Goal: Information Seeking & Learning: Learn about a topic

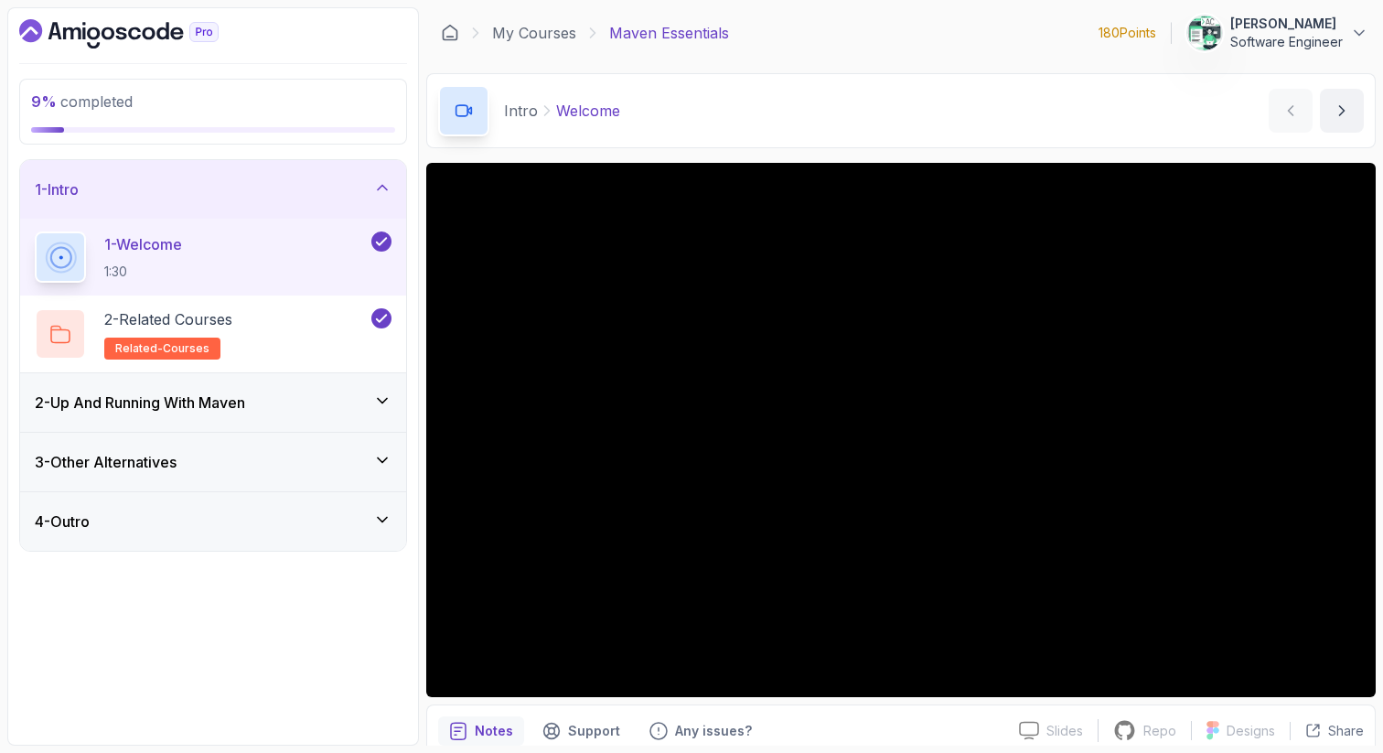
click at [348, 405] on div "2 - Up And Running With [PERSON_NAME]" at bounding box center [213, 402] width 357 height 22
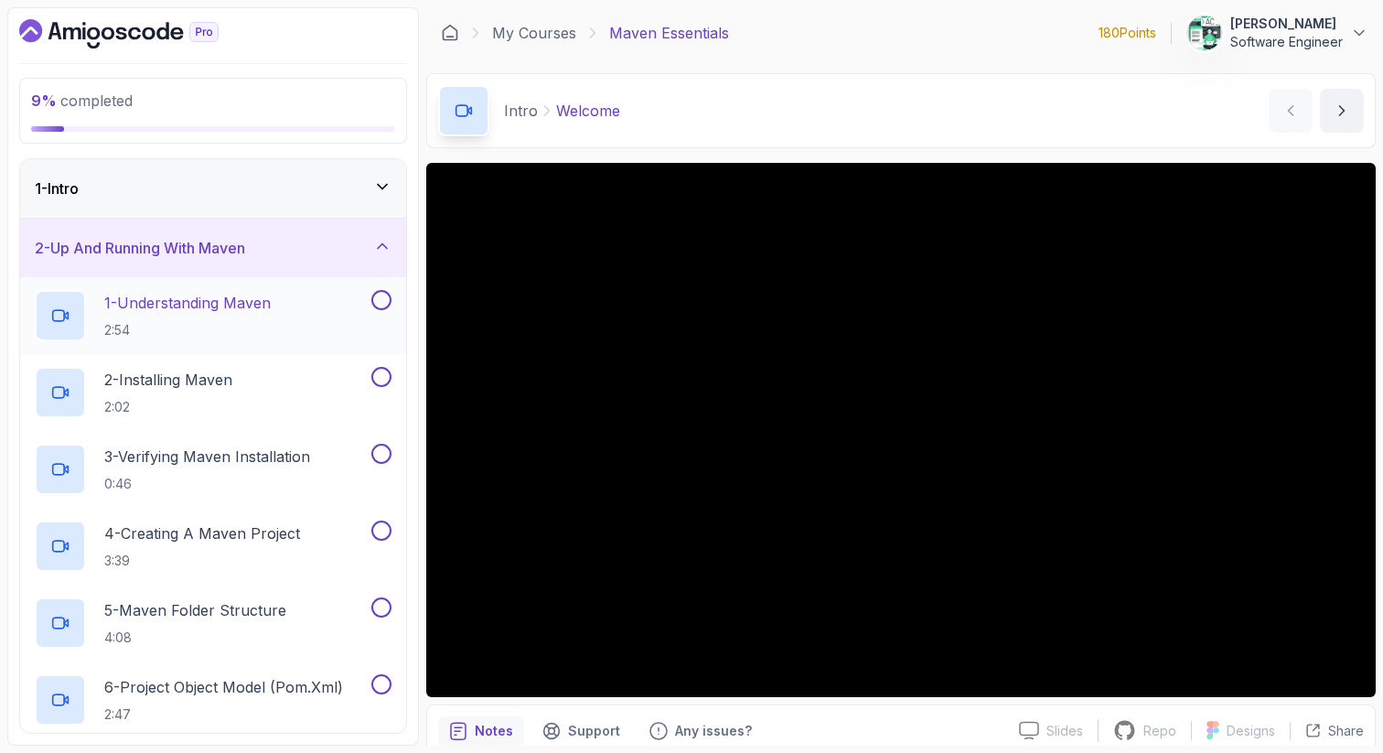
click at [271, 320] on h2 "1 - Understanding Maven 2:54" at bounding box center [187, 316] width 166 height 48
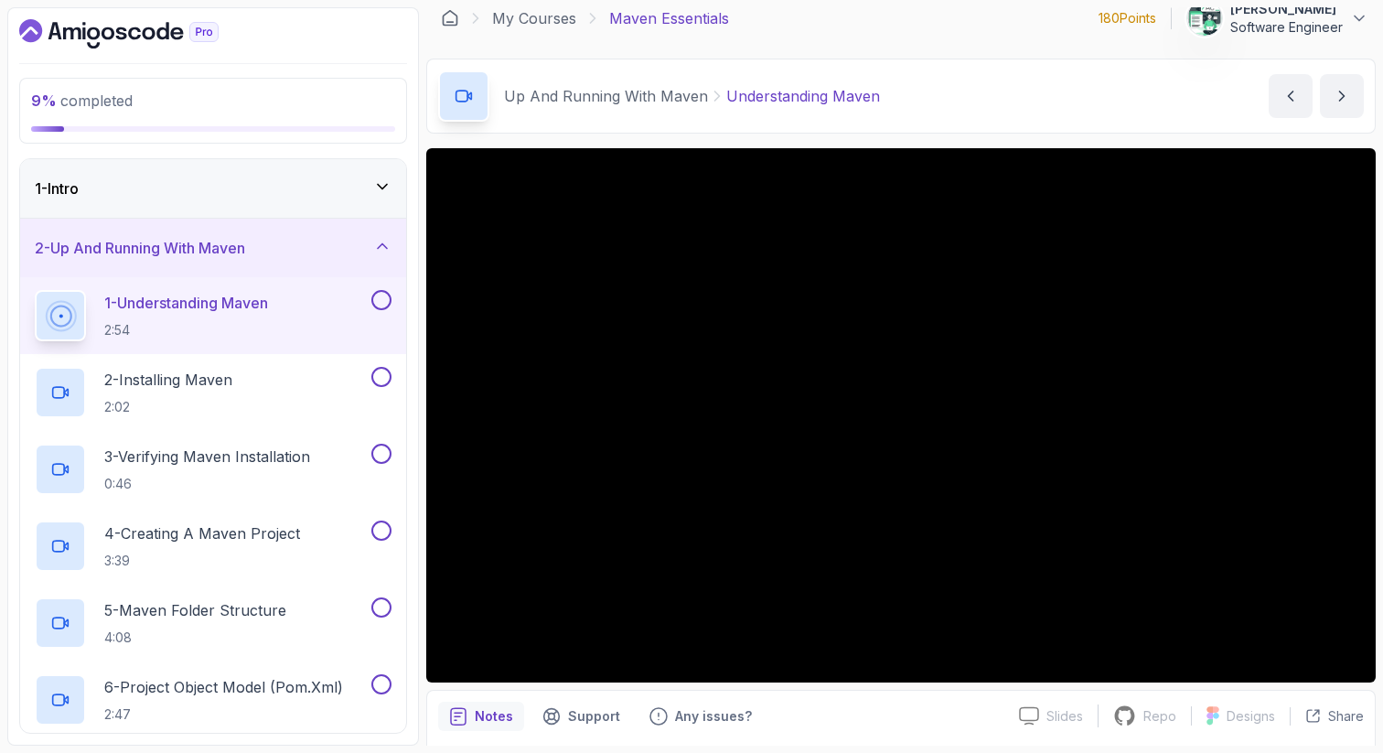
scroll to position [3, 0]
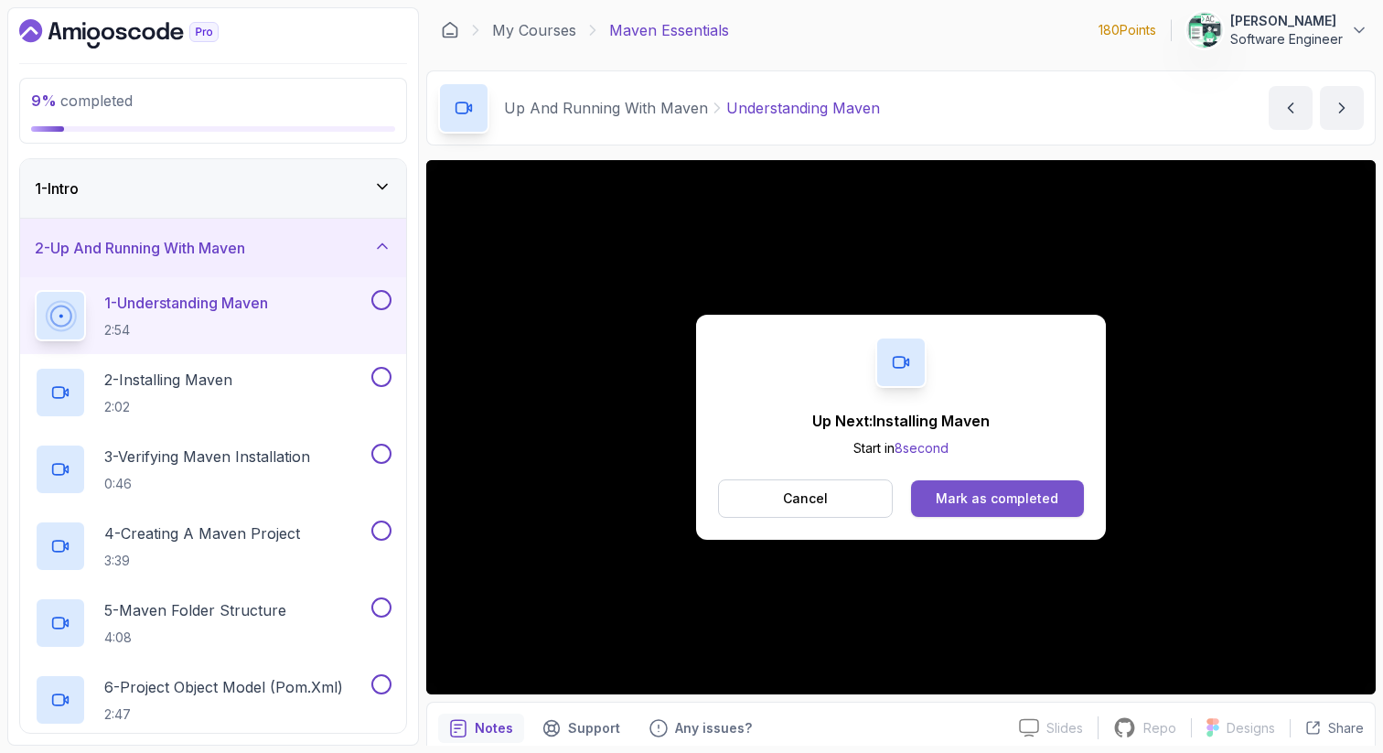
click at [1002, 505] on div "Mark as completed" at bounding box center [997, 498] width 123 height 18
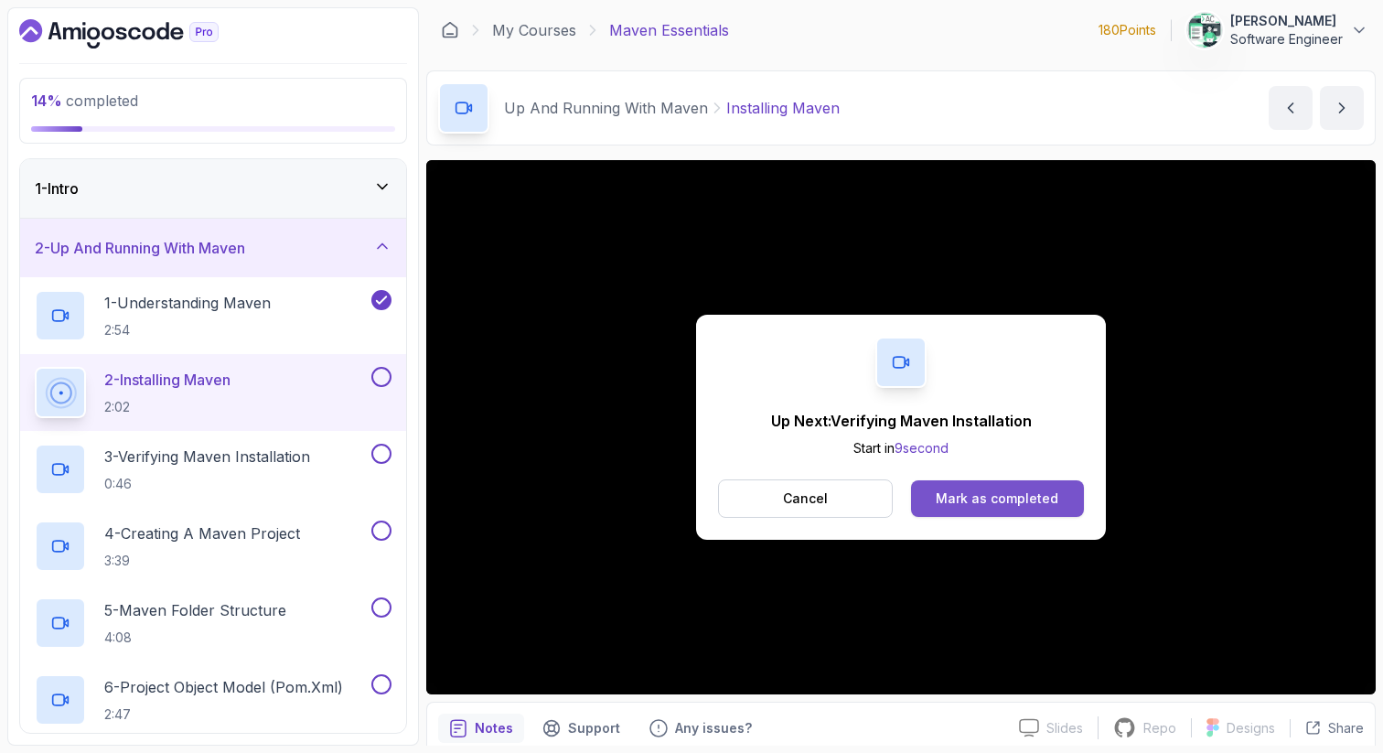
click at [1003, 507] on div "Mark as completed" at bounding box center [997, 498] width 123 height 18
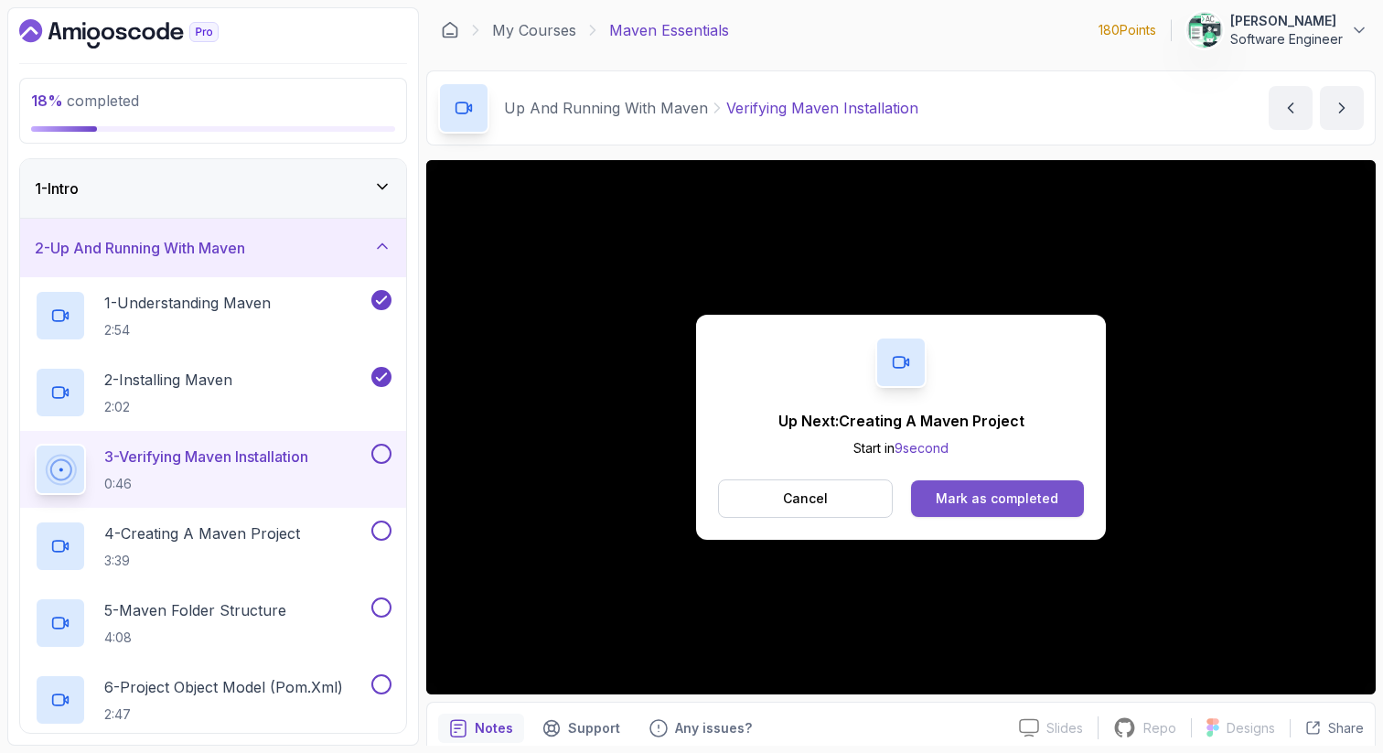
click at [991, 493] on div "Mark as completed" at bounding box center [997, 498] width 123 height 18
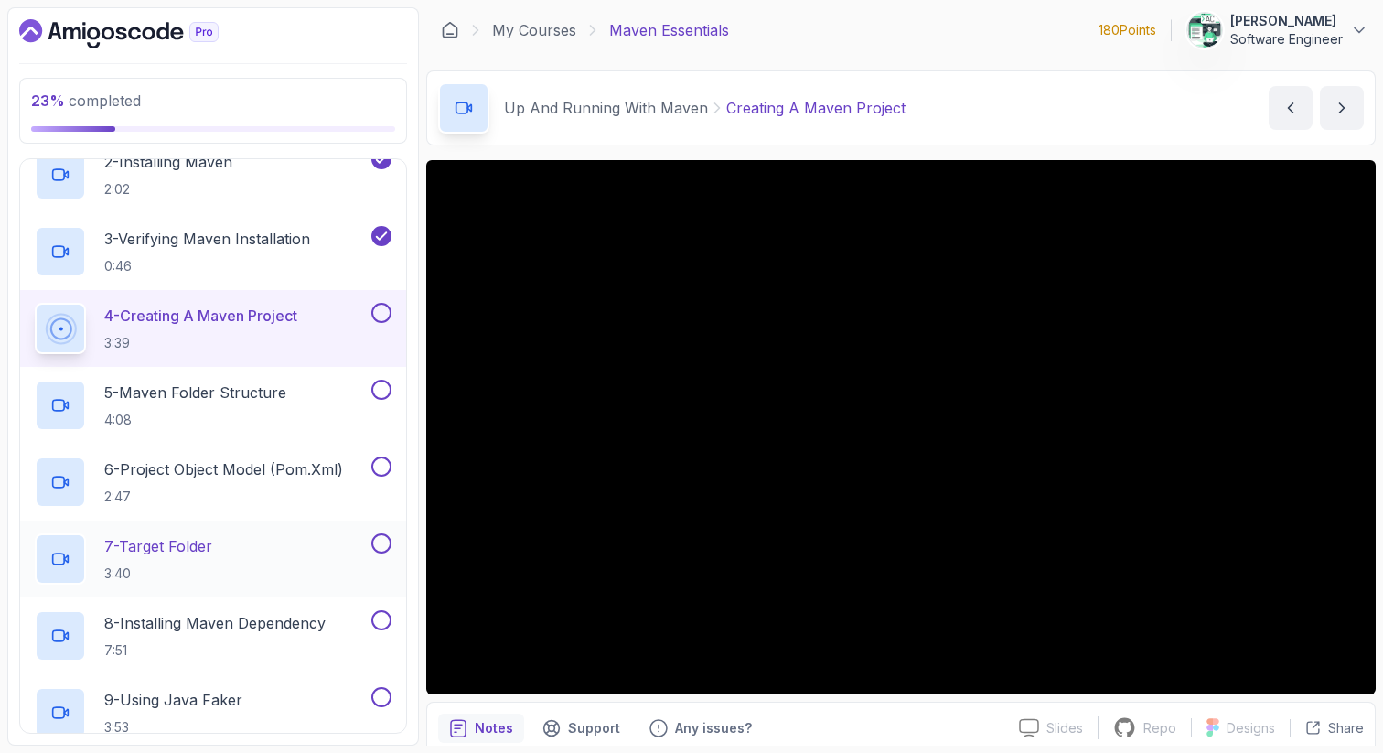
scroll to position [210, 0]
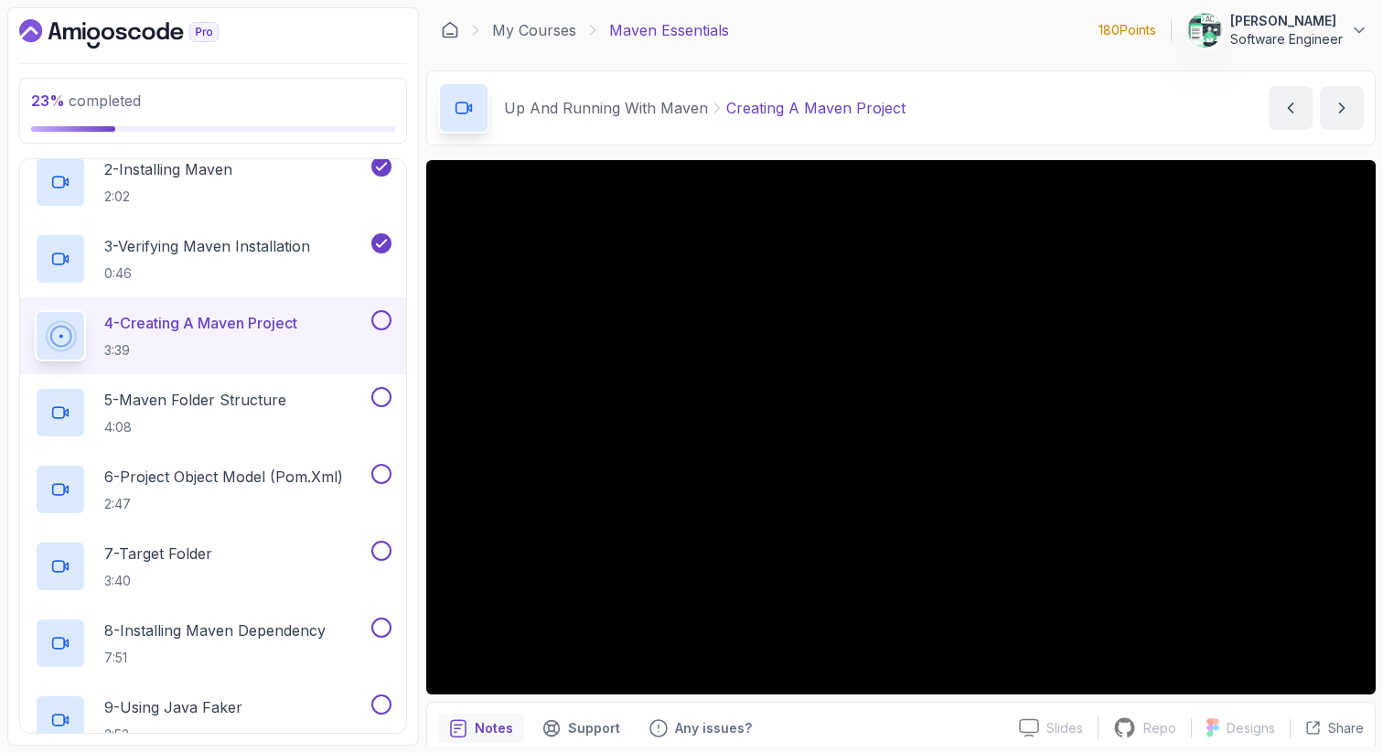
click at [372, 313] on div at bounding box center [380, 320] width 24 height 20
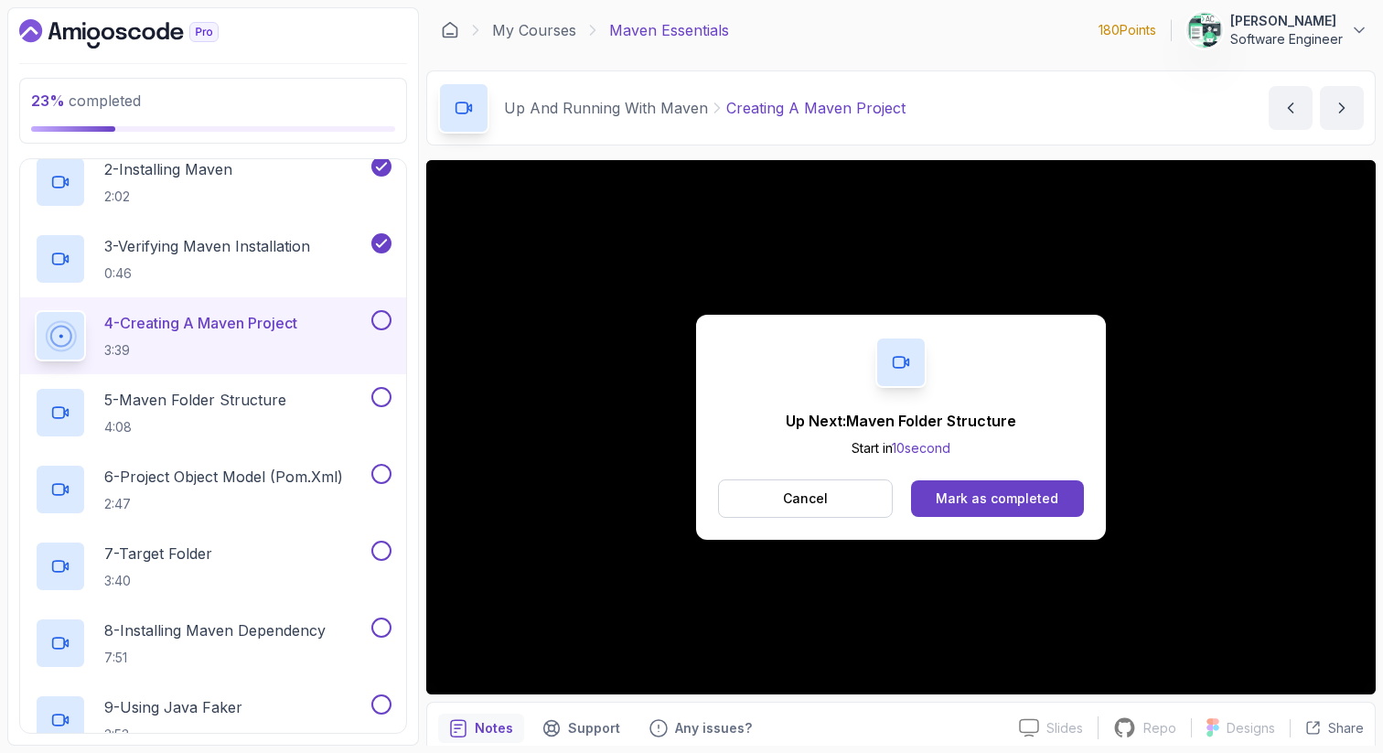
click at [375, 316] on button at bounding box center [381, 320] width 20 height 20
click at [960, 505] on div "Mark as completed" at bounding box center [997, 498] width 123 height 18
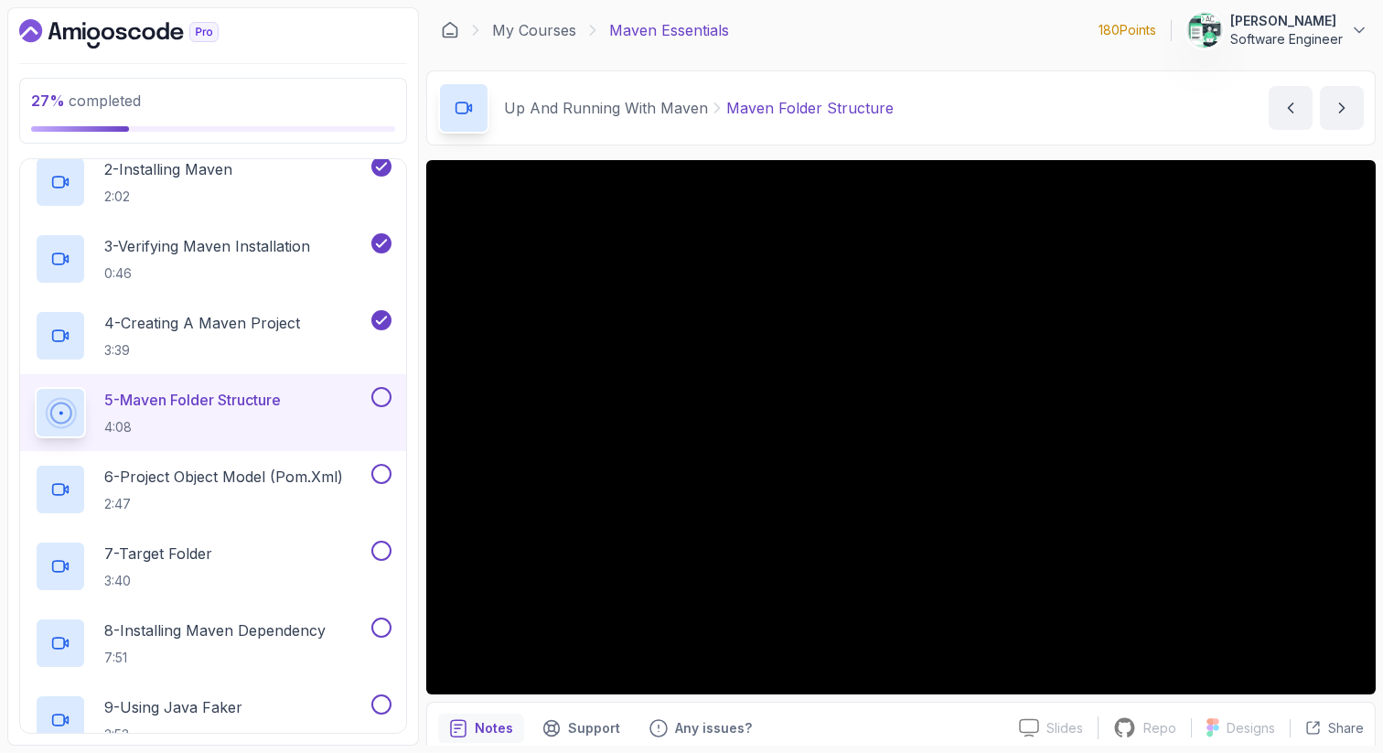
click at [392, 396] on div "5 - Maven Folder Structure 4:08" at bounding box center [213, 412] width 386 height 77
click at [385, 393] on button at bounding box center [381, 397] width 20 height 20
click at [379, 401] on icon at bounding box center [381, 397] width 16 height 18
click at [379, 401] on button at bounding box center [381, 397] width 20 height 20
click at [343, 478] on p "6 - Project Object Model (pom.xml)" at bounding box center [223, 477] width 239 height 22
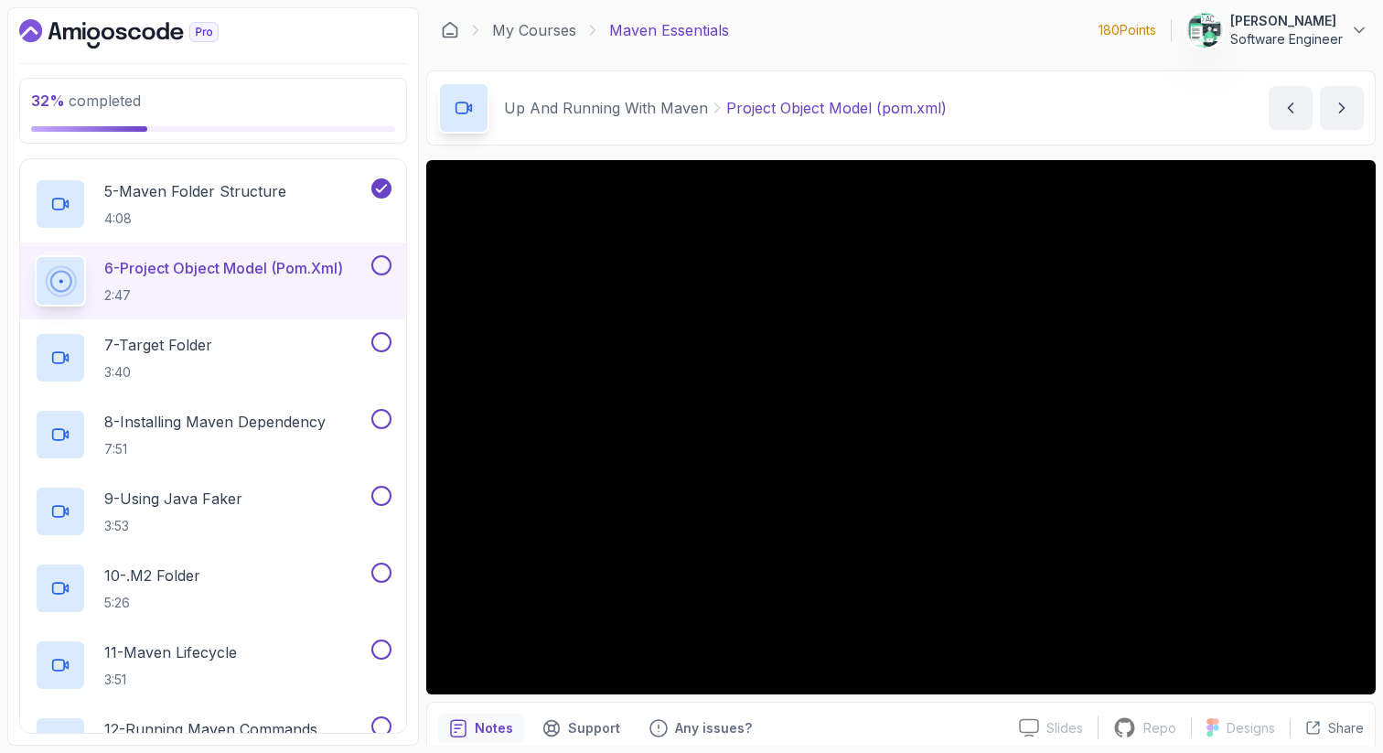
scroll to position [422, 0]
click at [381, 257] on button at bounding box center [381, 262] width 20 height 20
click at [295, 338] on div "7 - Target Folder 3:40" at bounding box center [201, 354] width 333 height 51
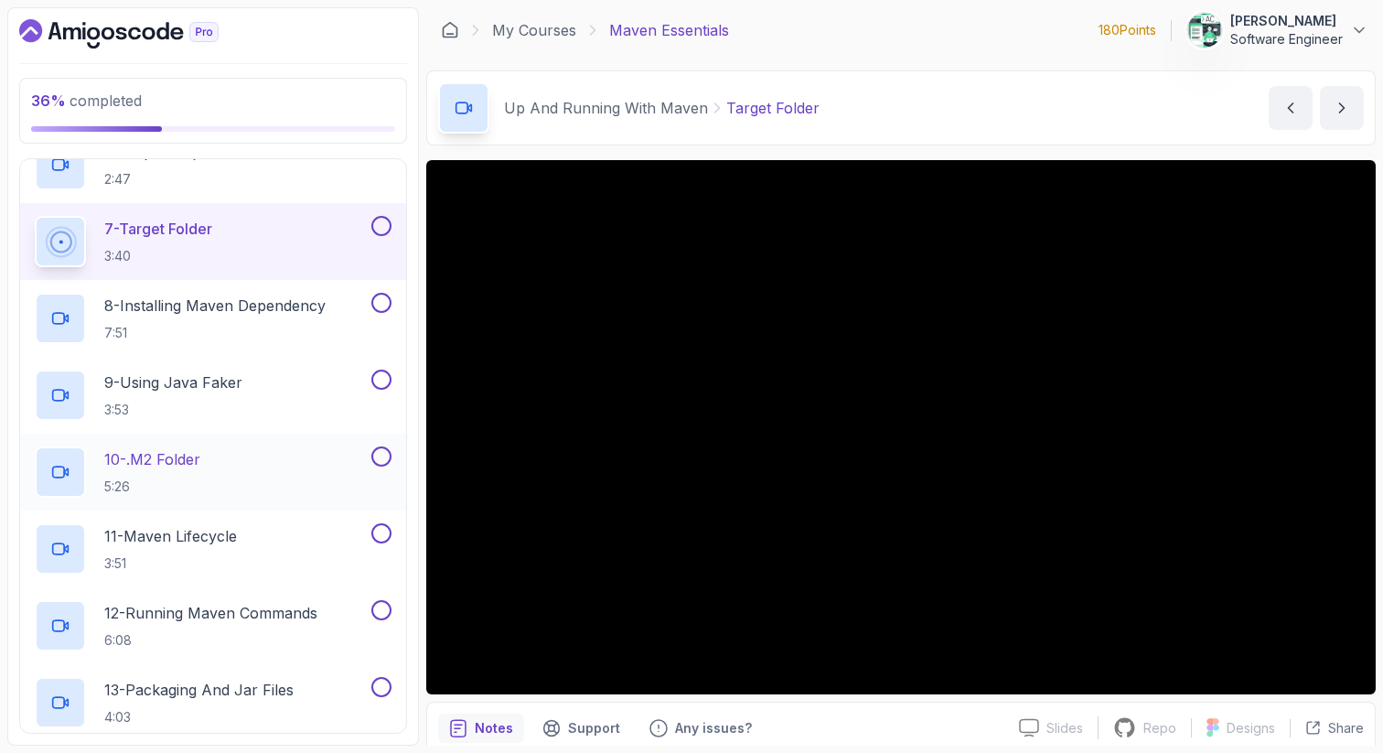
scroll to position [533, 0]
click at [375, 225] on button at bounding box center [381, 228] width 20 height 20
click at [276, 317] on p "8 - Installing Maven Dependency" at bounding box center [214, 307] width 221 height 22
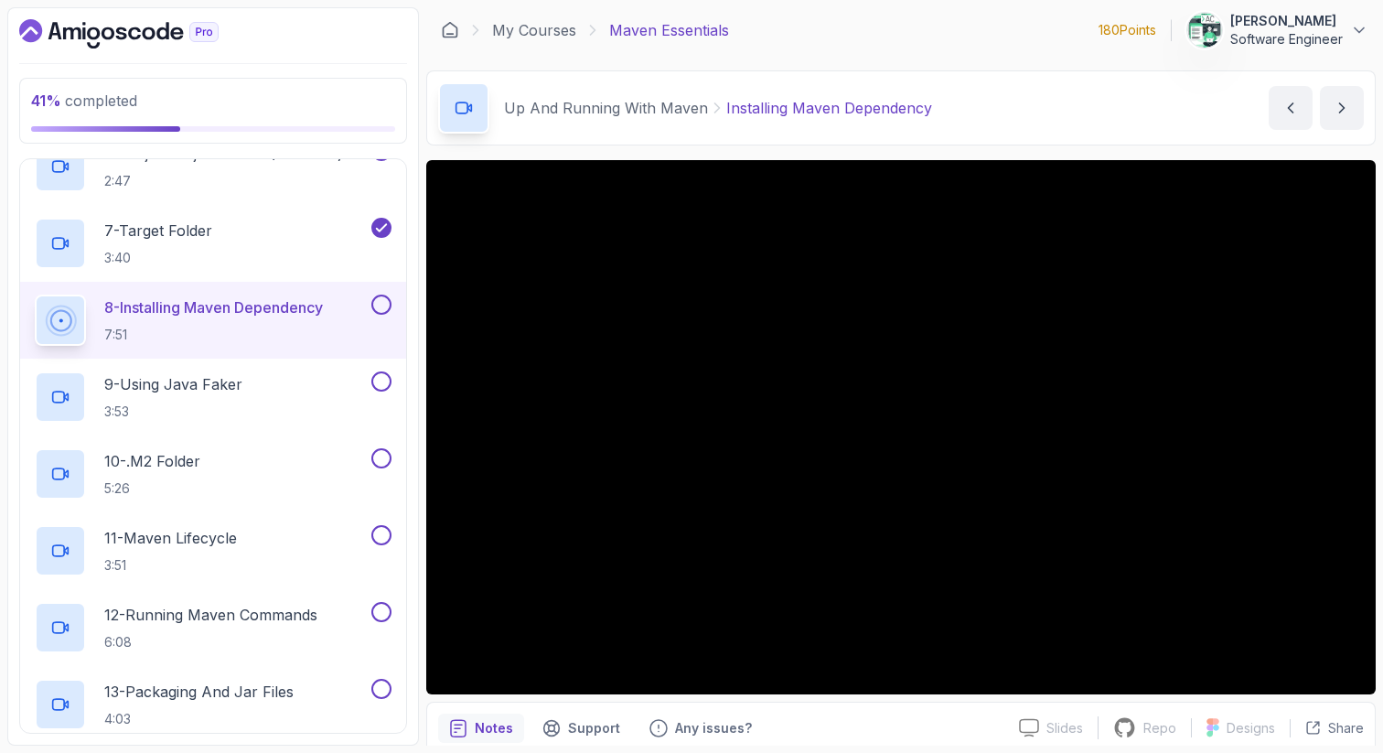
click at [380, 306] on button at bounding box center [381, 305] width 20 height 20
click at [317, 369] on div "9 - Using Java Faker 3:53" at bounding box center [213, 397] width 386 height 77
click at [308, 391] on div "9 - Using Java Faker 3:53" at bounding box center [201, 396] width 333 height 51
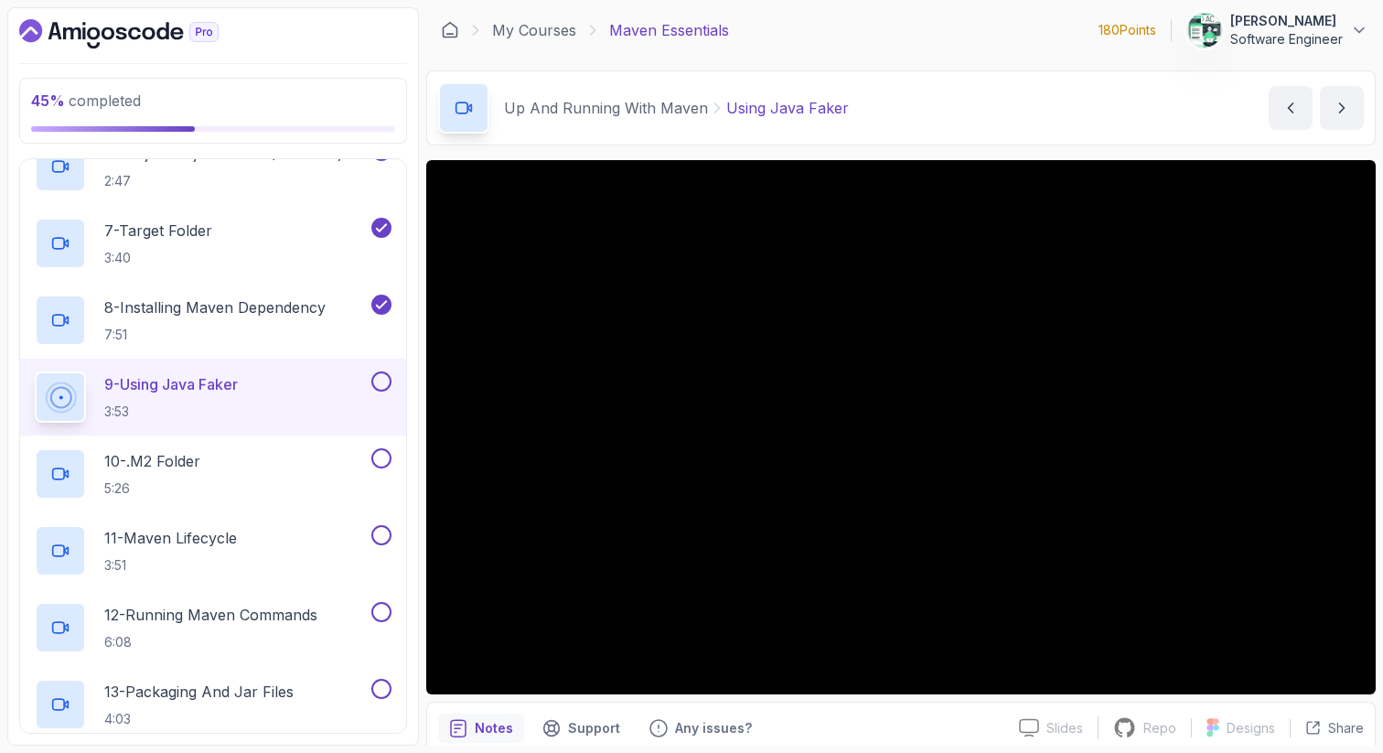
click at [380, 378] on button at bounding box center [381, 381] width 20 height 20
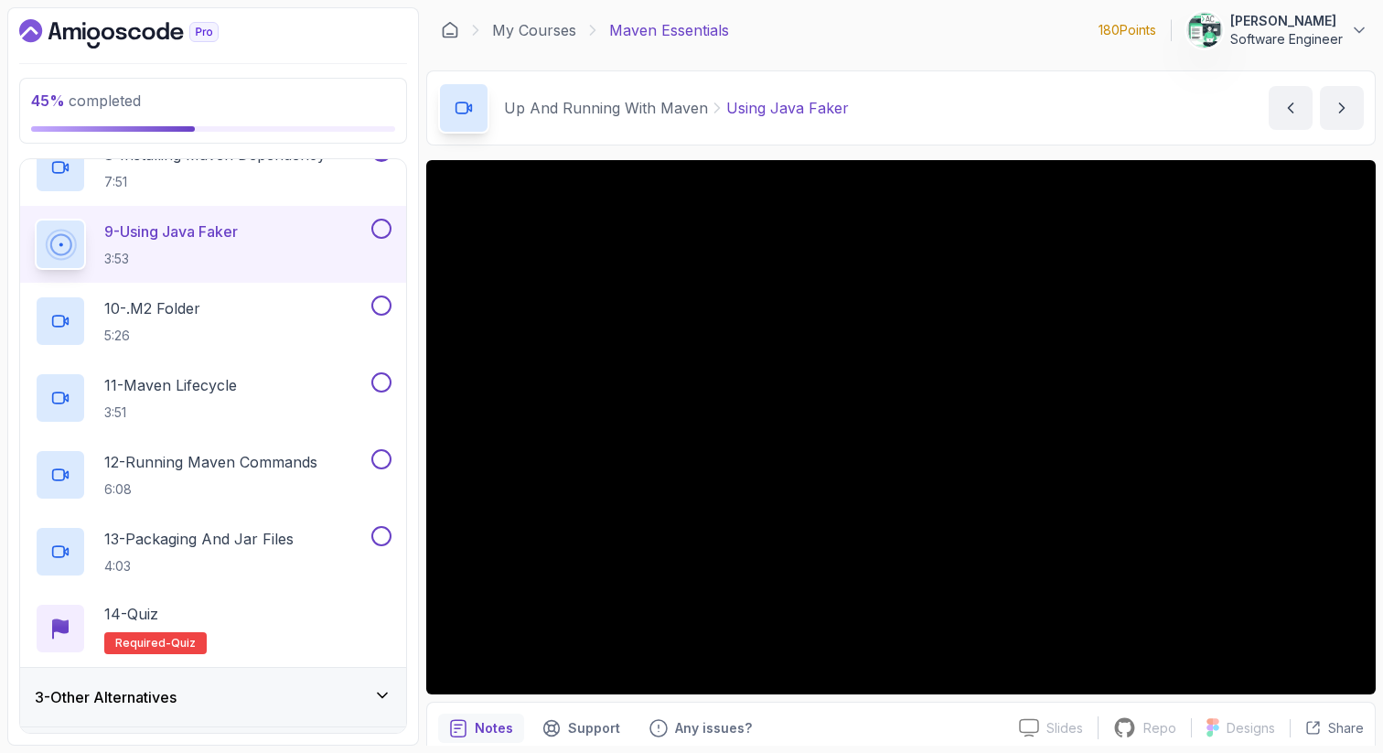
scroll to position [695, 0]
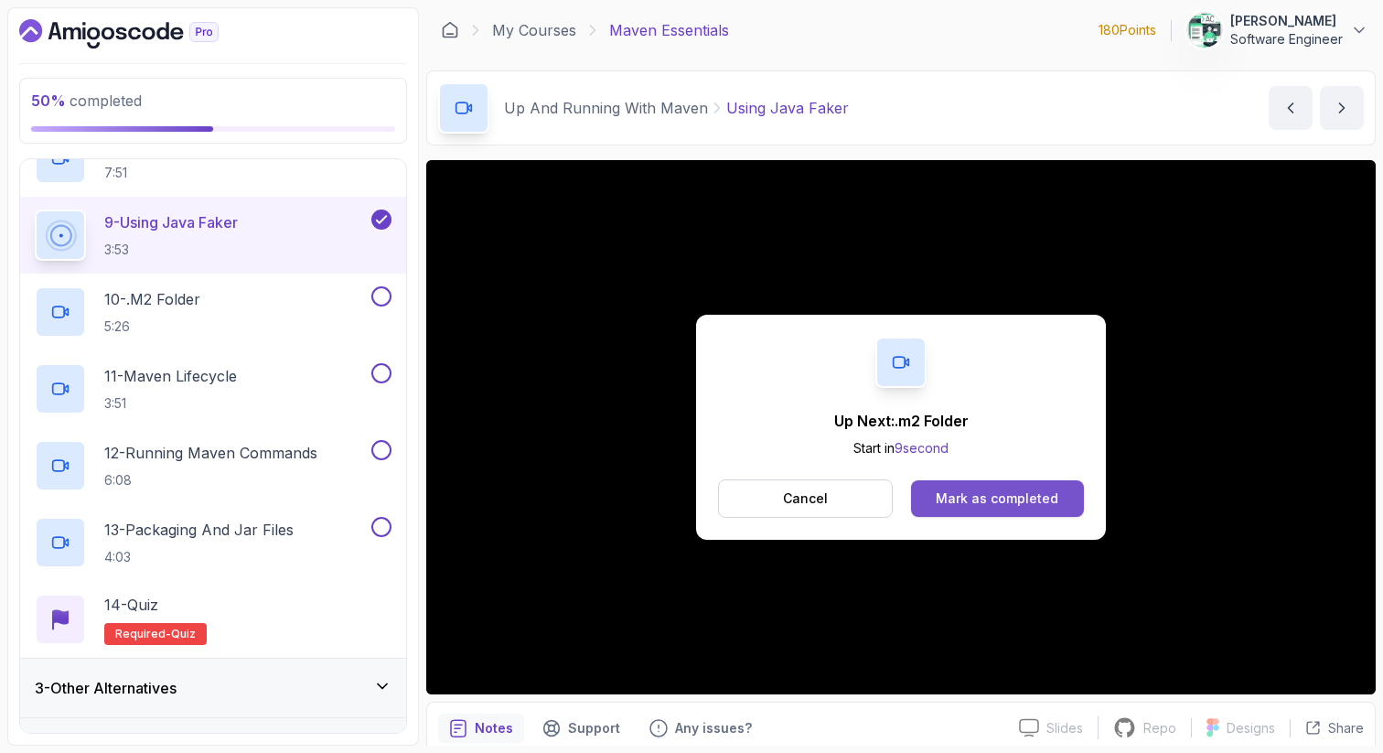
click at [1021, 502] on div "Mark as completed" at bounding box center [997, 498] width 123 height 18
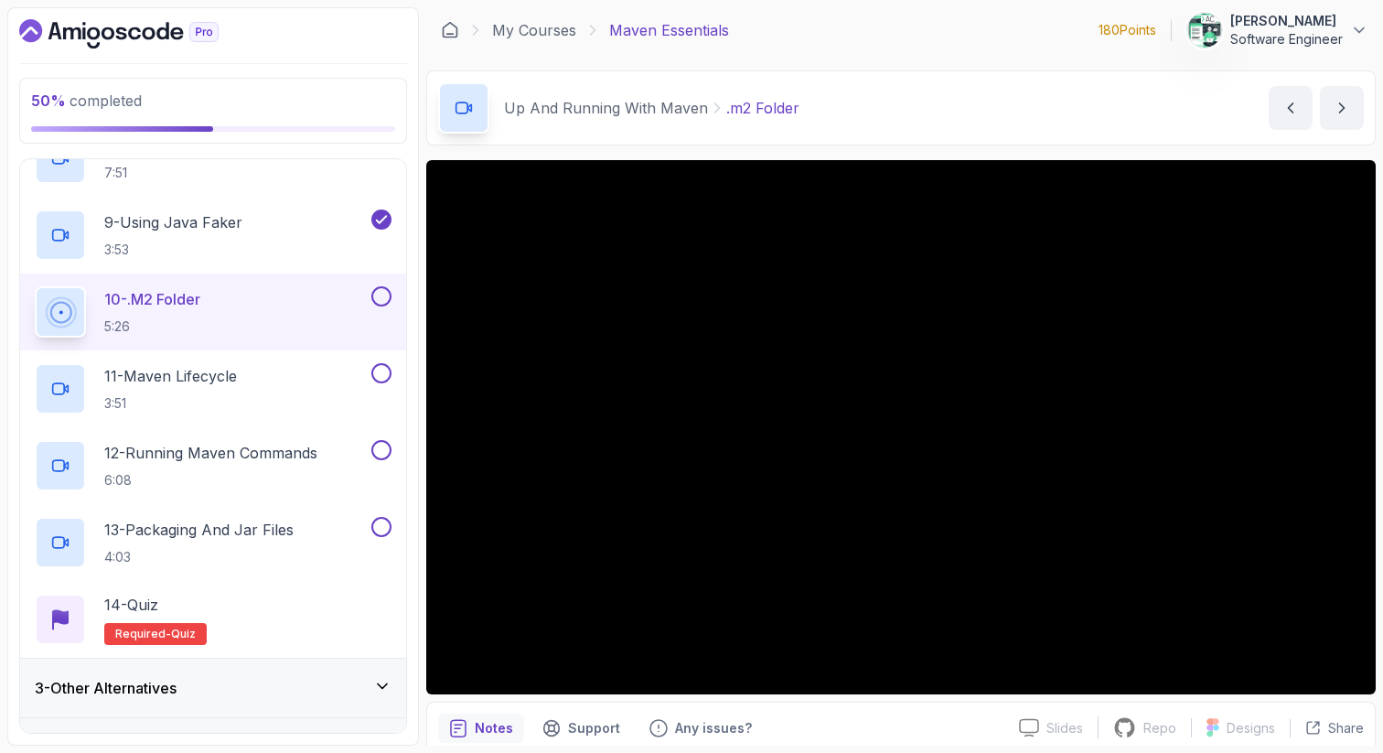
click at [381, 294] on button at bounding box center [381, 296] width 20 height 20
click at [281, 391] on div "11 - Maven Lifecycle 3:51" at bounding box center [201, 388] width 333 height 51
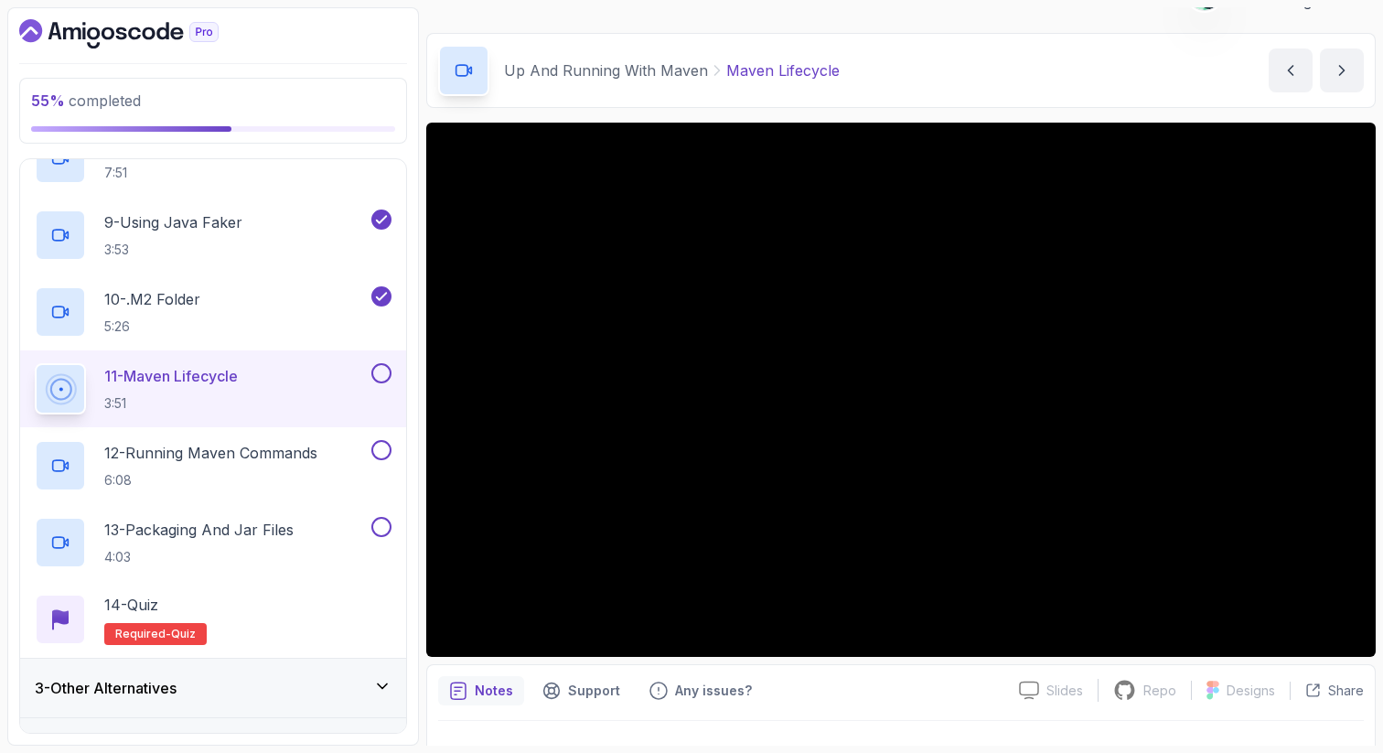
scroll to position [48, 0]
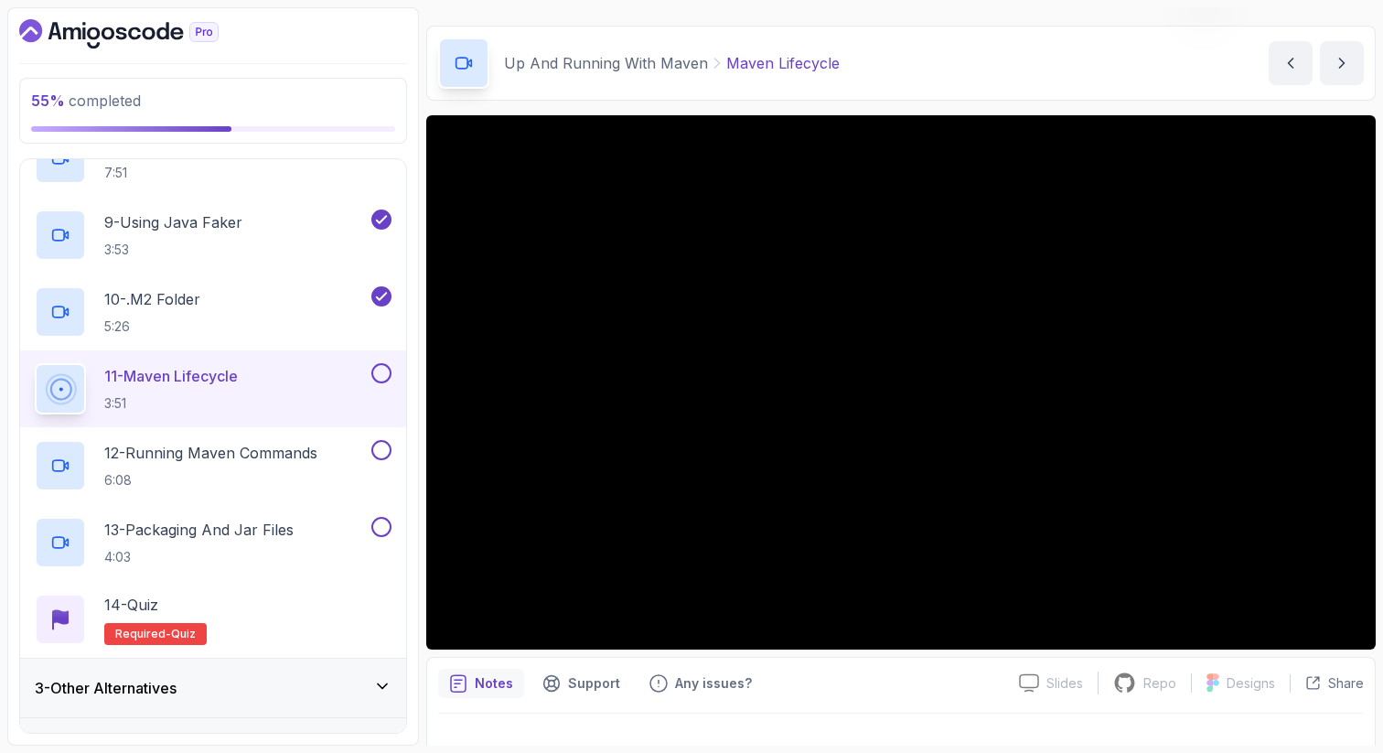
click at [380, 378] on button at bounding box center [381, 373] width 20 height 20
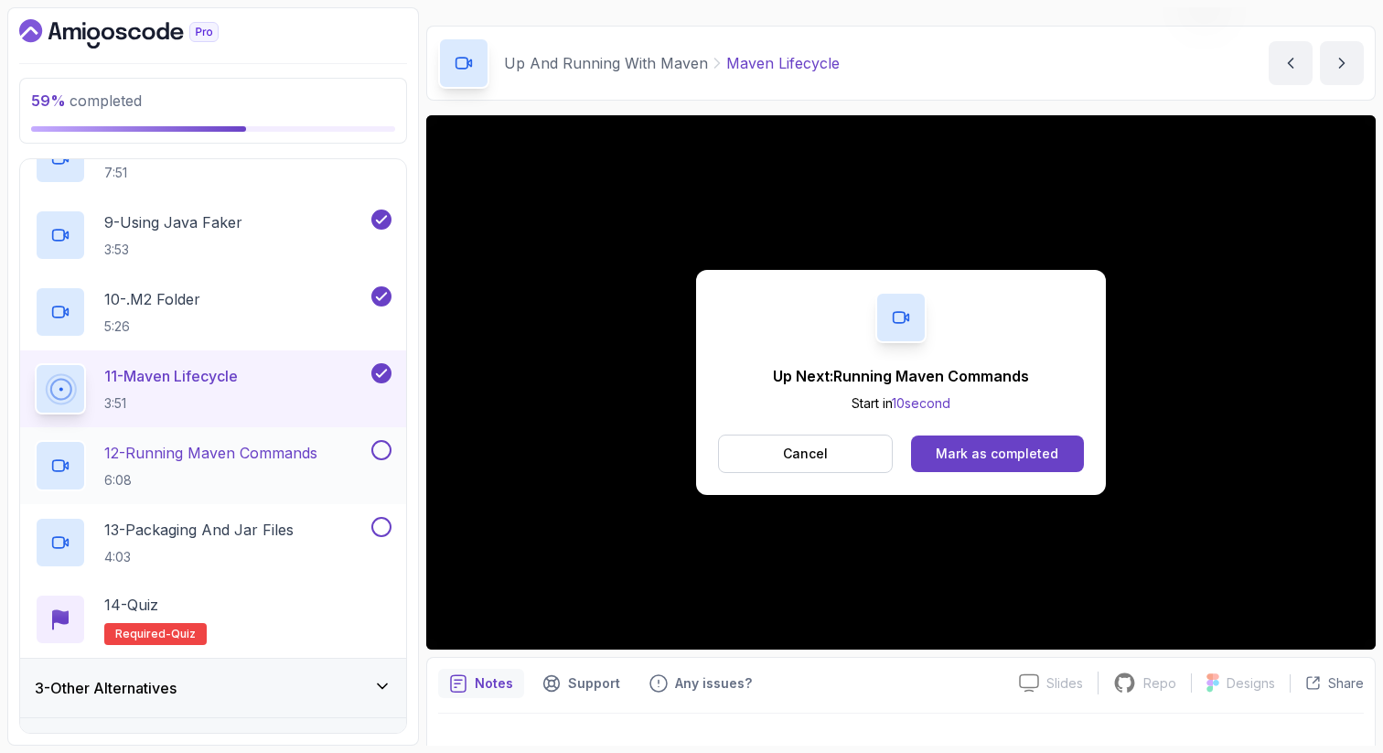
click at [331, 456] on div "12 - Running Maven Commands 6:08" at bounding box center [201, 465] width 333 height 51
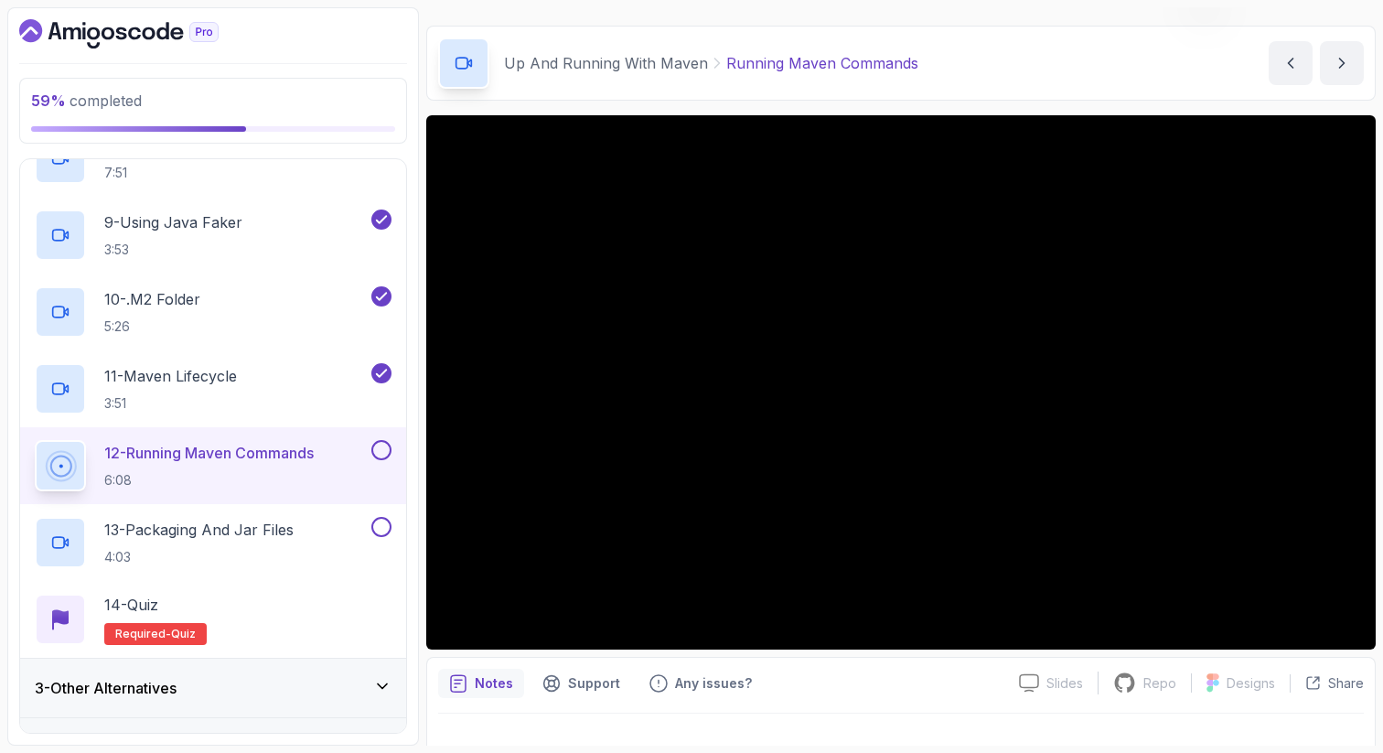
click at [382, 448] on button at bounding box center [381, 450] width 20 height 20
click at [383, 527] on button at bounding box center [381, 527] width 20 height 20
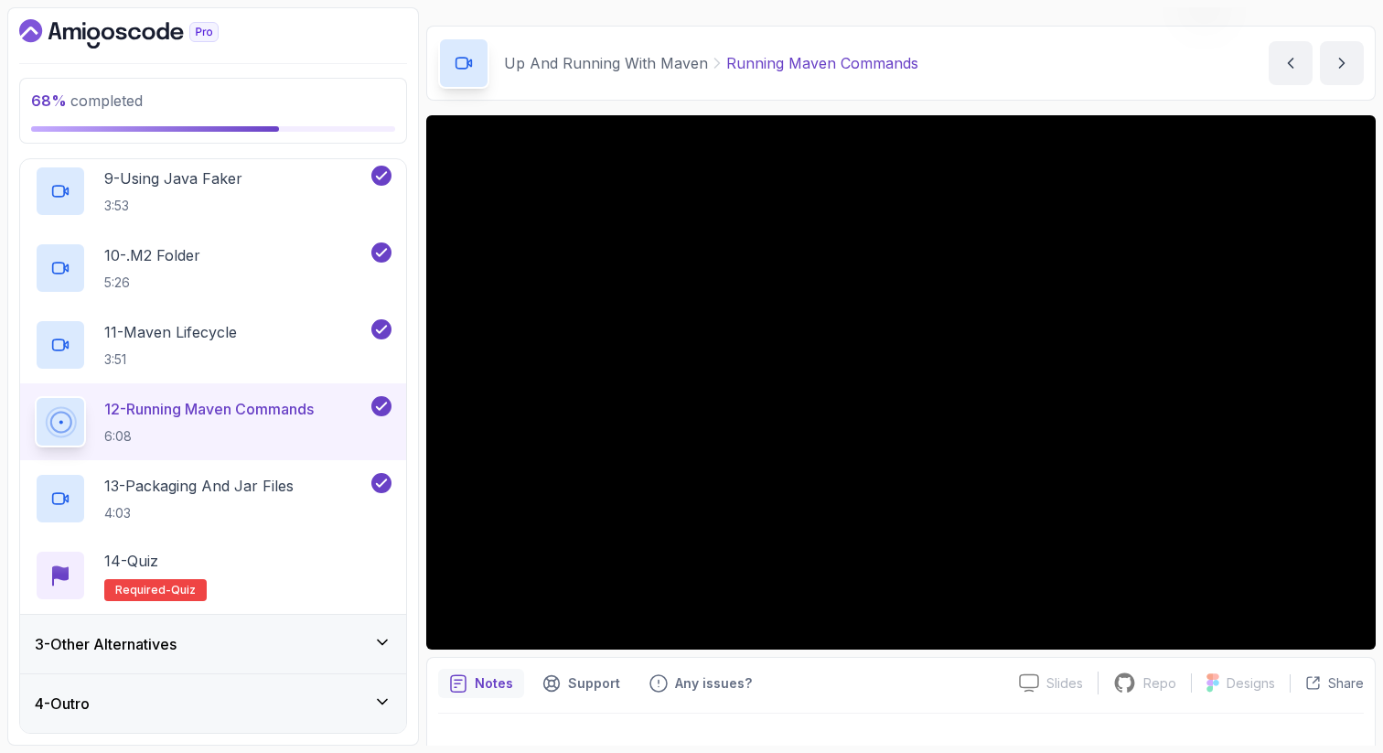
click at [319, 648] on div "3 - Other Alternatives" at bounding box center [213, 644] width 357 height 22
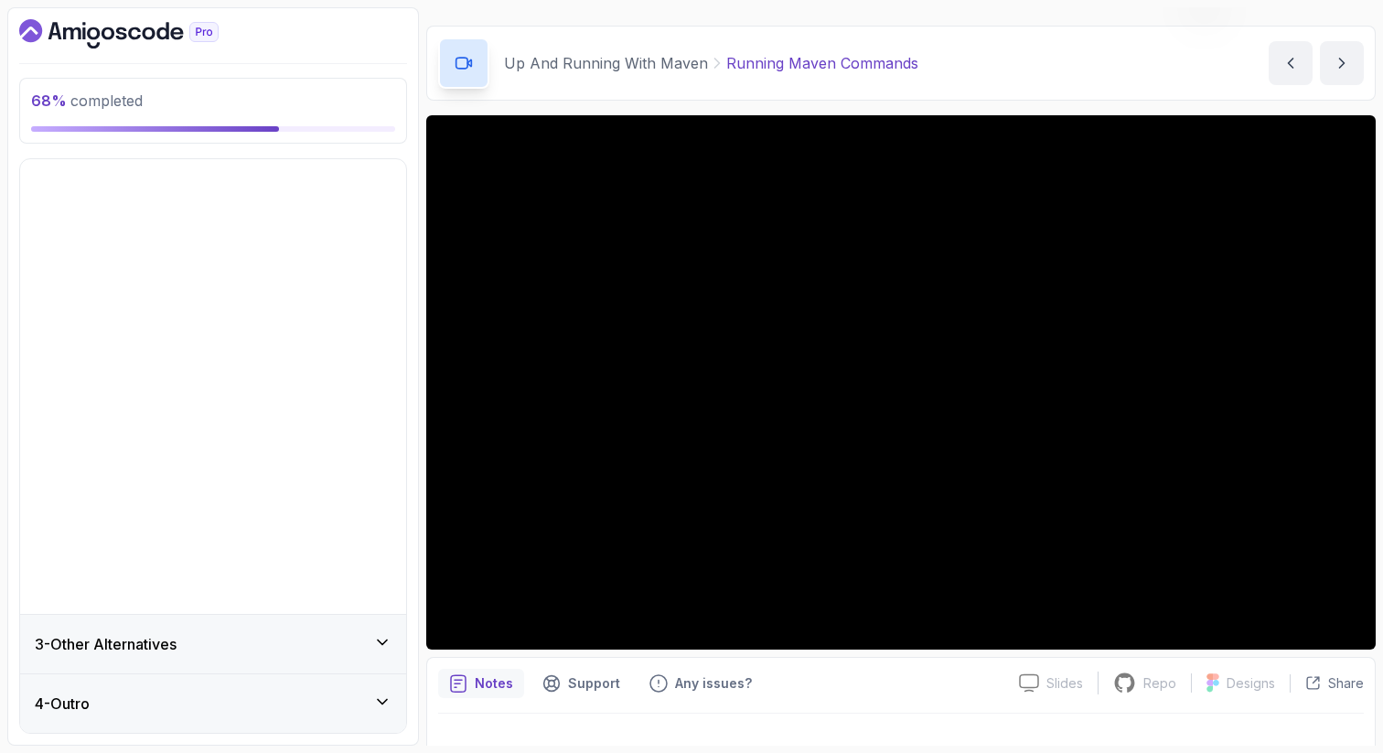
scroll to position [0, 0]
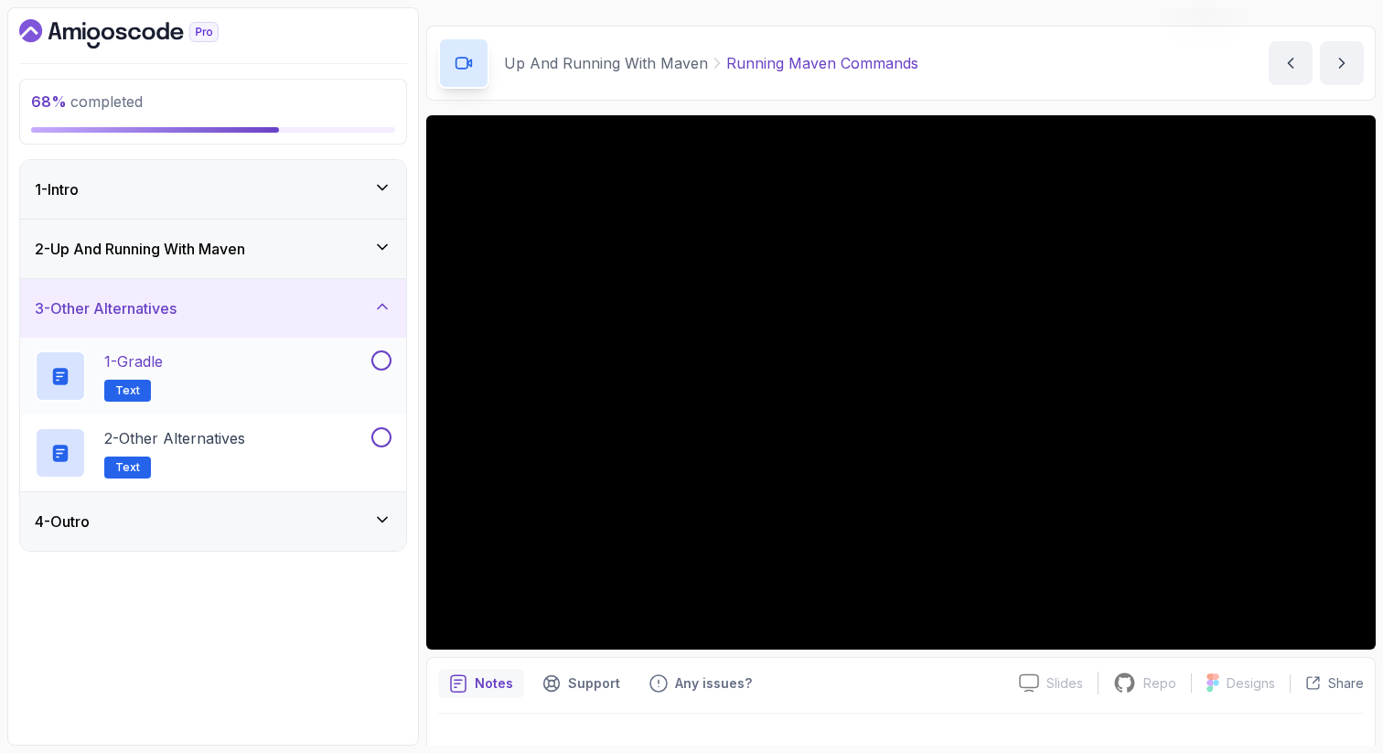
click at [323, 380] on div "1 - Gradle Text" at bounding box center [201, 375] width 333 height 51
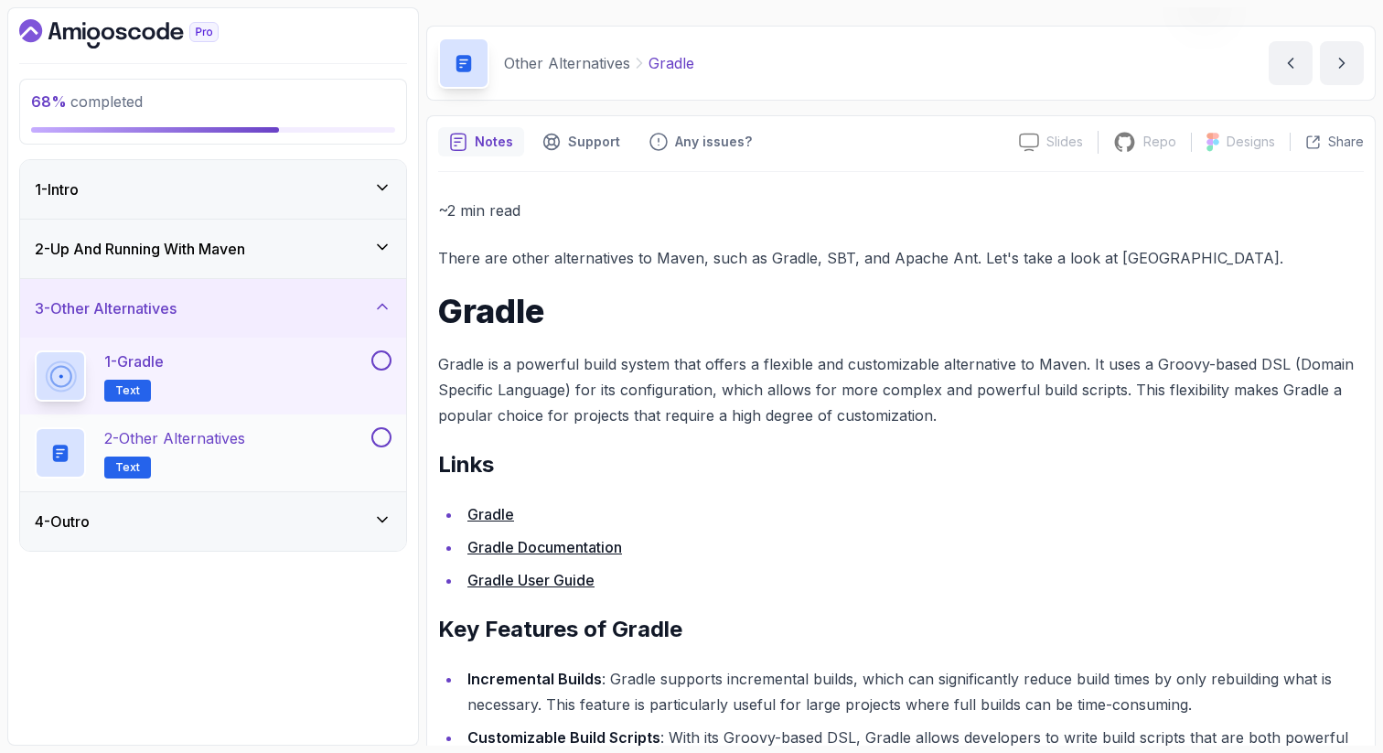
click at [384, 438] on button at bounding box center [381, 437] width 20 height 20
click at [379, 370] on div at bounding box center [380, 360] width 24 height 20
click at [379, 359] on button at bounding box center [381, 360] width 20 height 20
click at [376, 251] on icon at bounding box center [382, 247] width 18 height 18
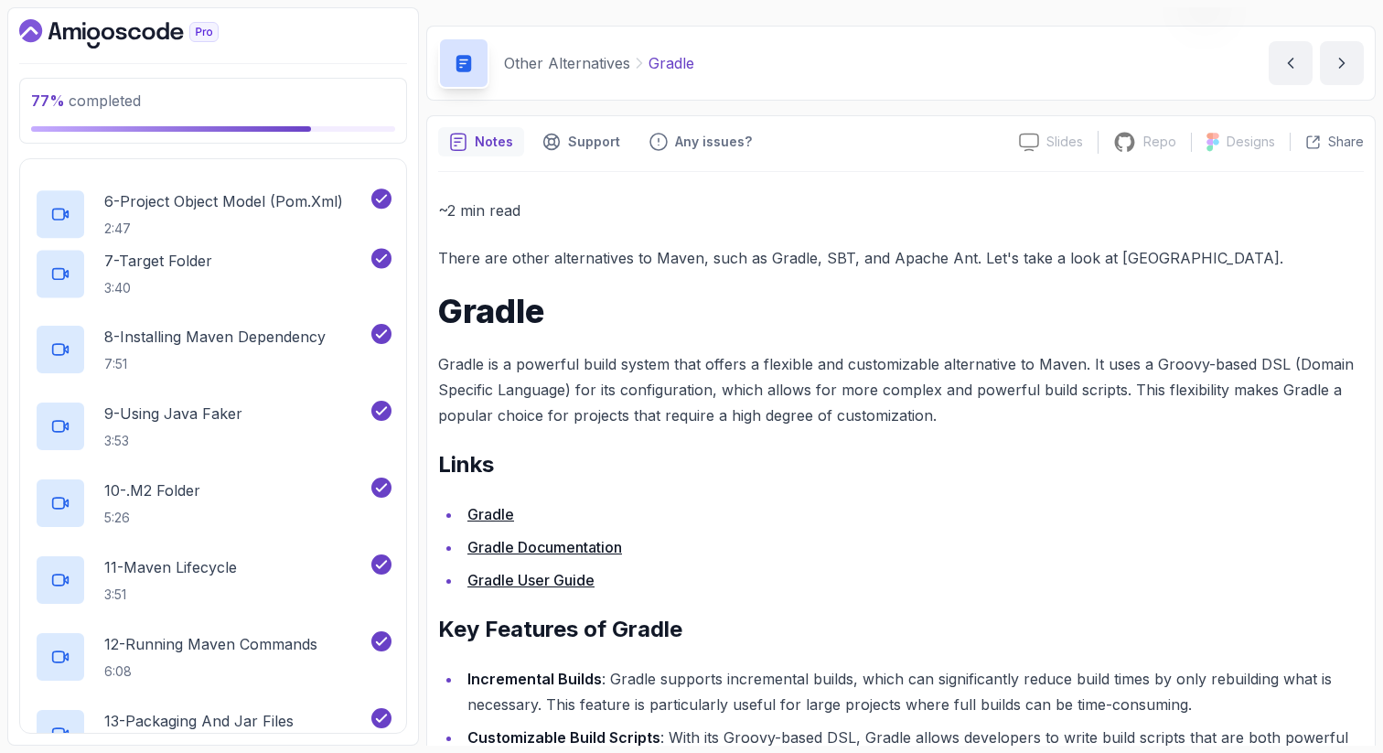
scroll to position [739, 0]
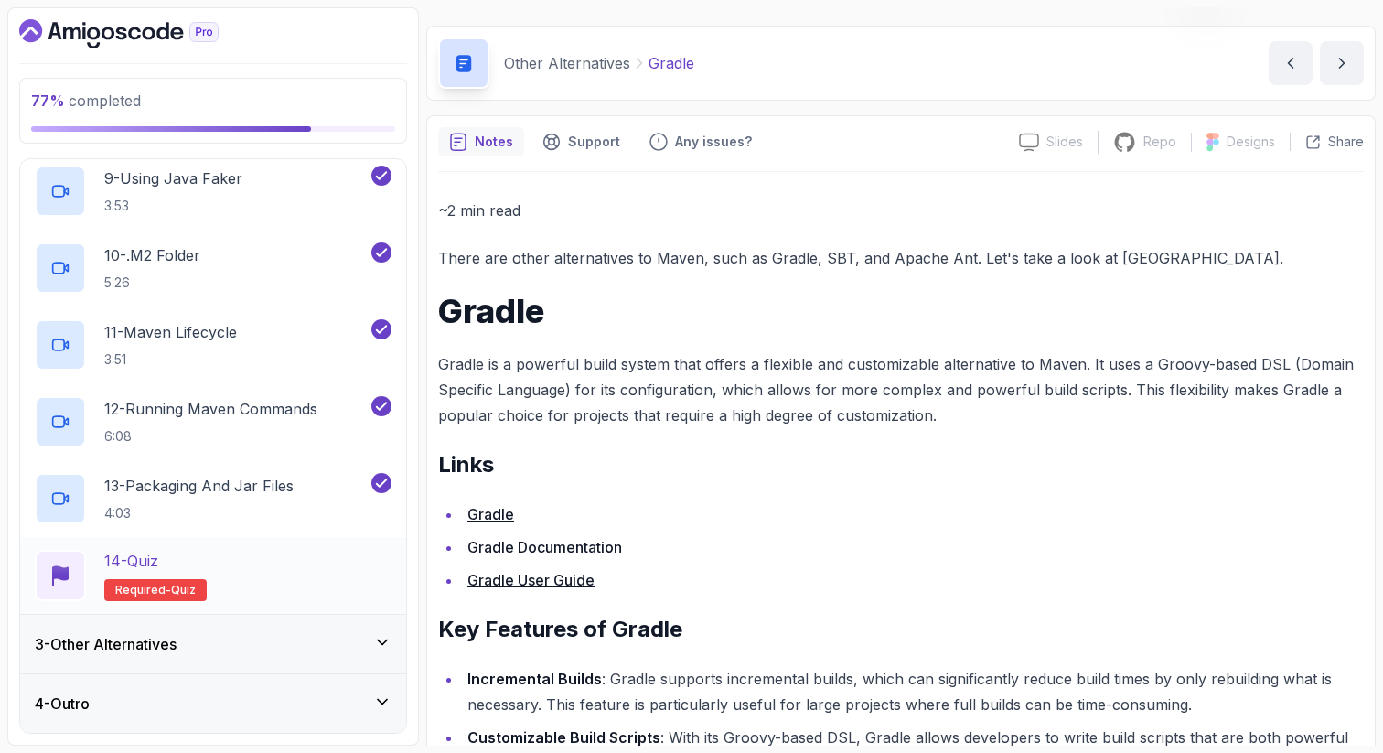
click at [370, 572] on div "14 - Quiz Required- quiz" at bounding box center [213, 575] width 357 height 51
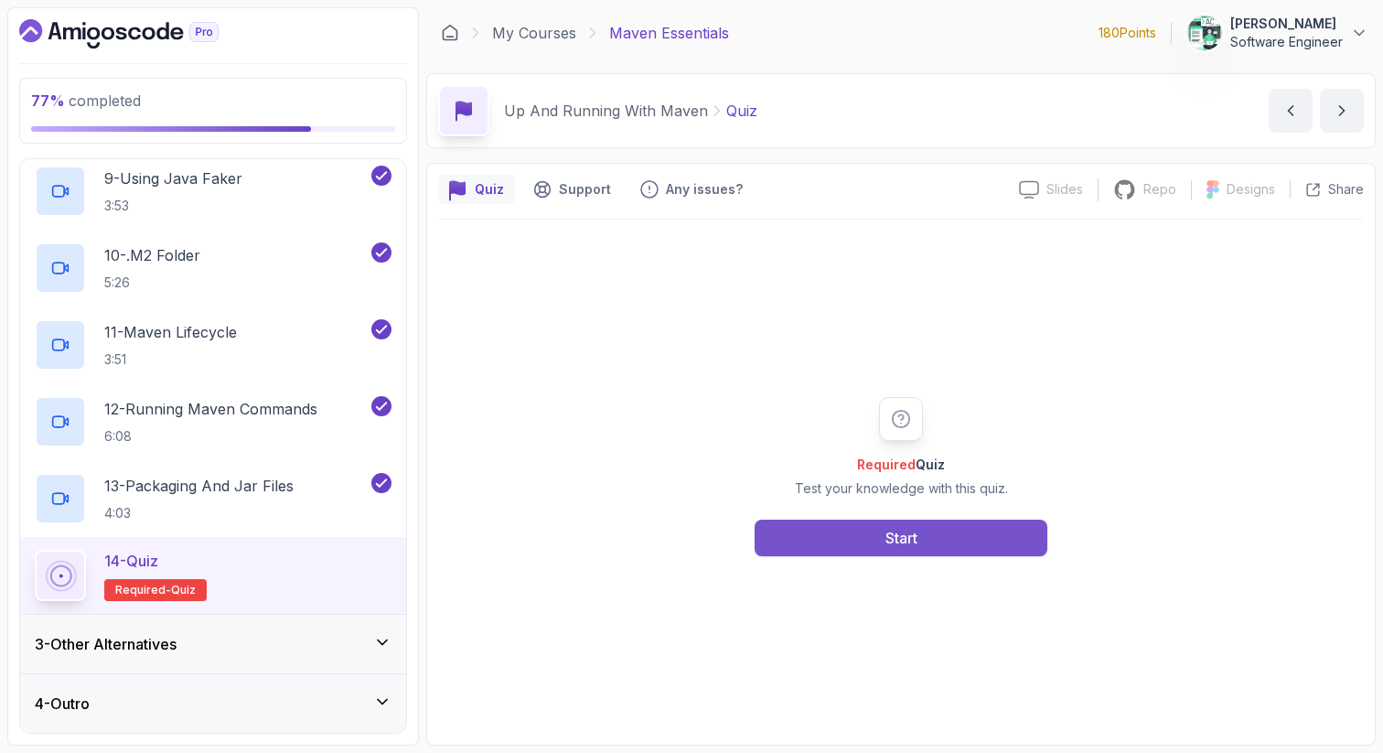
click at [959, 535] on button "Start" at bounding box center [901, 538] width 293 height 37
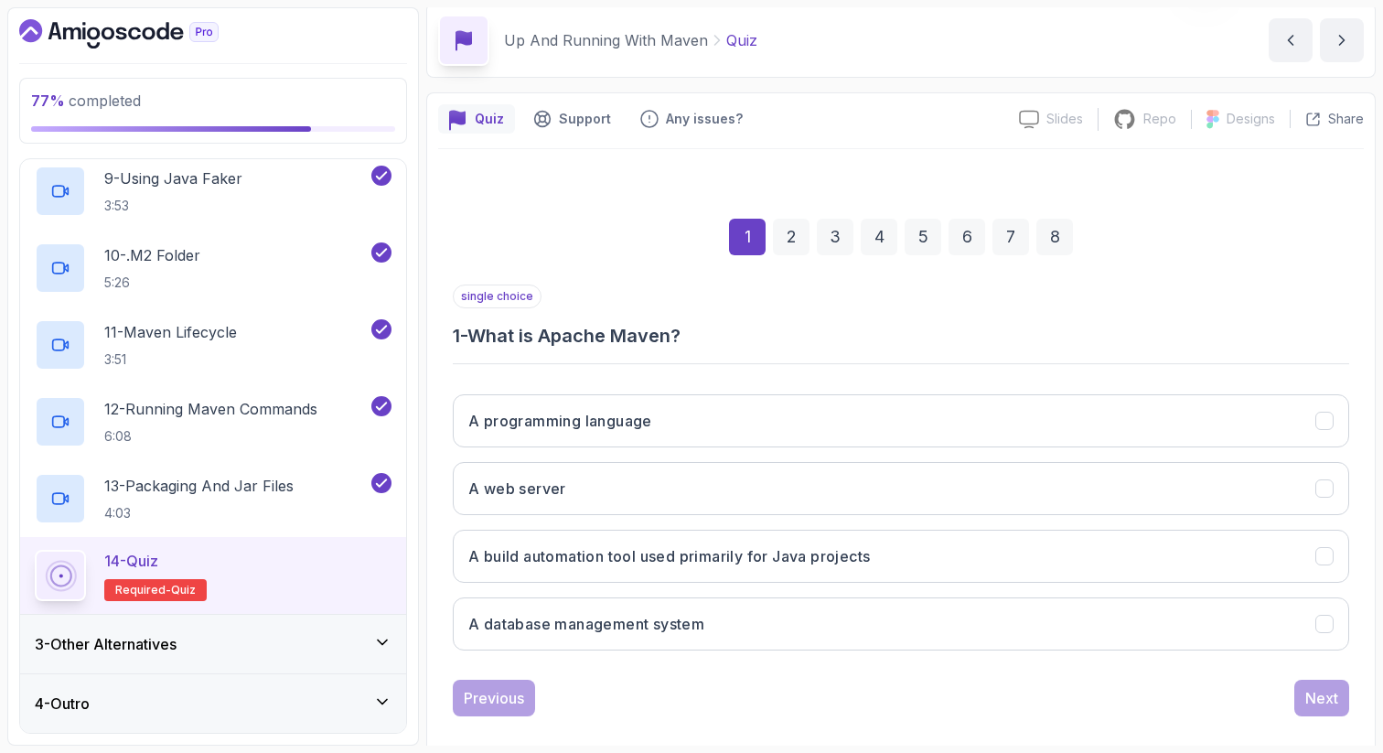
scroll to position [93, 0]
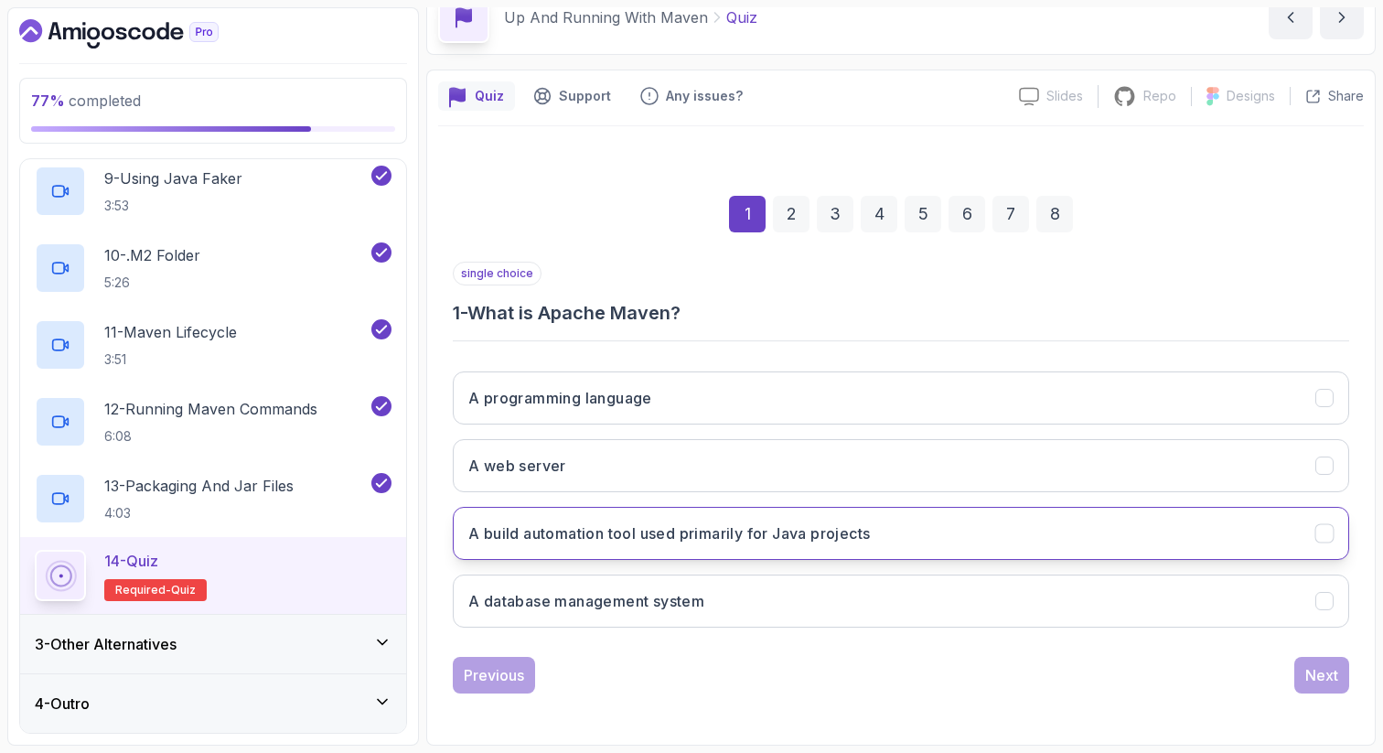
click at [669, 536] on h3 "A build automation tool used primarily for Java projects" at bounding box center [669, 533] width 402 height 22
click at [1336, 690] on button "Next" at bounding box center [1321, 675] width 55 height 37
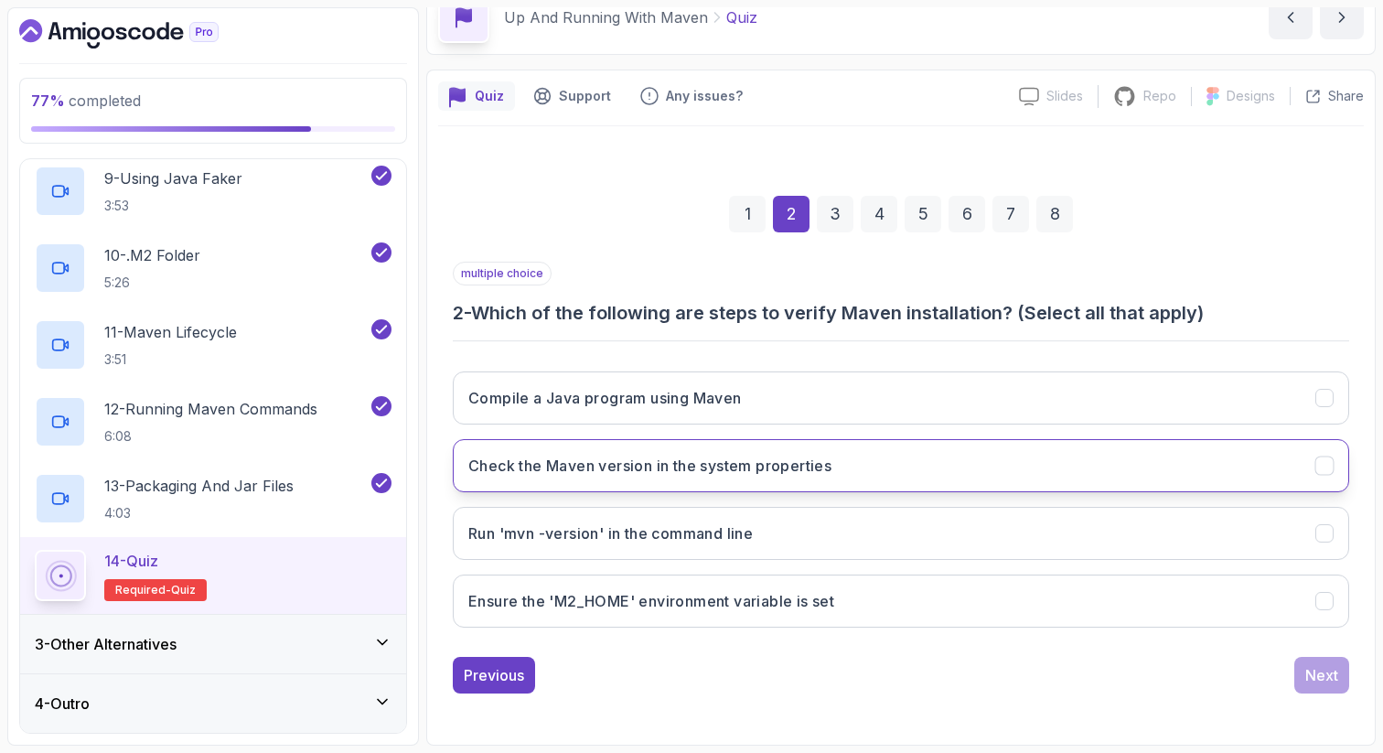
click at [777, 472] on h3 "Check the Maven version in the system properties" at bounding box center [649, 466] width 363 height 22
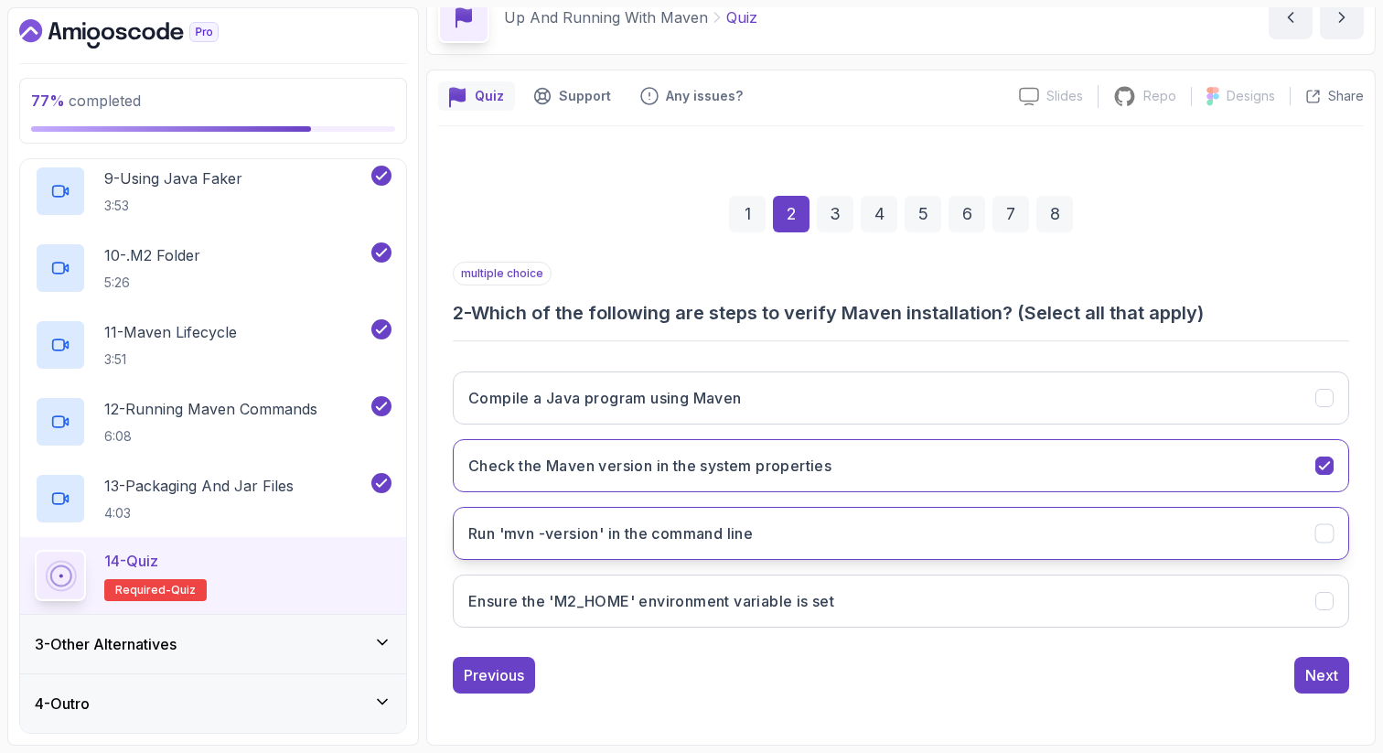
click at [775, 530] on button "Run 'mvn -version' in the command line" at bounding box center [901, 533] width 896 height 53
click at [1319, 675] on div "Next" at bounding box center [1321, 675] width 33 height 22
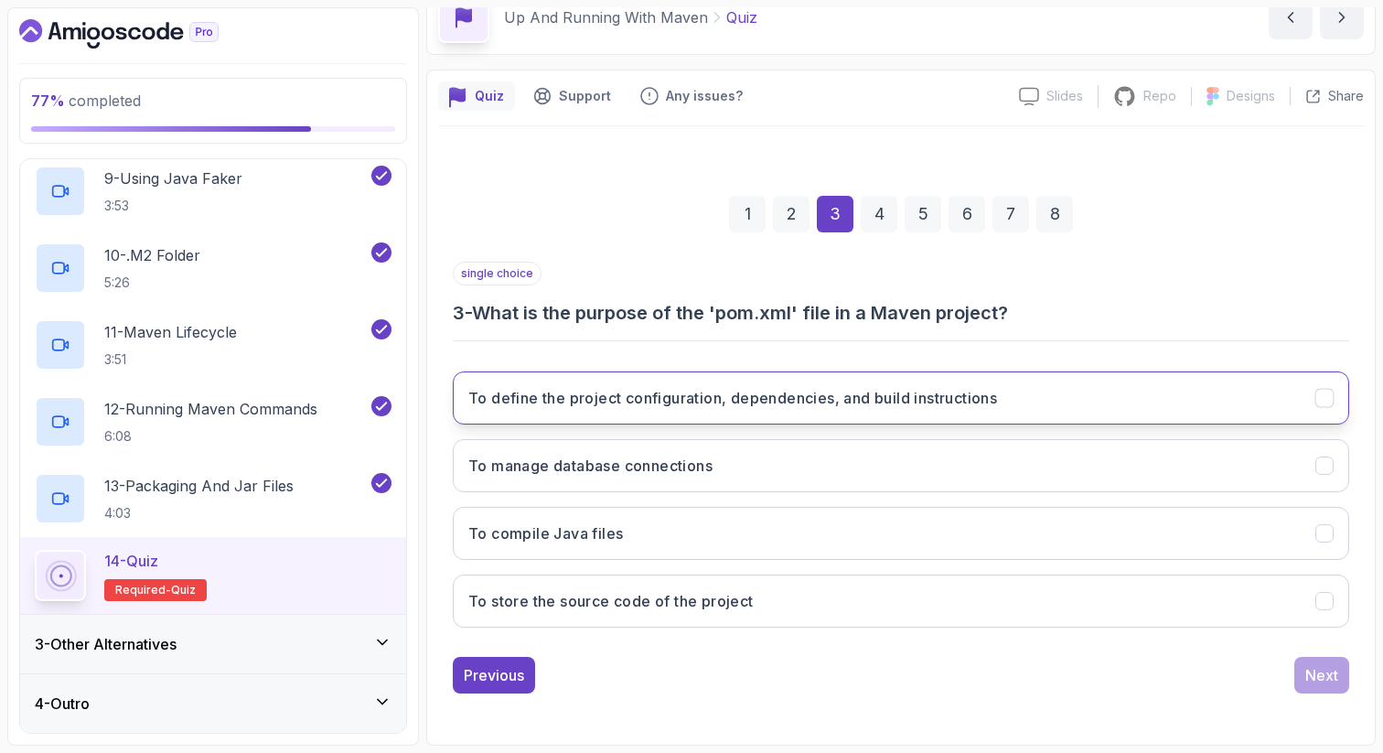
click at [766, 400] on h3 "To define the project configuration, dependencies, and build instructions" at bounding box center [732, 398] width 529 height 22
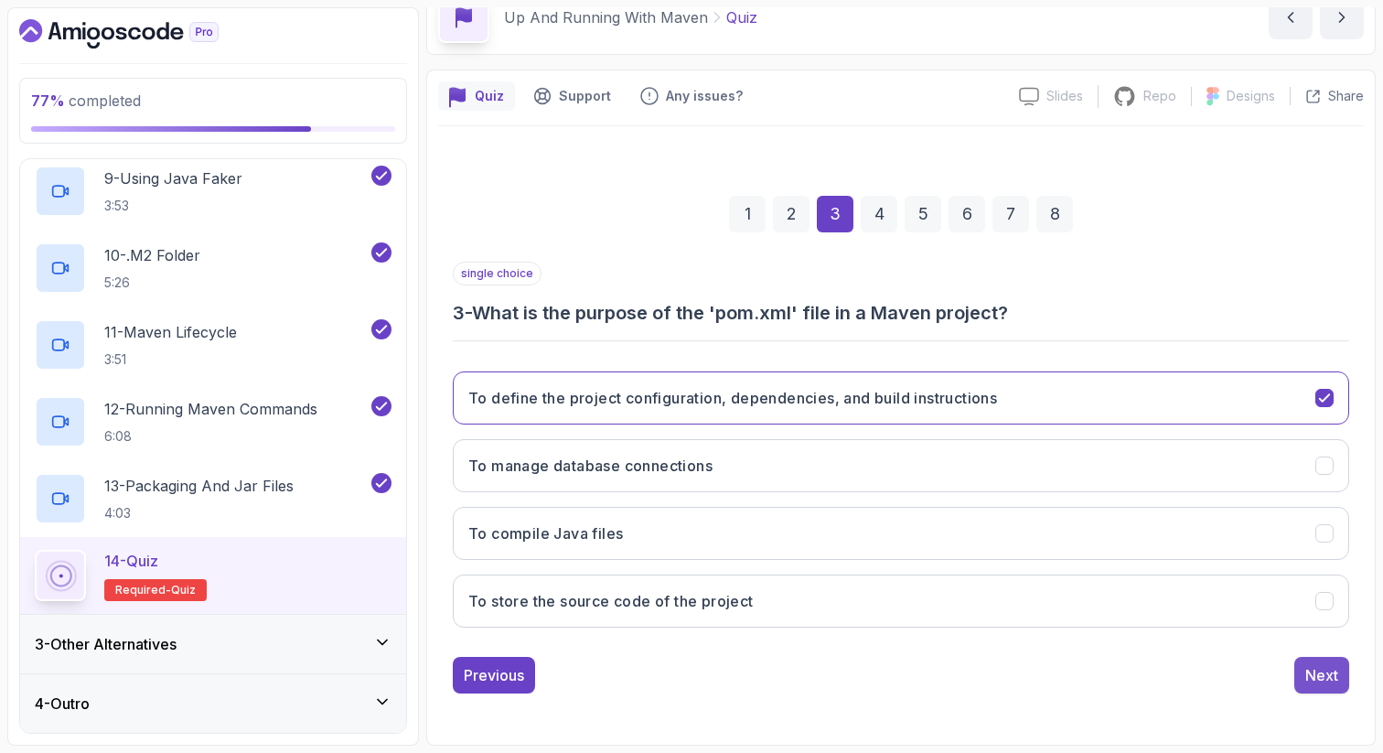
click at [1326, 680] on div "Next" at bounding box center [1321, 675] width 33 height 22
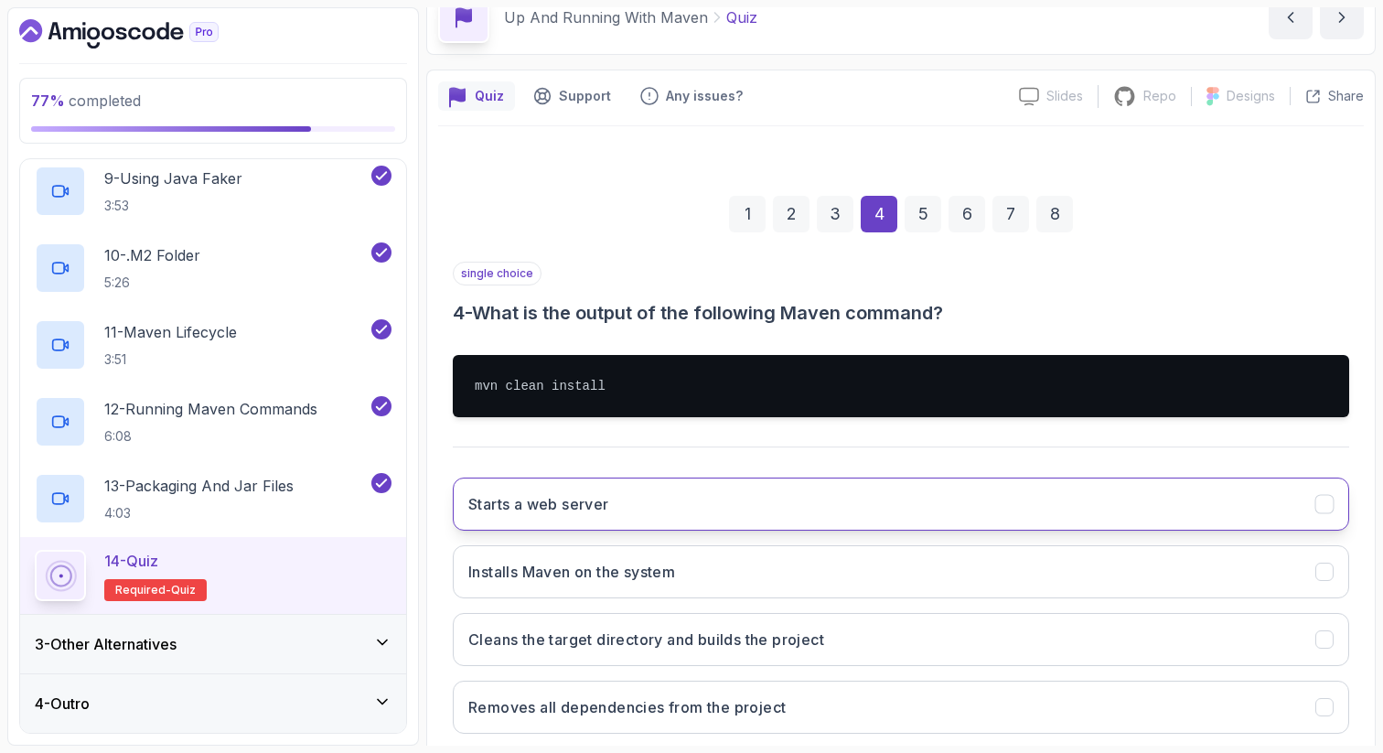
scroll to position [199, 0]
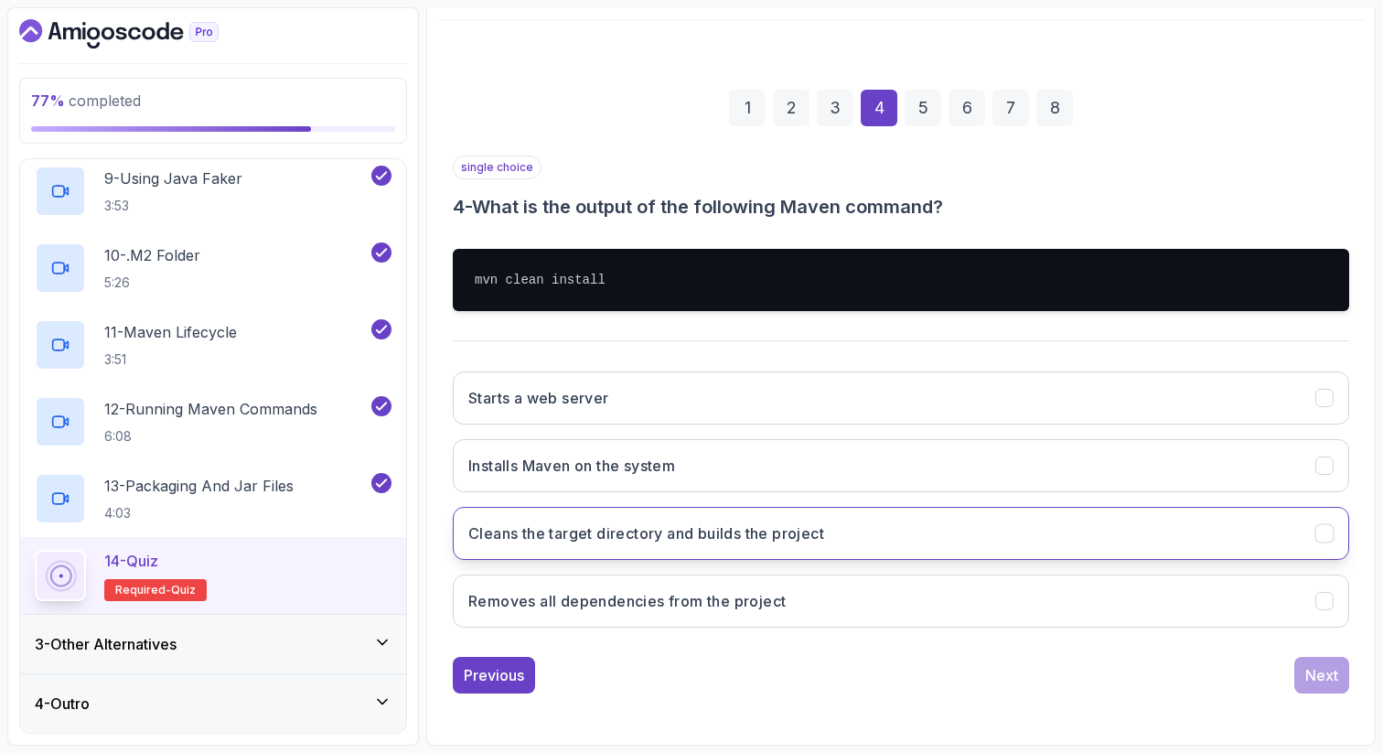
click at [651, 539] on h3 "Cleans the target directory and builds the project" at bounding box center [646, 533] width 356 height 22
click at [1319, 680] on div "Next" at bounding box center [1321, 675] width 33 height 22
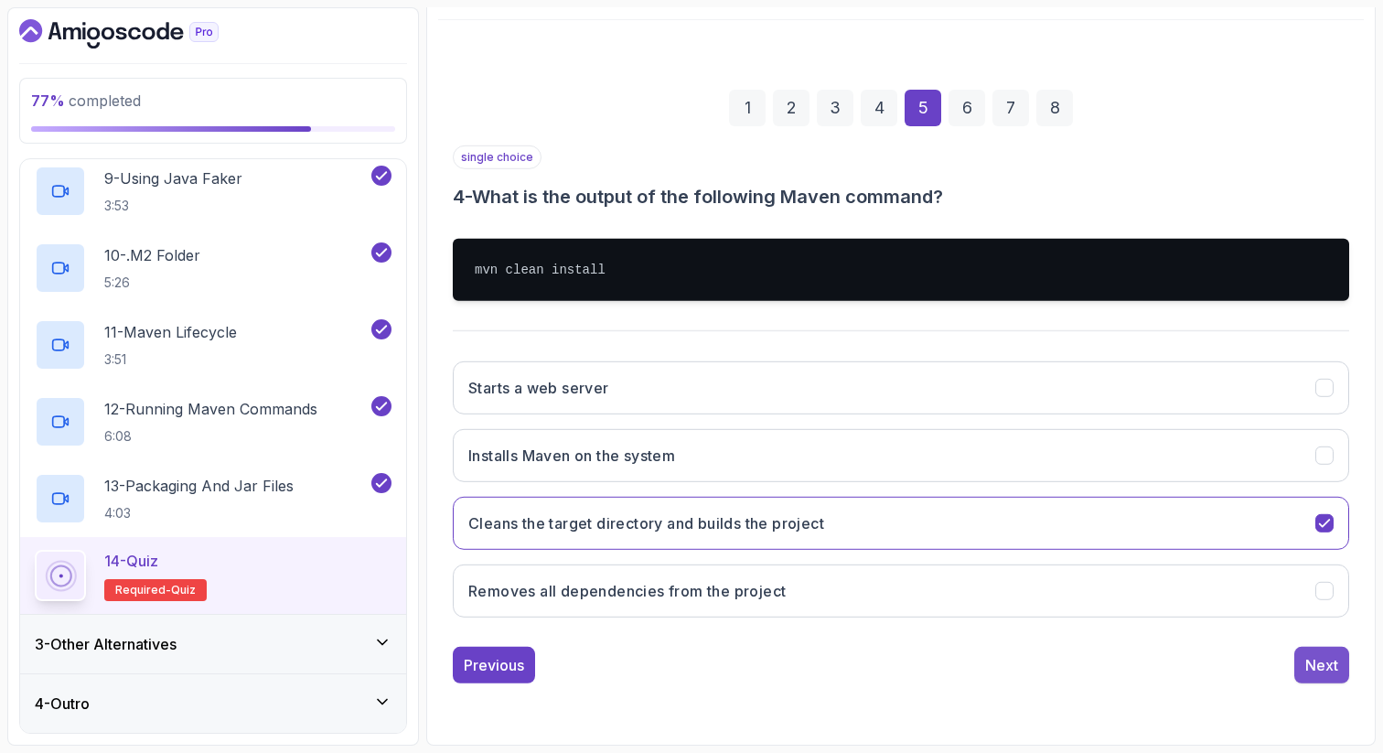
scroll to position [93, 0]
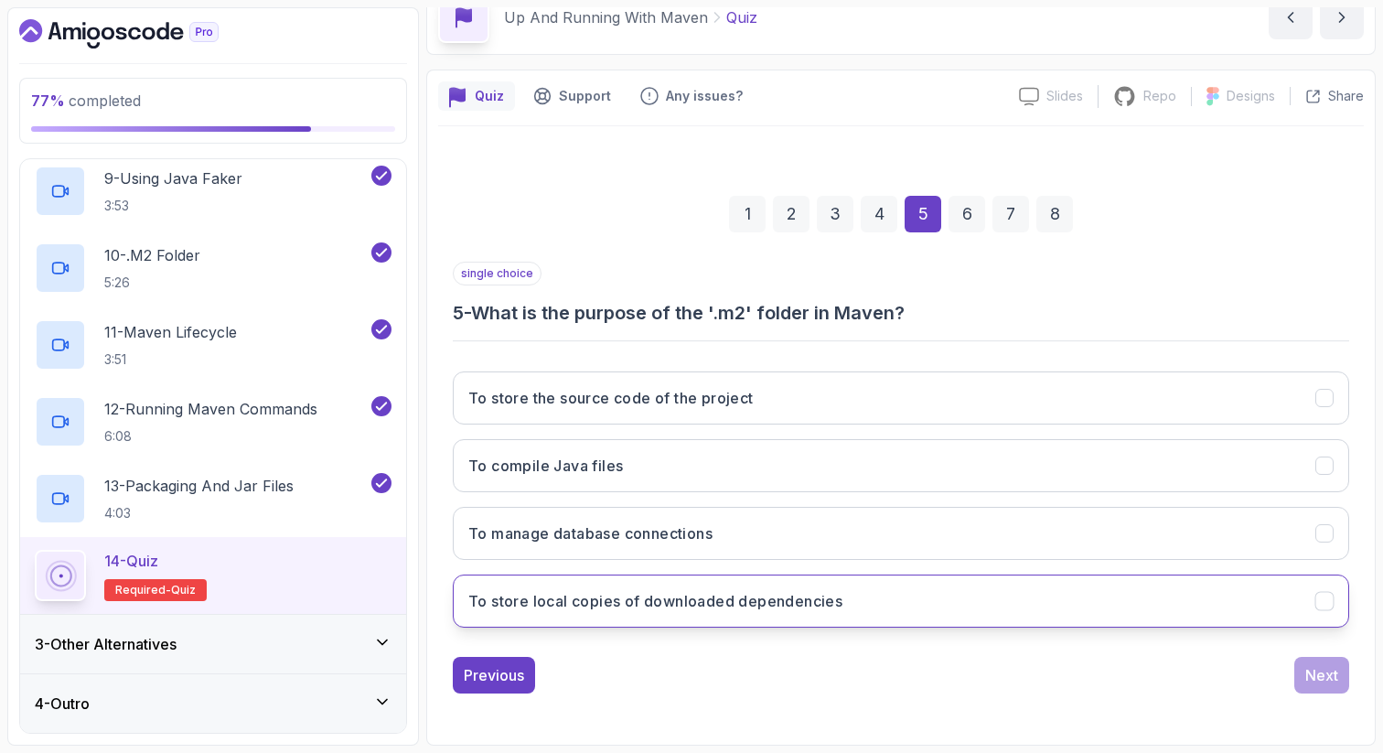
click at [632, 612] on button "To store local copies of downloaded dependencies" at bounding box center [901, 600] width 896 height 53
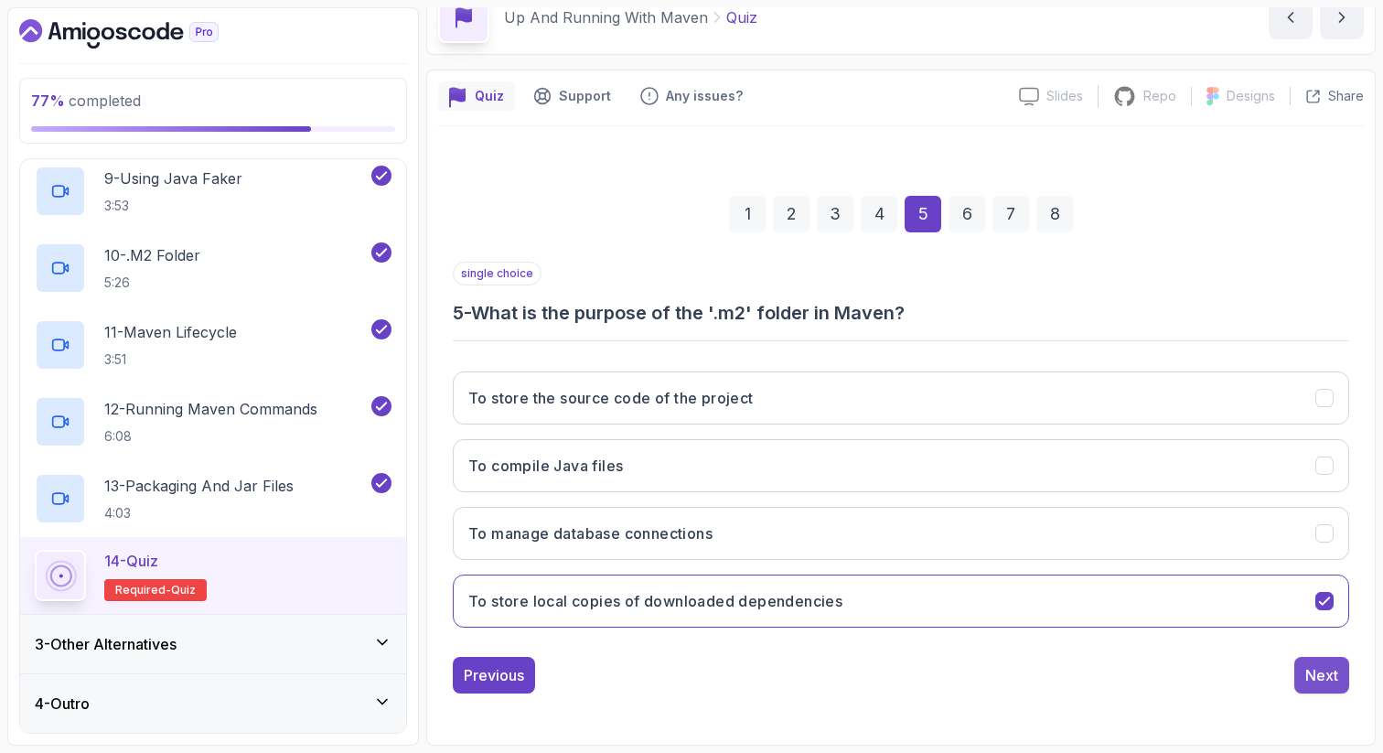
click at [1329, 676] on div "Next" at bounding box center [1321, 675] width 33 height 22
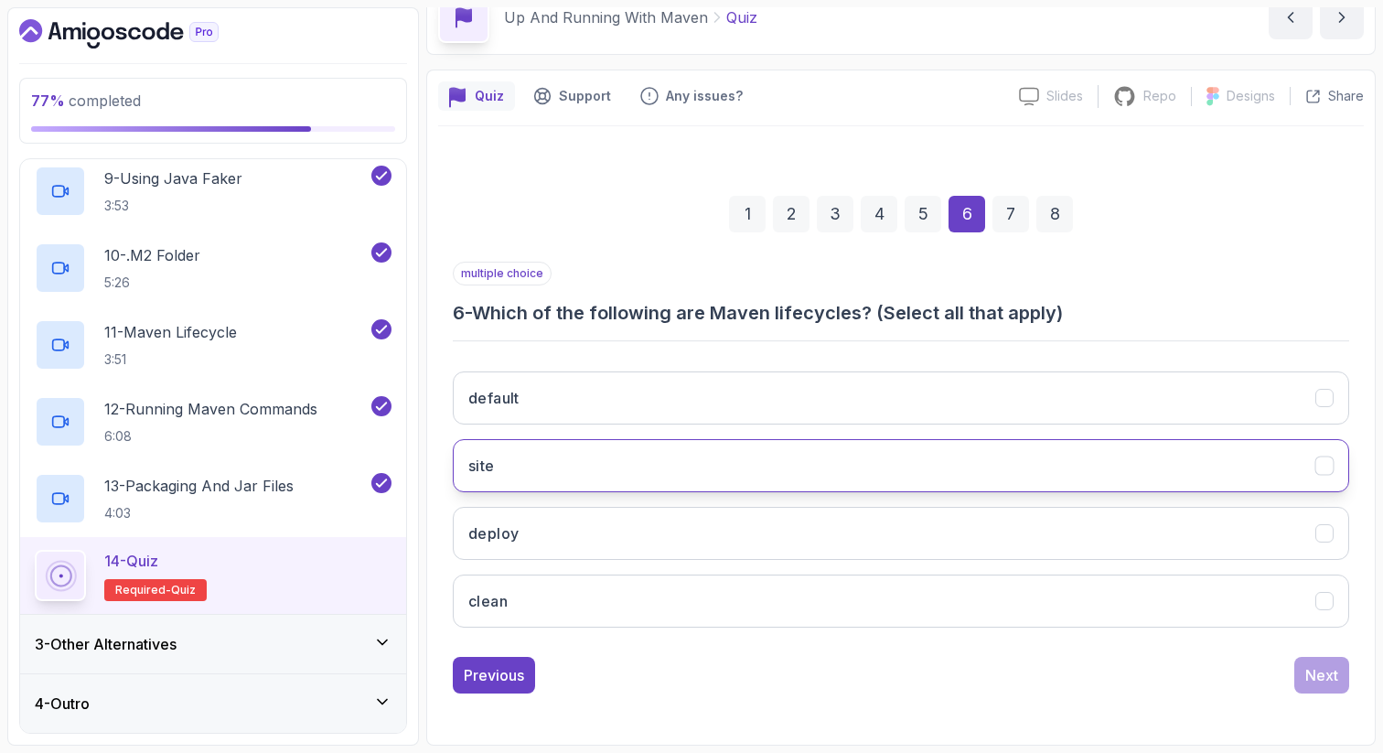
click at [550, 467] on button "site" at bounding box center [901, 465] width 896 height 53
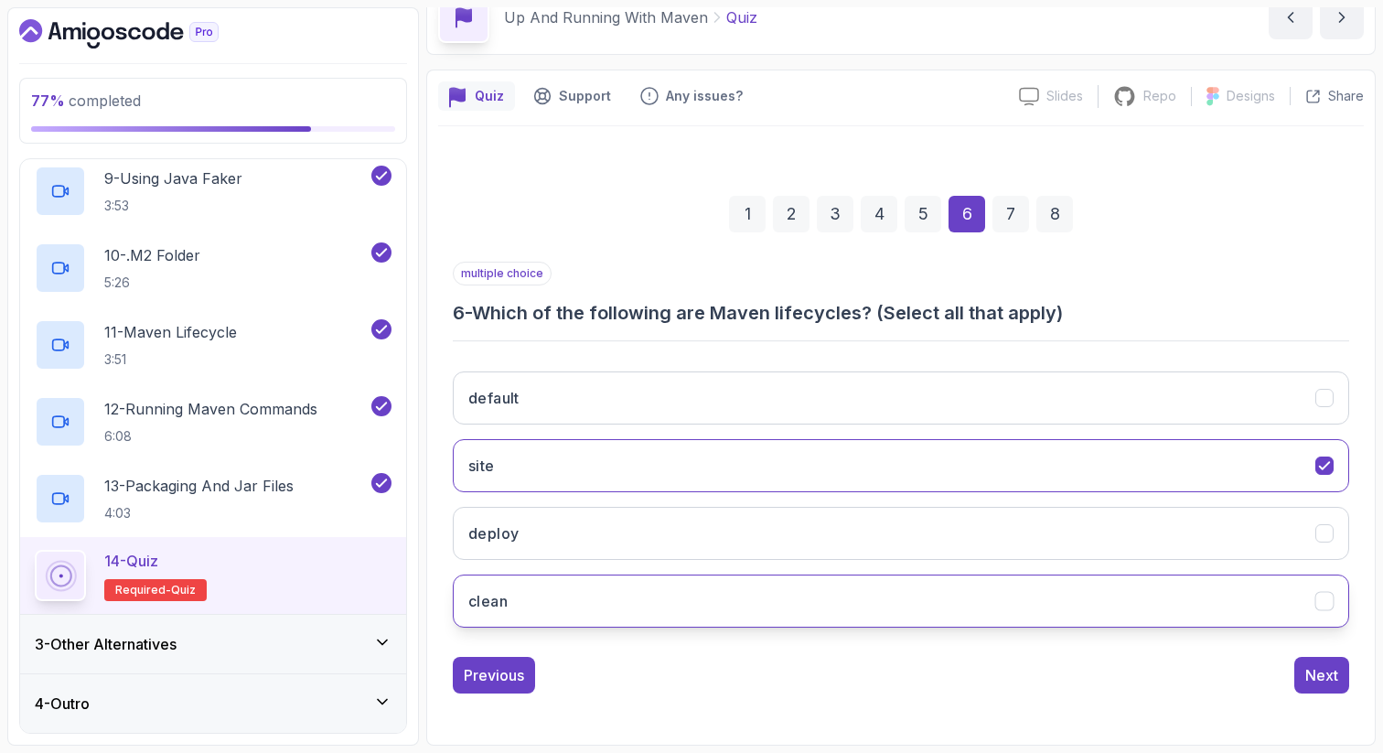
click at [527, 591] on button "clean" at bounding box center [901, 600] width 896 height 53
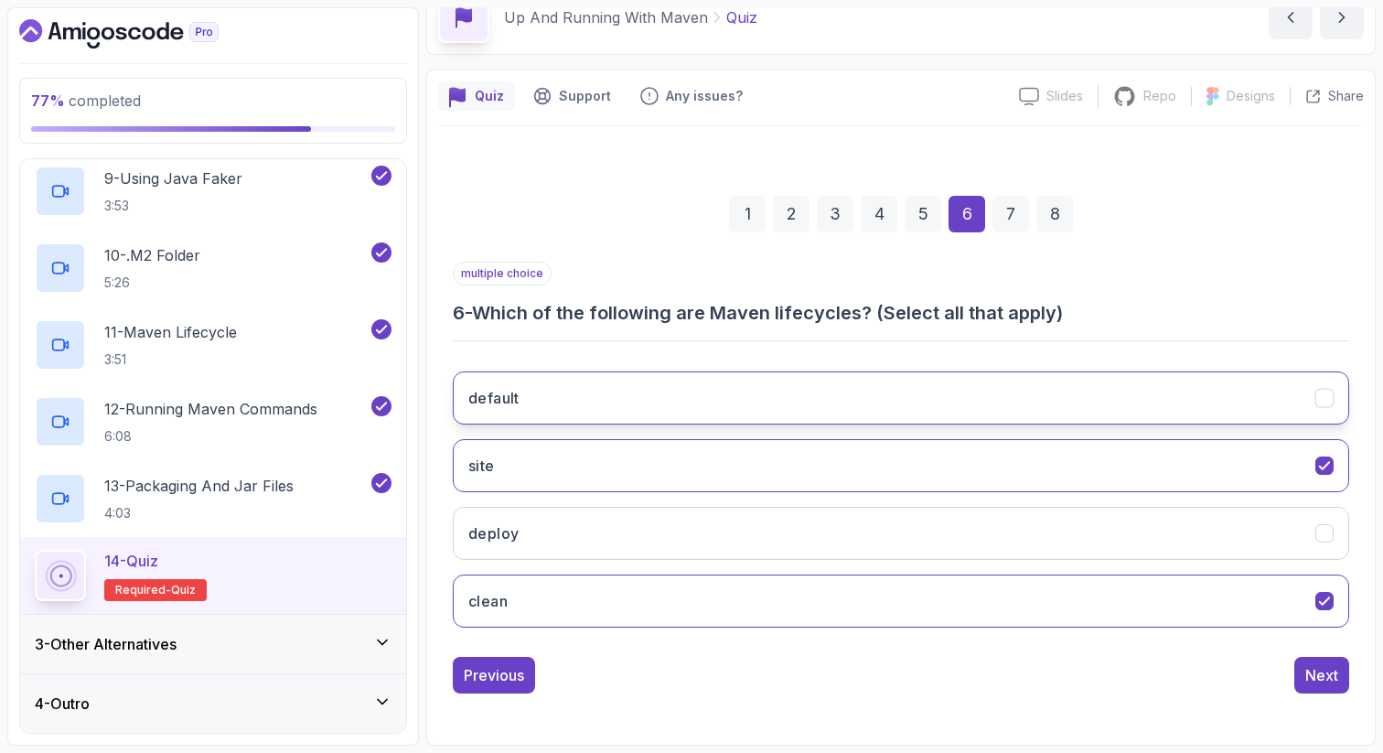
click at [642, 380] on button "default" at bounding box center [901, 397] width 896 height 53
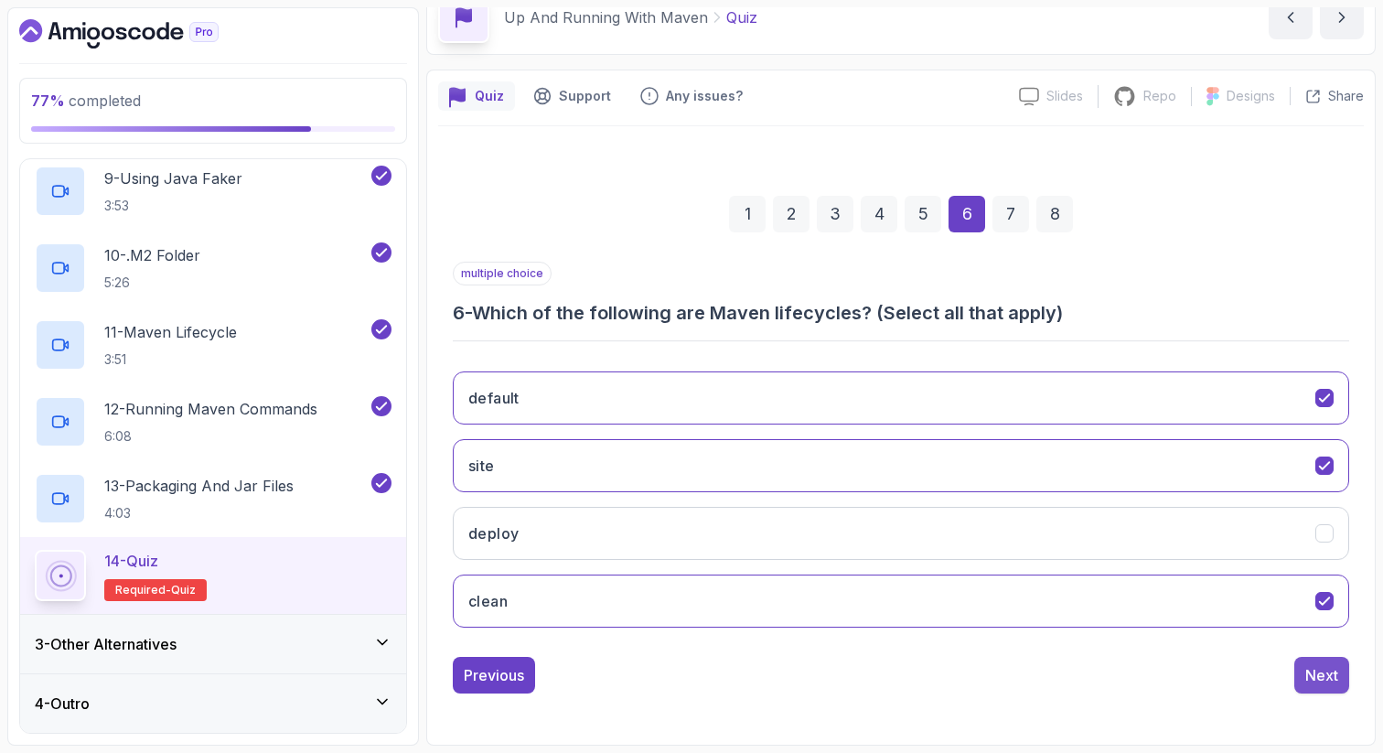
click at [1313, 683] on div "Next" at bounding box center [1321, 675] width 33 height 22
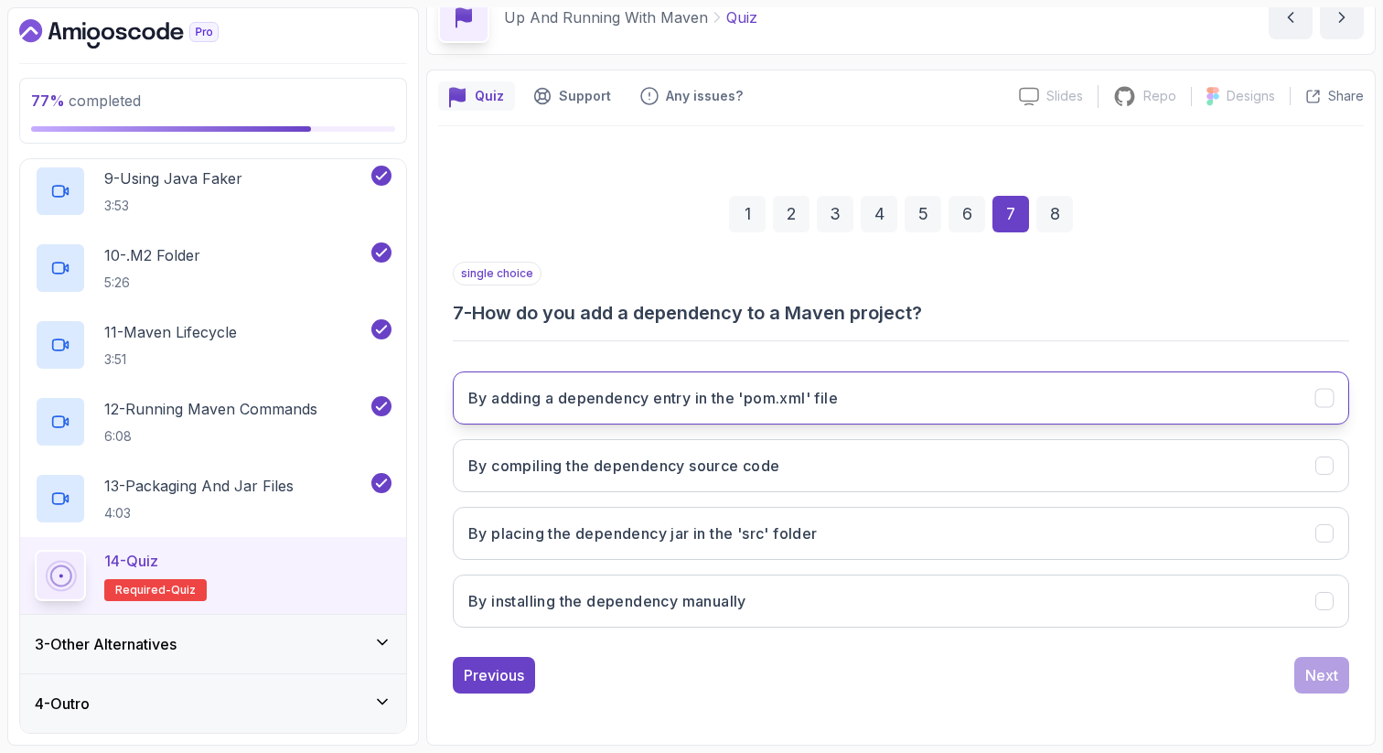
click at [605, 404] on h3 "By adding a dependency entry in the 'pom.xml' file" at bounding box center [653, 398] width 370 height 22
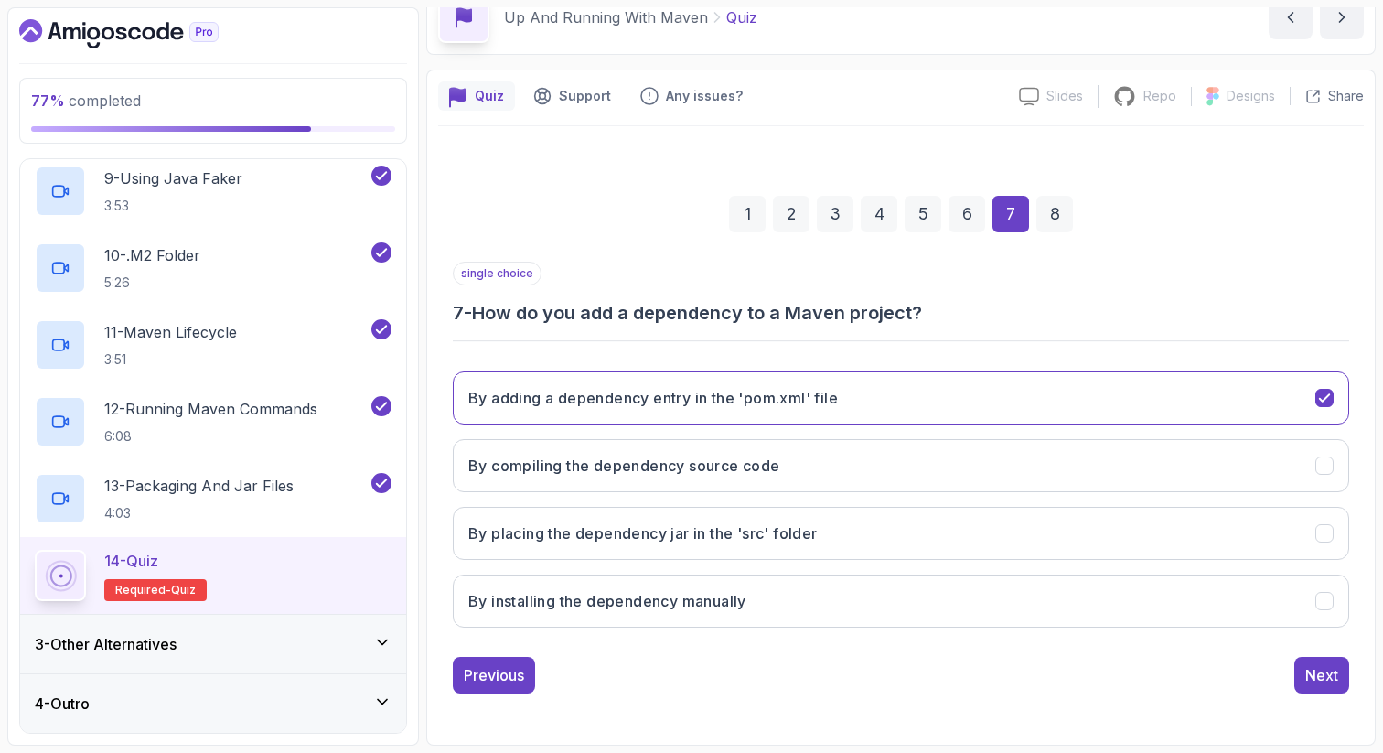
click at [1318, 693] on div "1 2 3 4 5 6 7 8 single choice 7 - How do you add a dependency to a Maven projec…" at bounding box center [901, 430] width 926 height 556
click at [1302, 671] on button "Next" at bounding box center [1321, 675] width 55 height 37
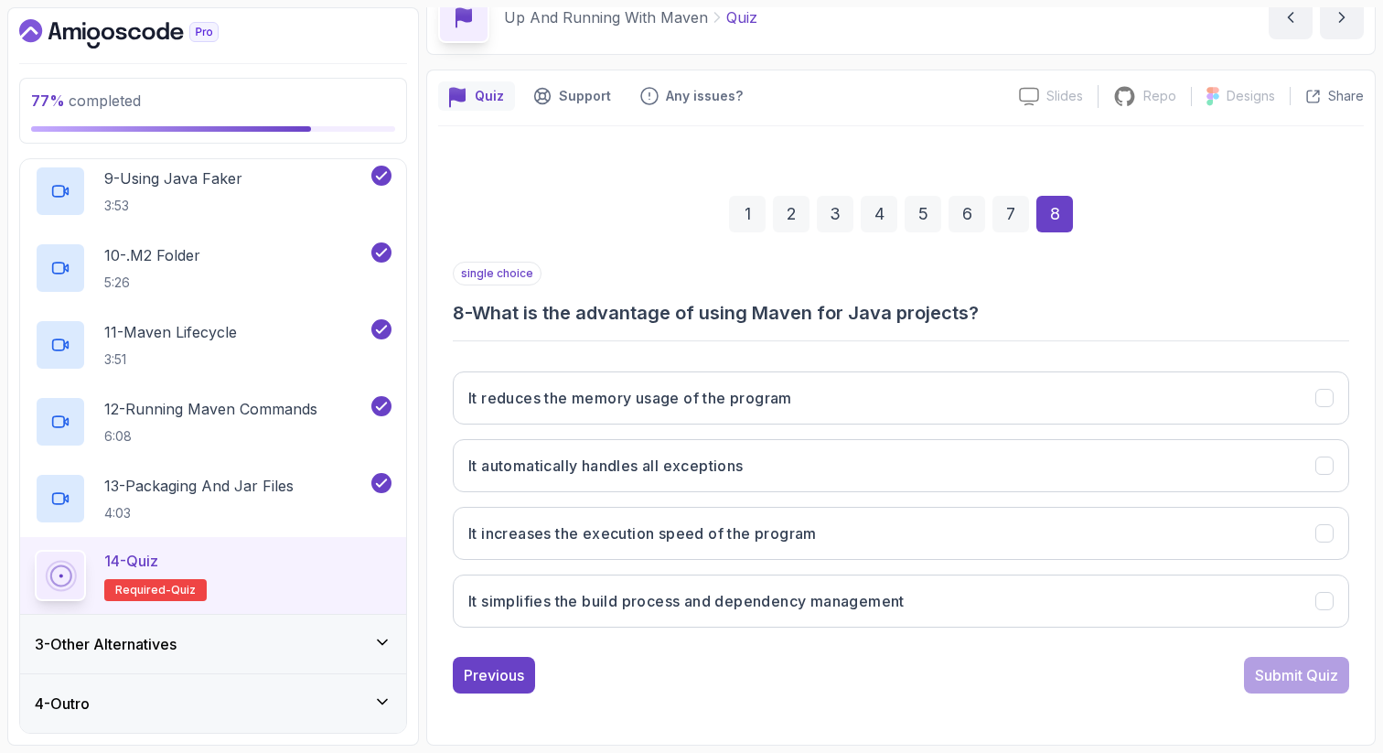
click at [691, 318] on h3 "8 - What is the advantage of using Maven for Java projects?" at bounding box center [901, 313] width 896 height 26
click at [582, 608] on h3 "It simplifies the build process and dependency management" at bounding box center [686, 601] width 436 height 22
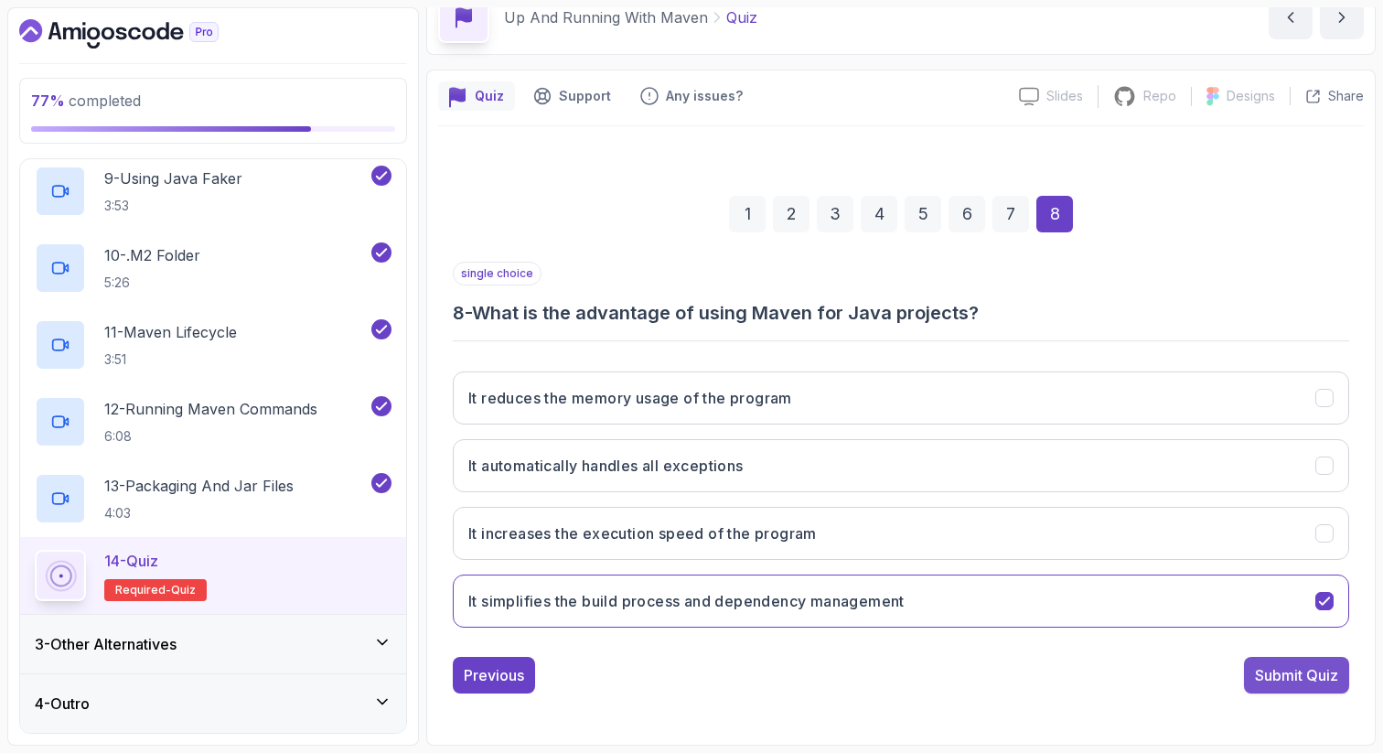
click at [1321, 689] on button "Submit Quiz" at bounding box center [1296, 675] width 105 height 37
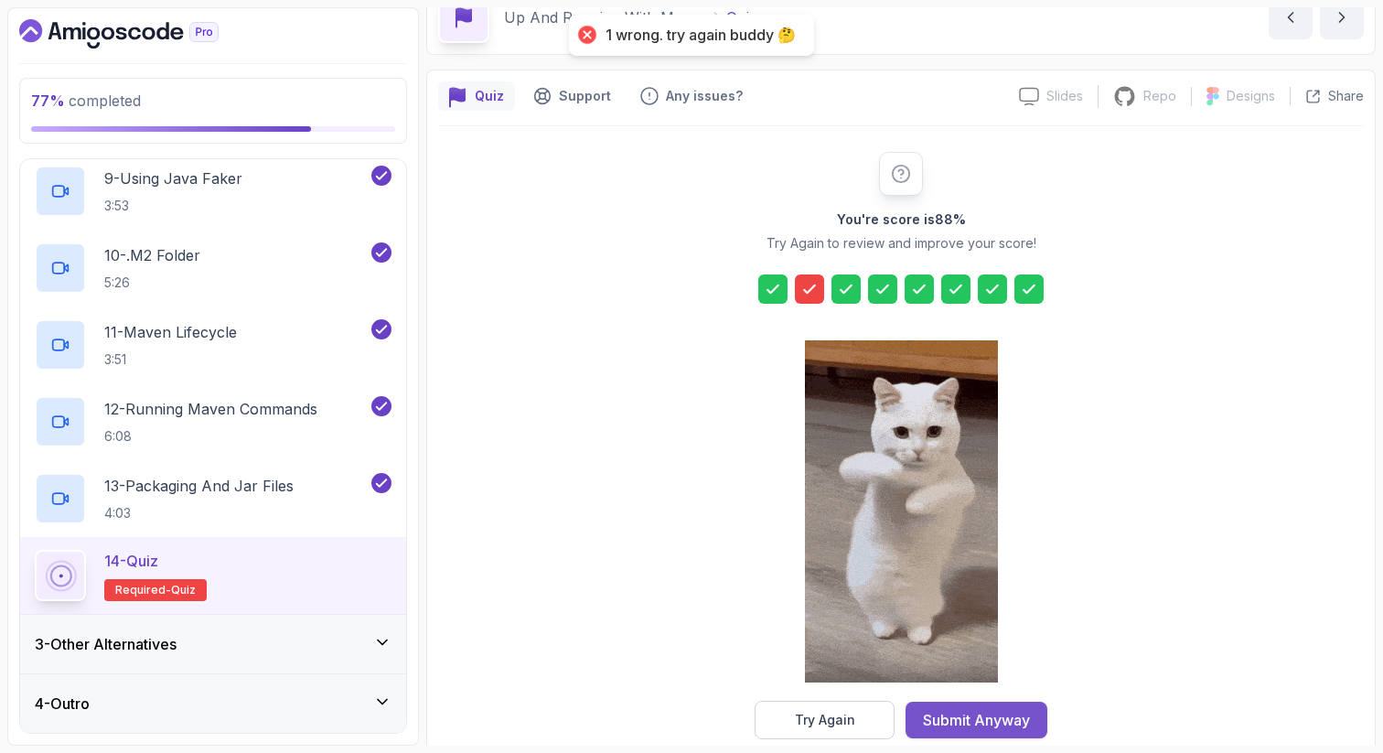
click at [997, 718] on div "Submit Anyway" at bounding box center [976, 720] width 107 height 22
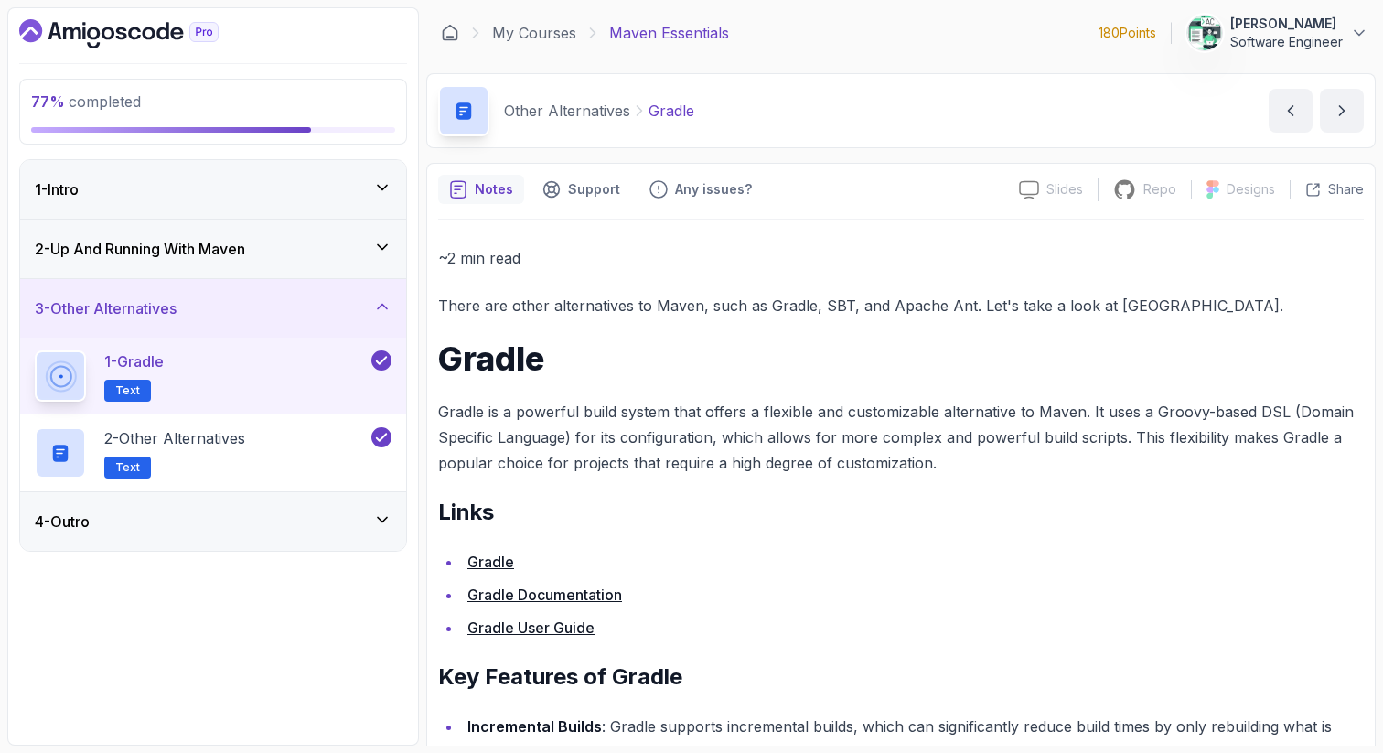
click at [262, 257] on div "2 - Up And Running With [PERSON_NAME]" at bounding box center [213, 249] width 357 height 22
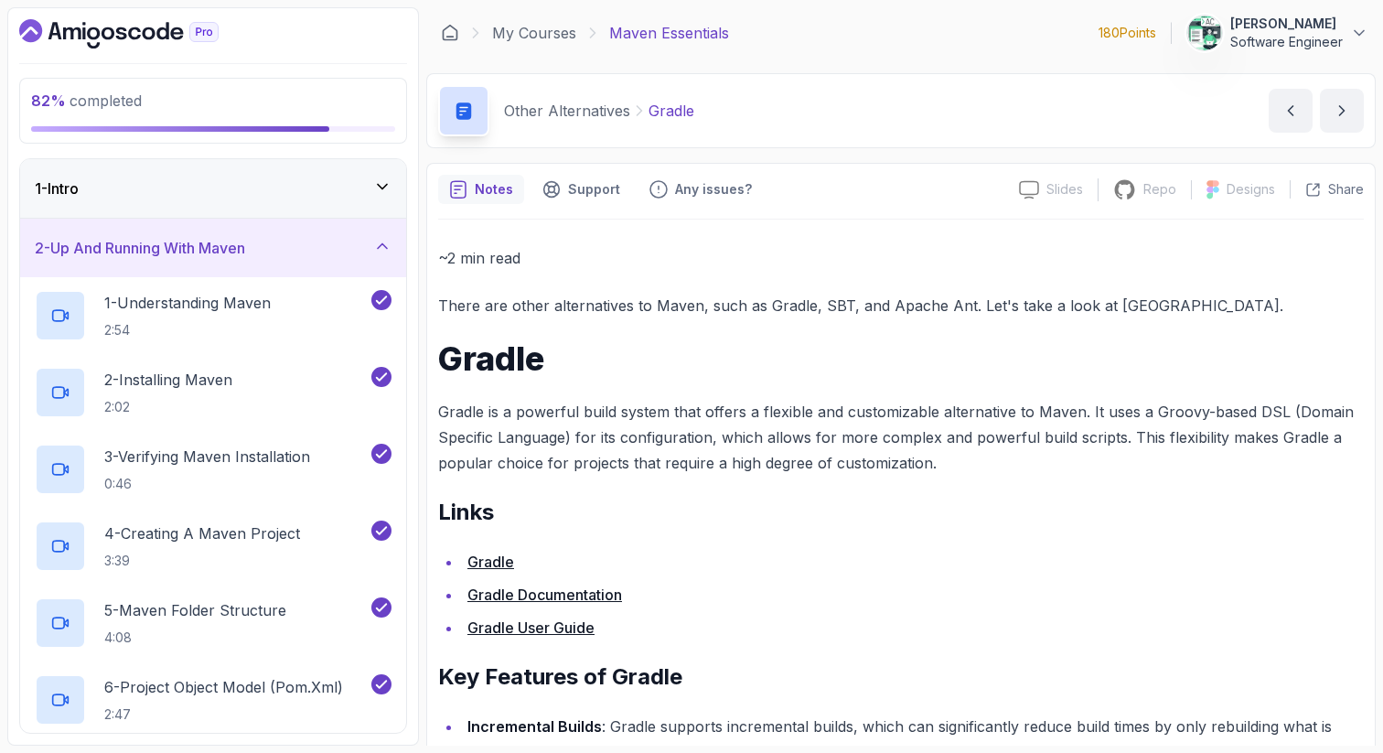
click at [334, 245] on div "2 - Up And Running With [PERSON_NAME]" at bounding box center [213, 248] width 357 height 22
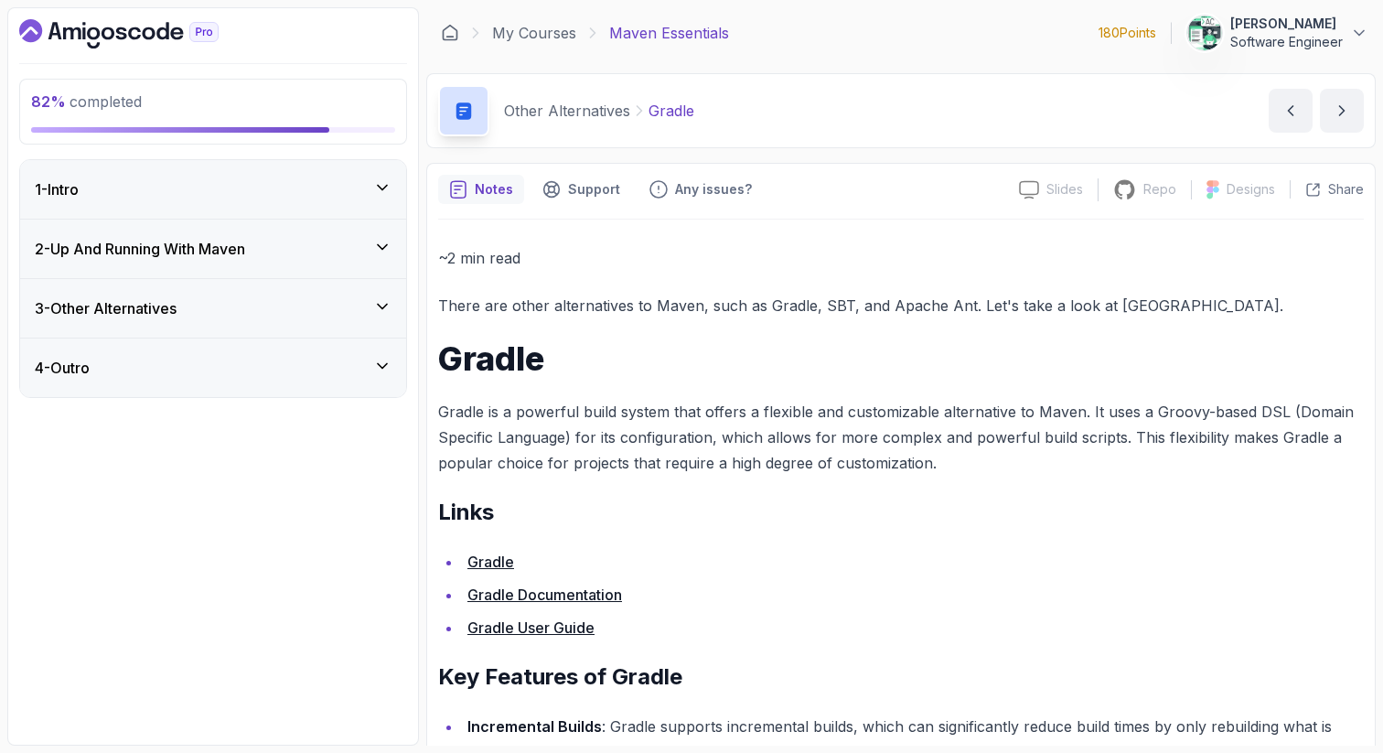
click at [272, 321] on div "3 - Other Alternatives" at bounding box center [213, 308] width 386 height 59
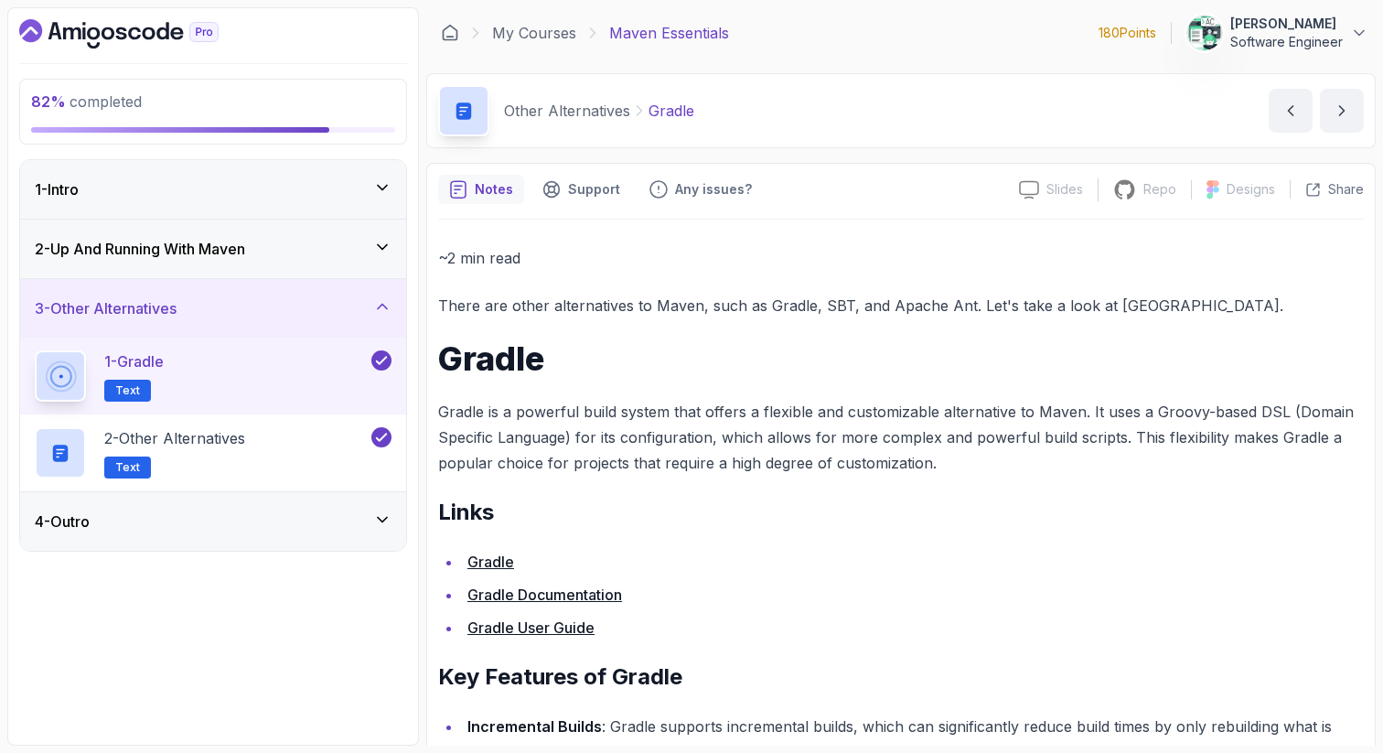
click at [252, 512] on div "4 - Outro" at bounding box center [213, 521] width 357 height 22
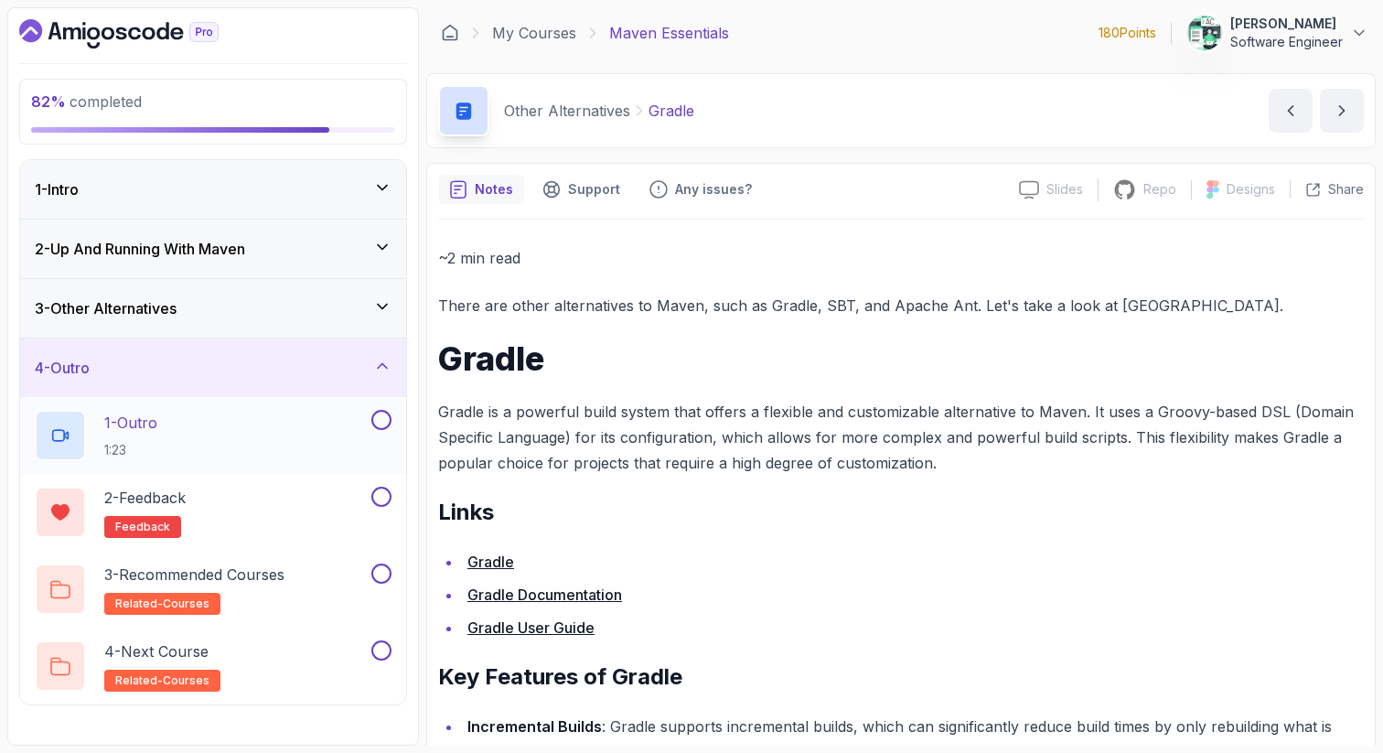
click at [383, 421] on button at bounding box center [381, 420] width 20 height 20
click at [382, 501] on button at bounding box center [381, 497] width 20 height 20
click at [377, 577] on button at bounding box center [381, 573] width 20 height 20
click at [381, 649] on button at bounding box center [381, 650] width 20 height 20
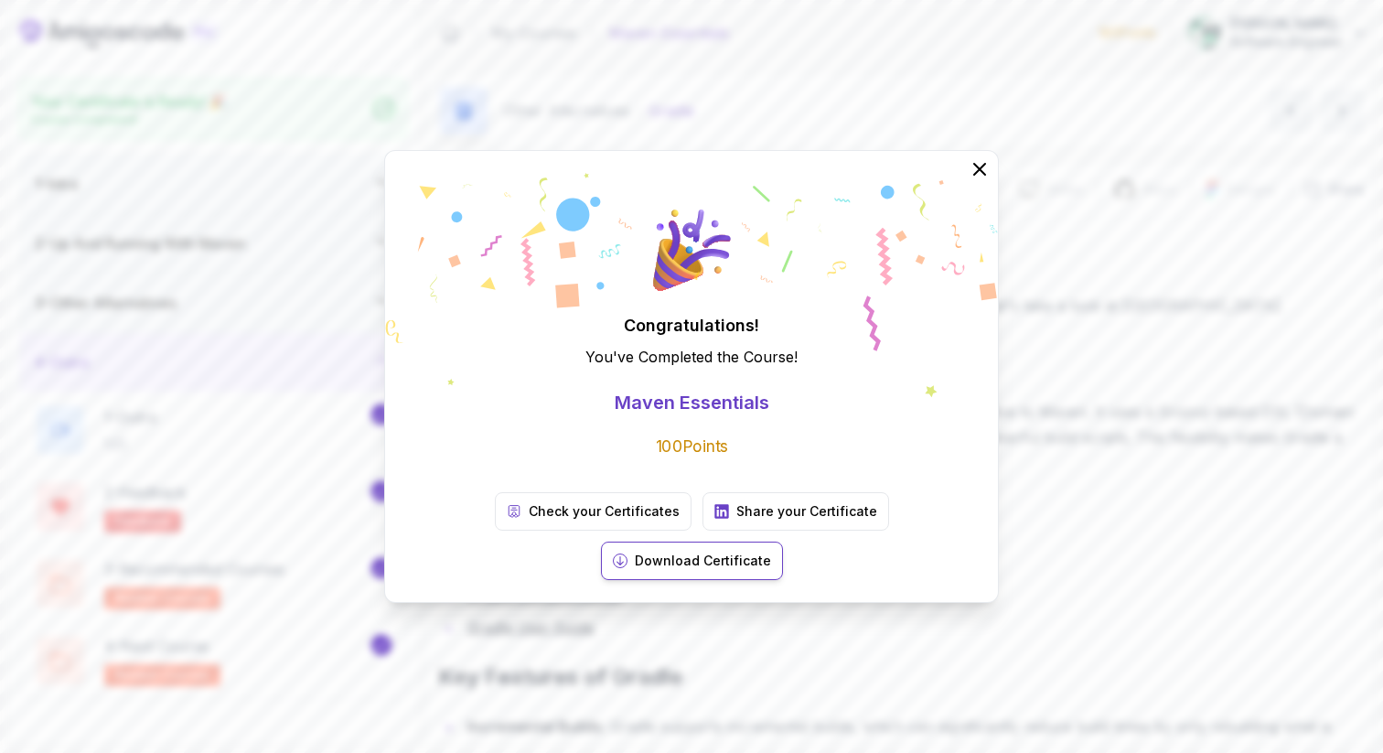
click at [771, 552] on p "Download Certificate" at bounding box center [703, 561] width 136 height 18
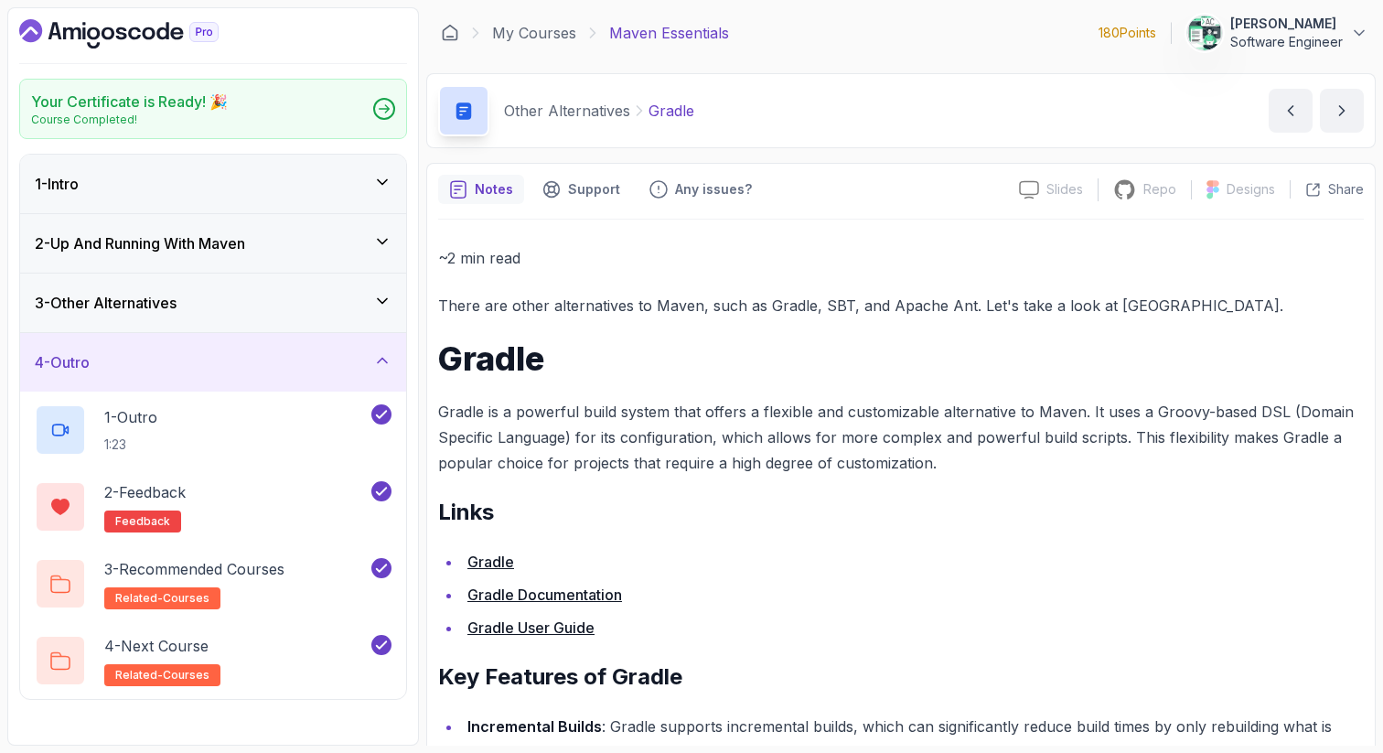
click at [373, 358] on icon at bounding box center [382, 360] width 18 height 18
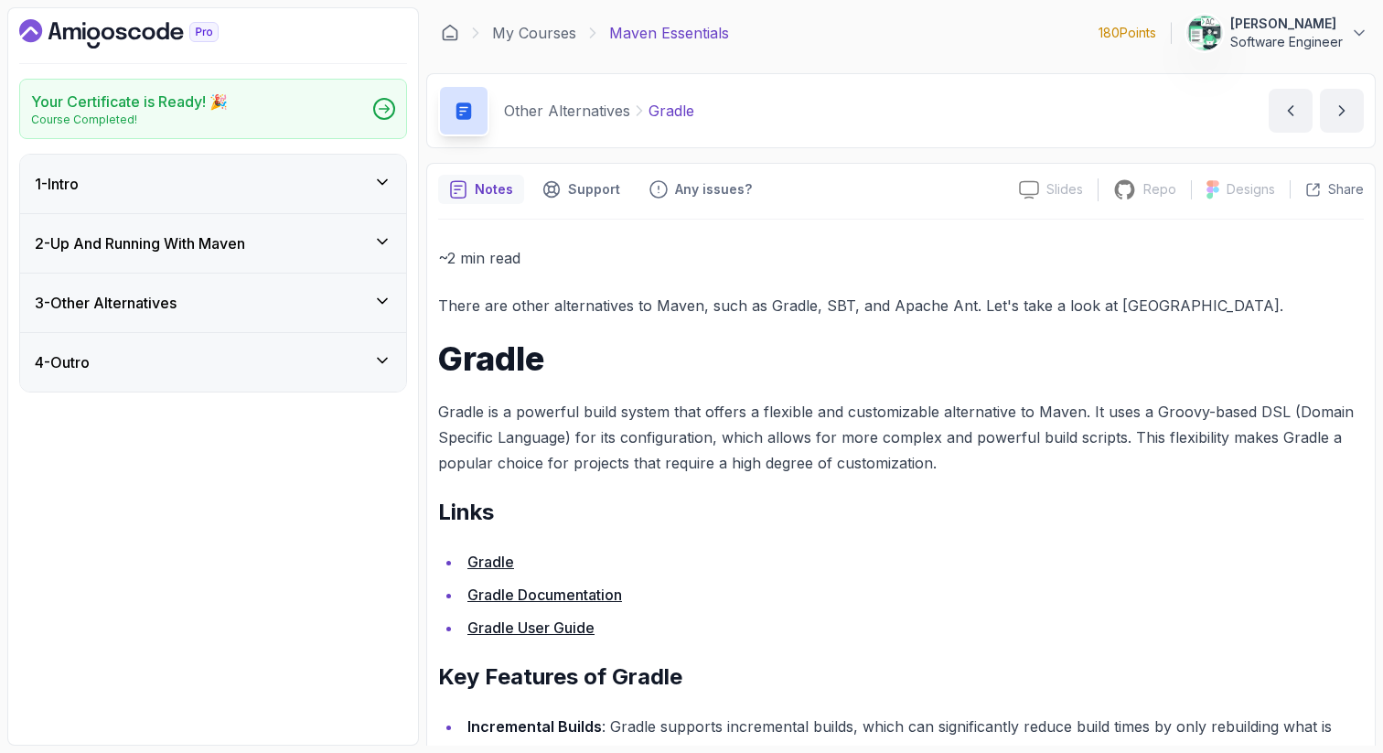
click at [145, 26] on icon "Dashboard" at bounding box center [118, 33] width 199 height 29
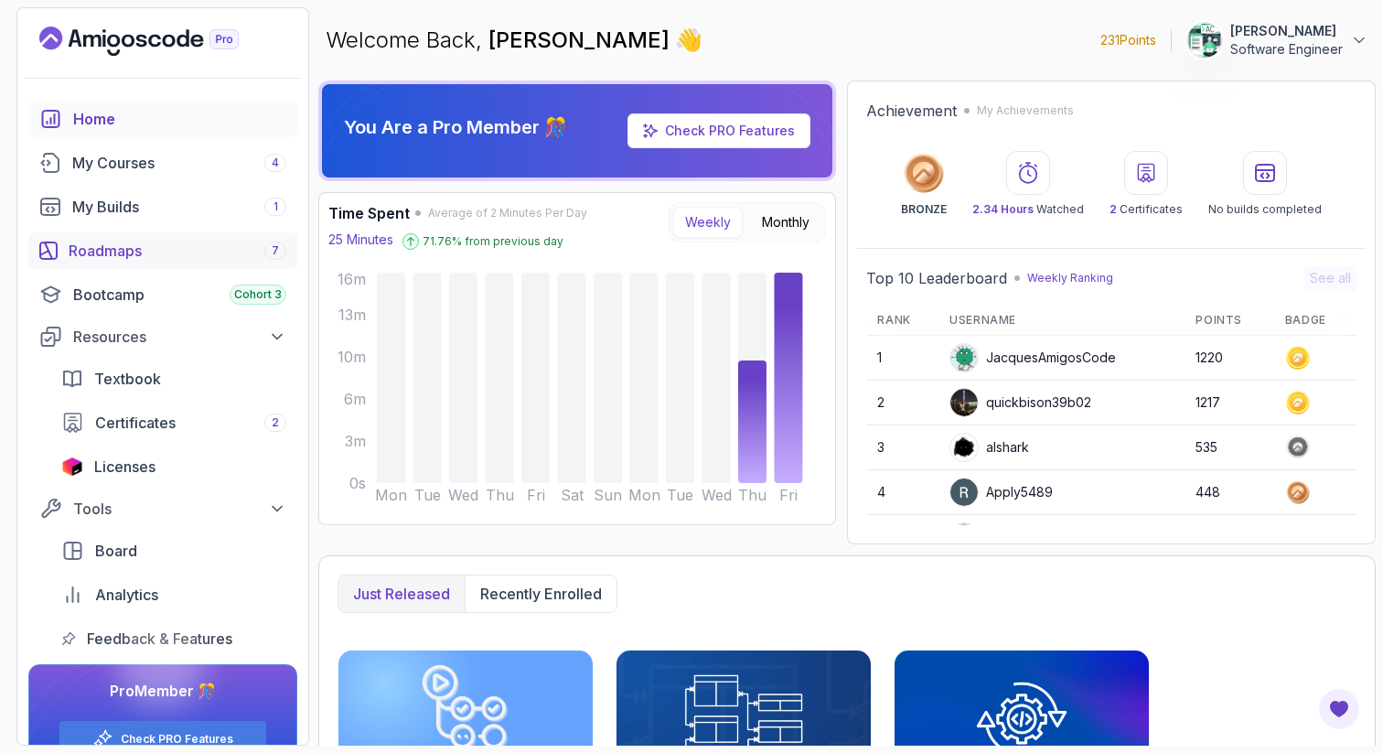
click at [188, 249] on div "Roadmaps 7" at bounding box center [178, 251] width 218 height 22
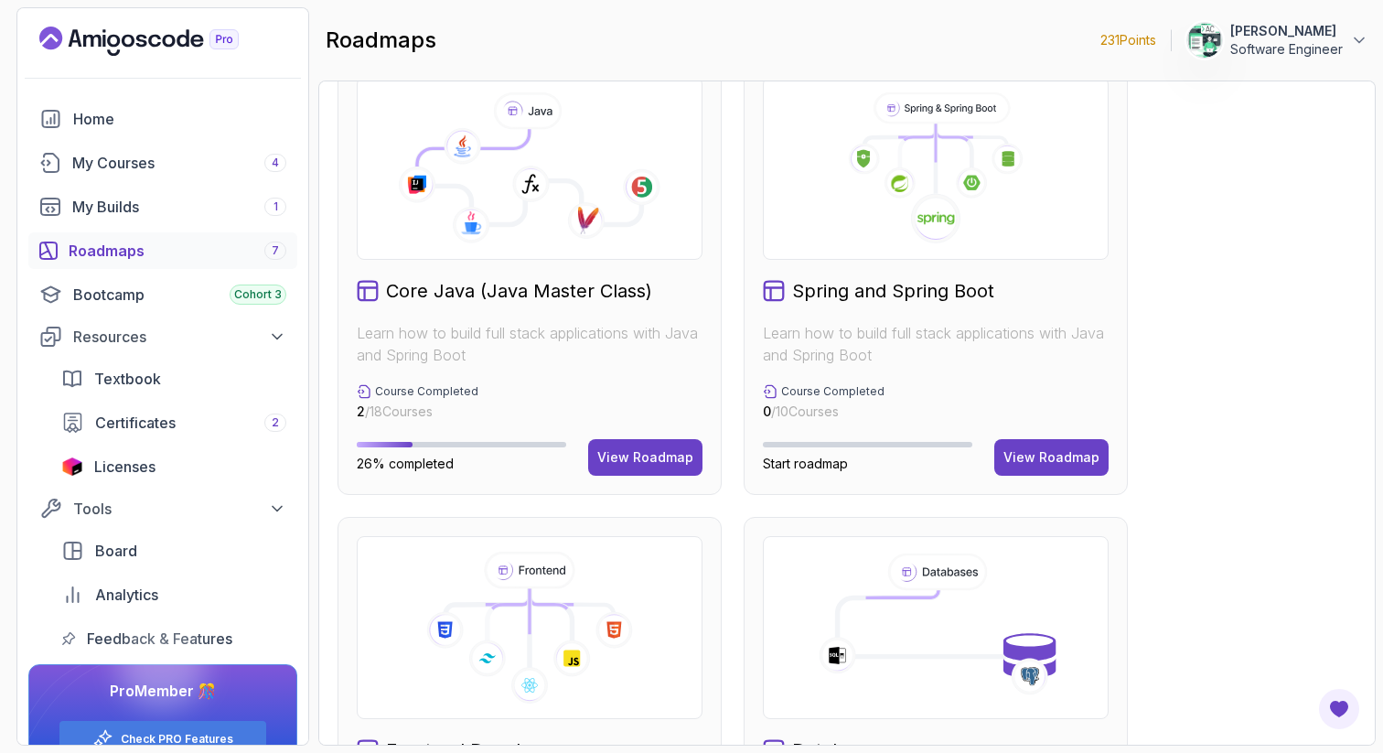
scroll to position [509, 0]
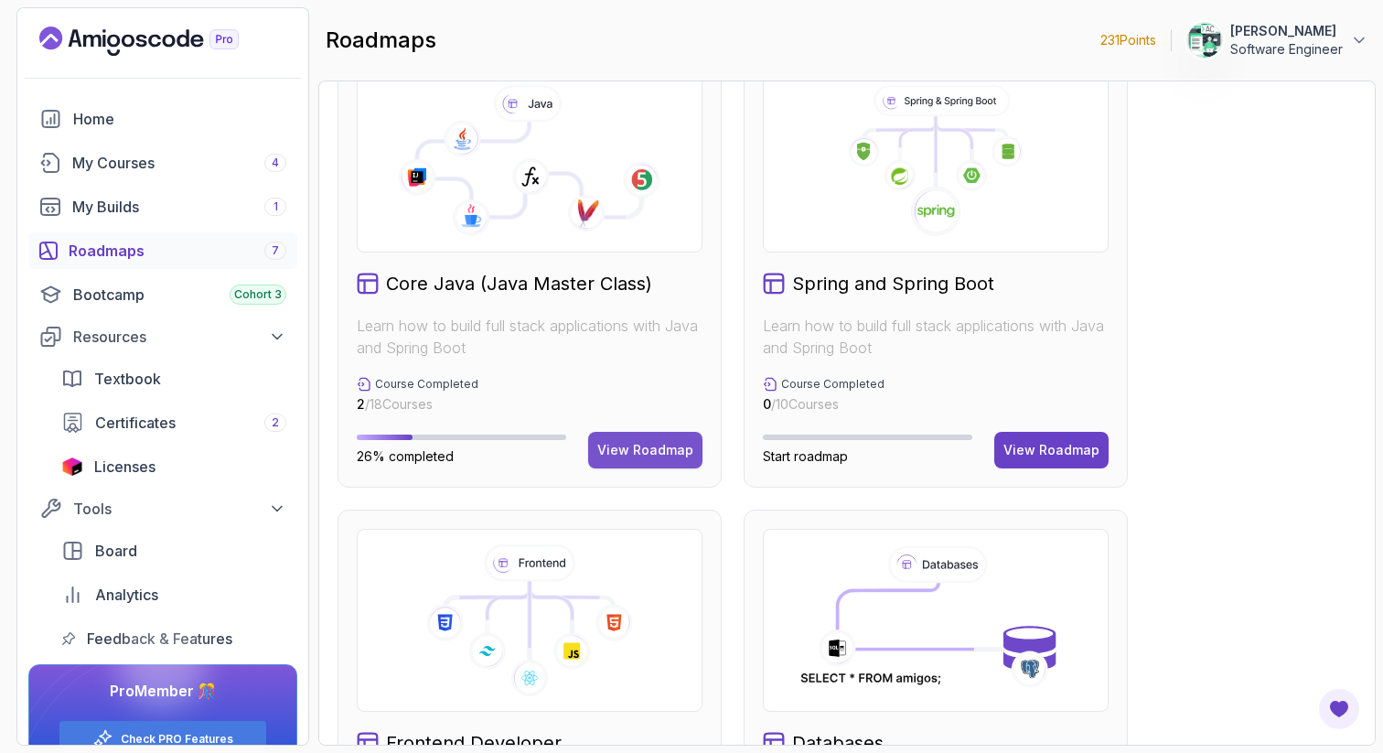
click at [645, 451] on div "View Roadmap" at bounding box center [645, 450] width 96 height 18
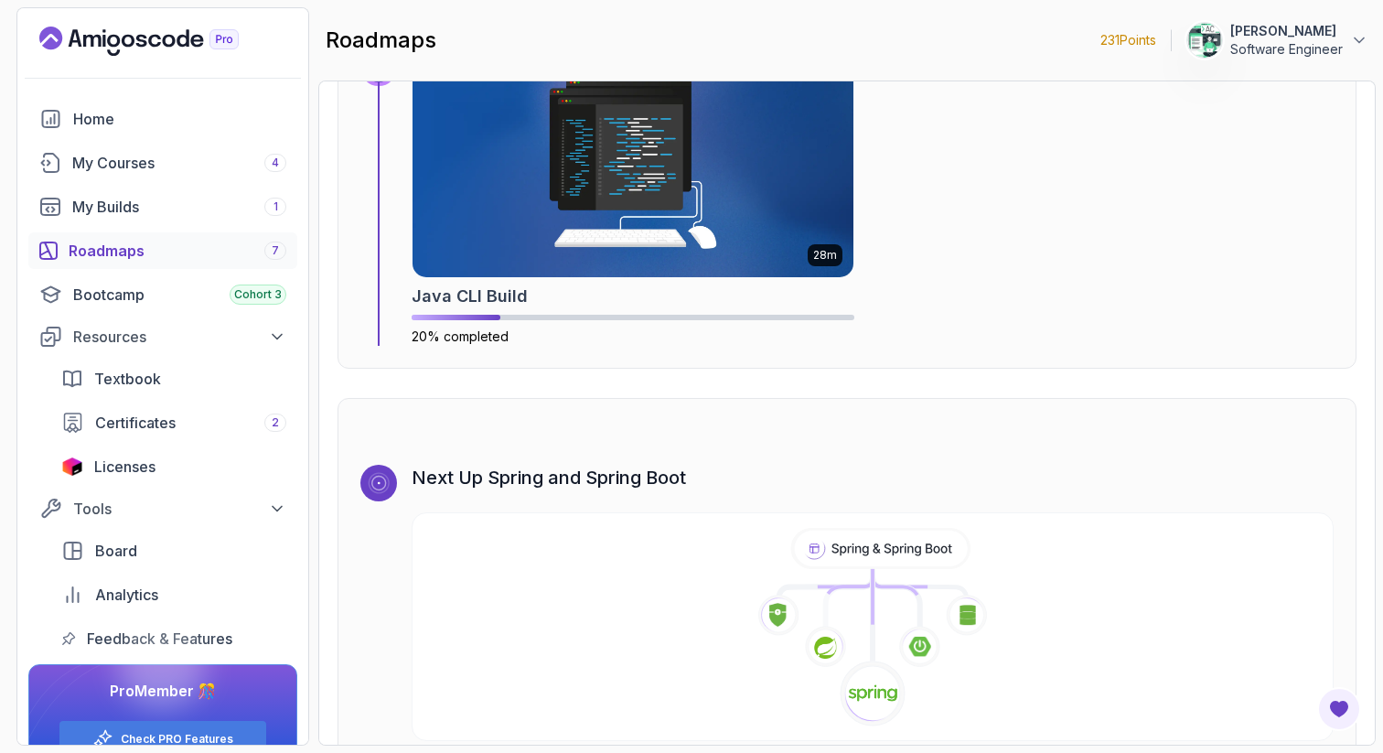
scroll to position [11538, 0]
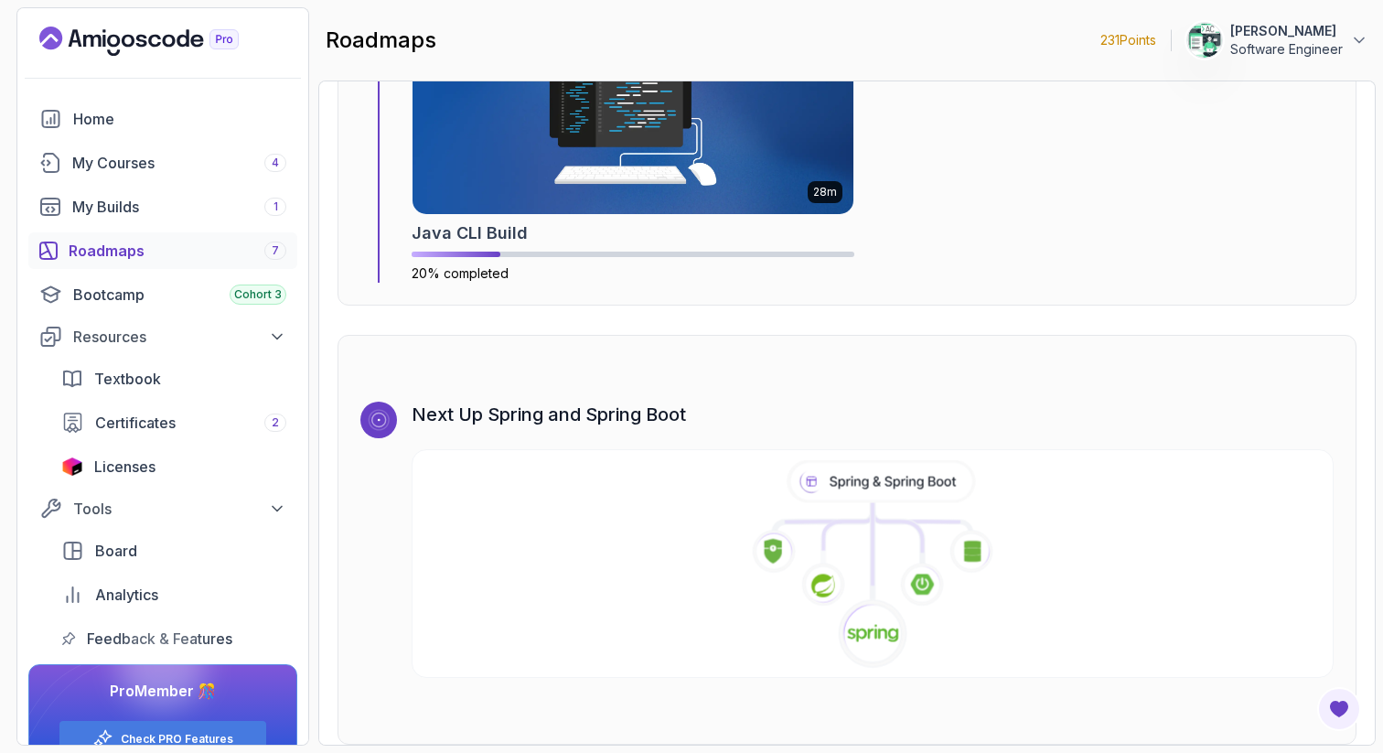
click at [877, 466] on icon at bounding box center [881, 481] width 182 height 38
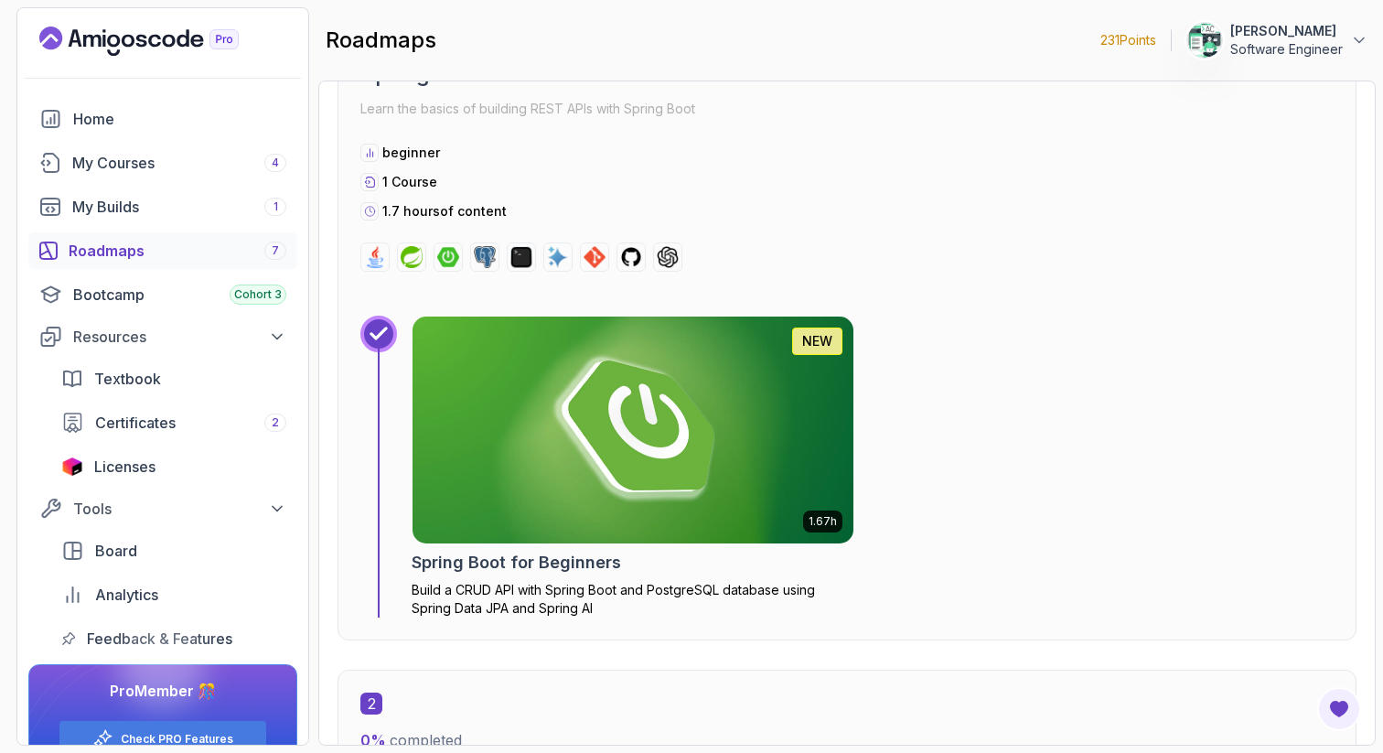
scroll to position [661, 0]
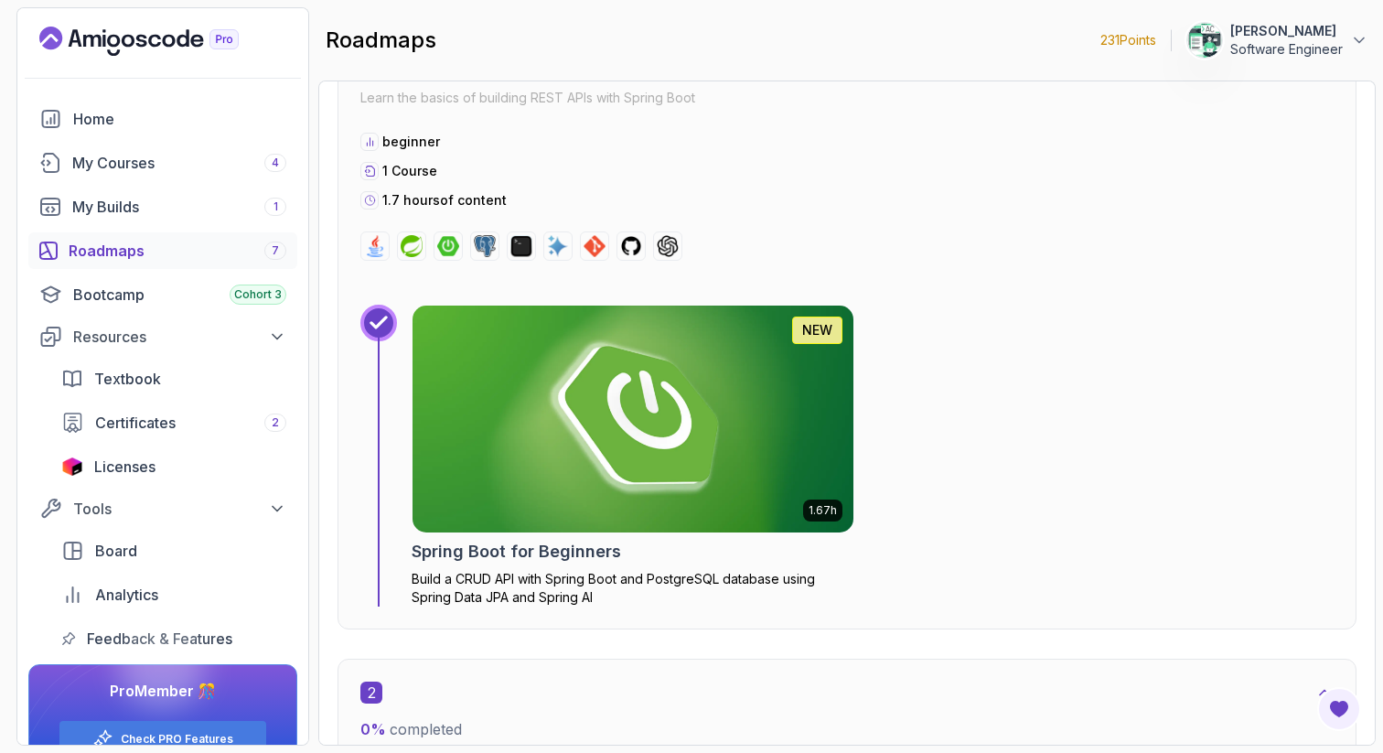
click at [562, 350] on img at bounding box center [633, 419] width 463 height 238
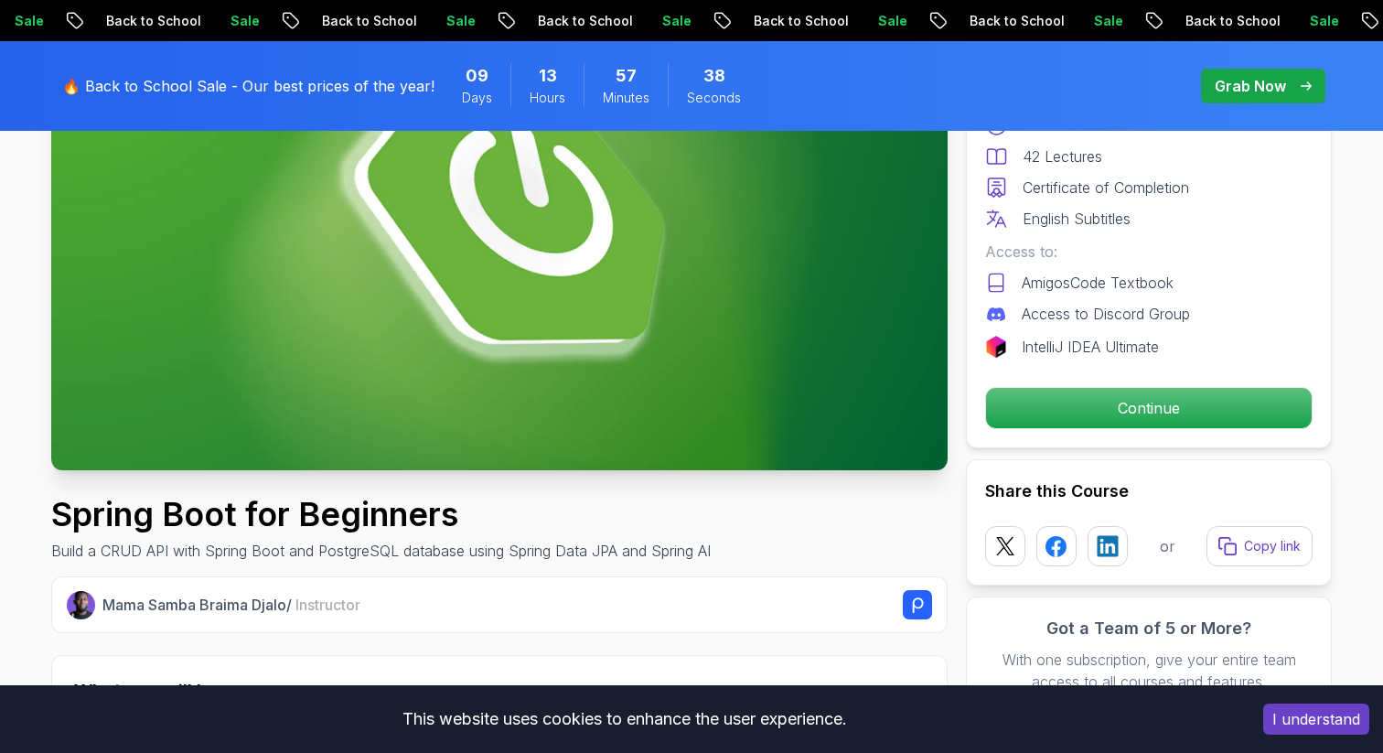
scroll to position [292, 0]
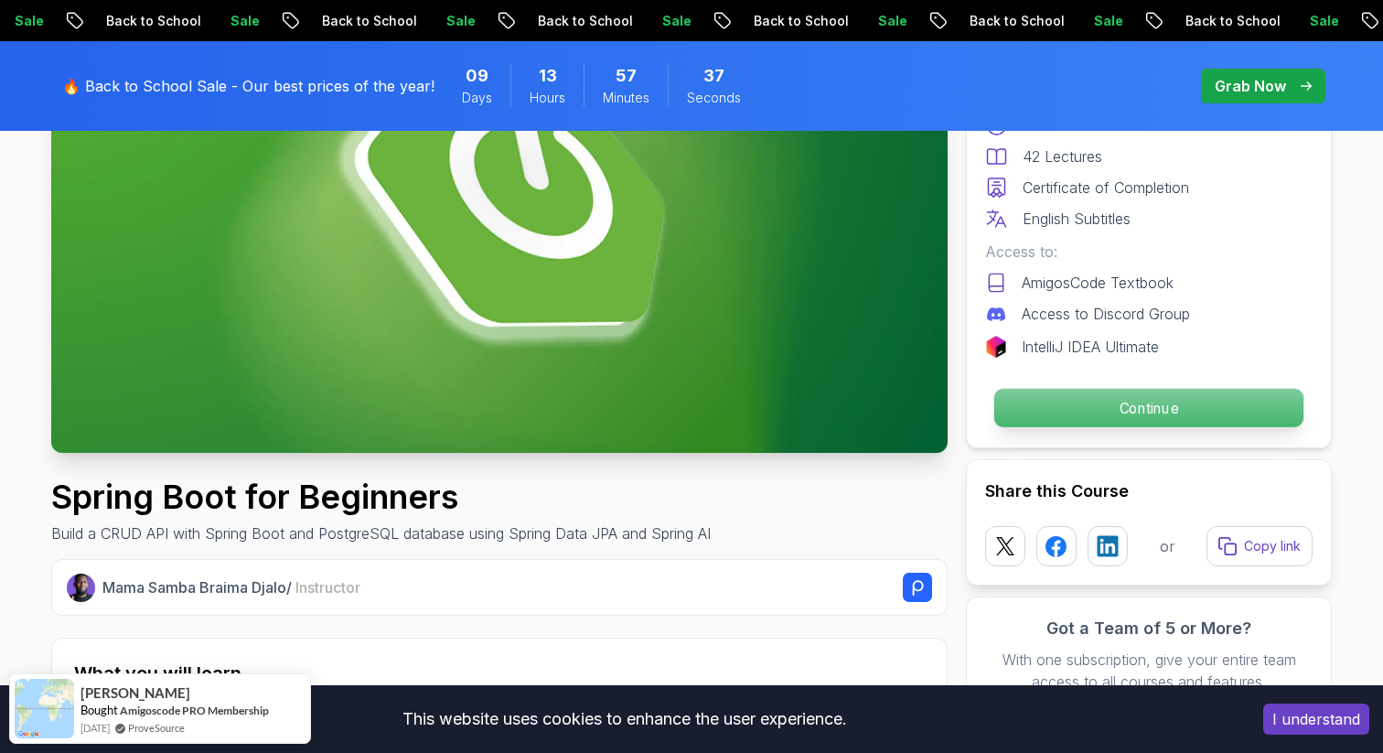
click at [1088, 408] on p "Continue" at bounding box center [1148, 408] width 309 height 38
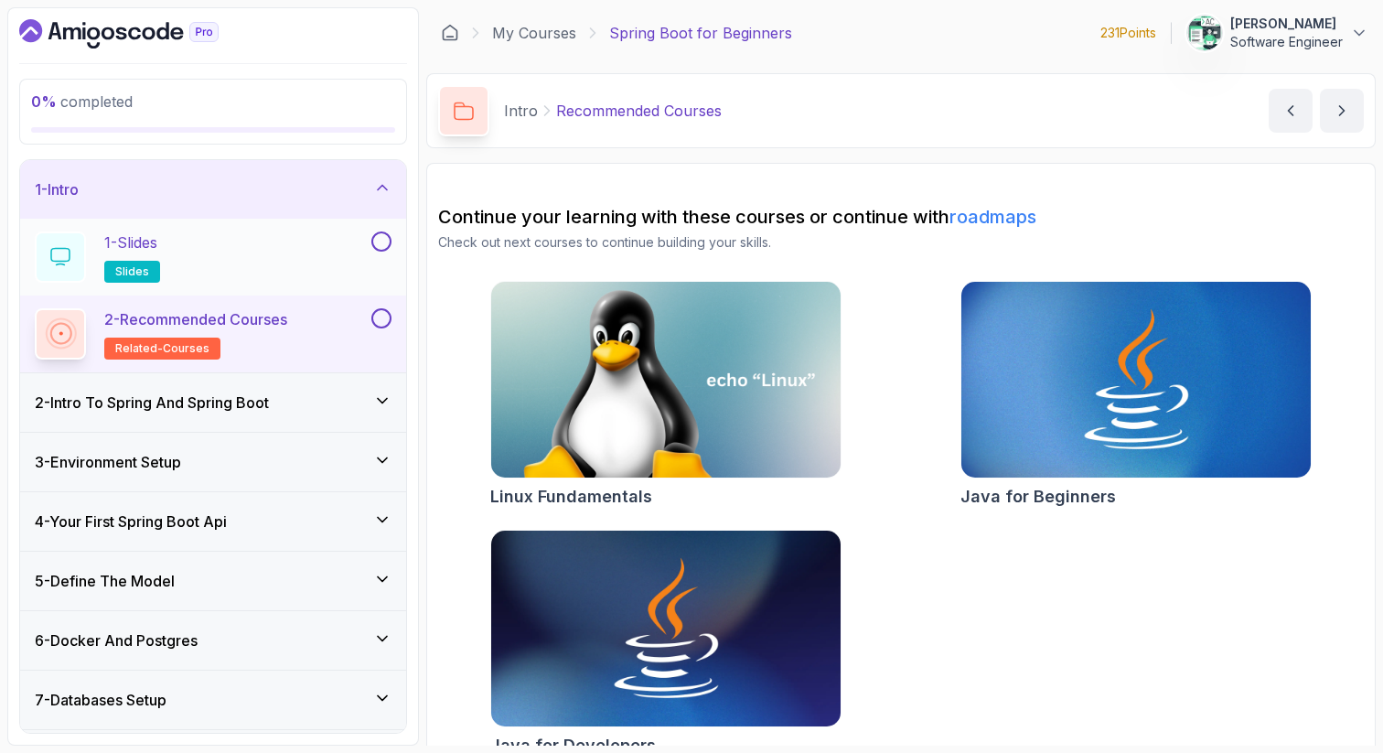
click at [331, 249] on div "1 - Slides slides" at bounding box center [201, 256] width 333 height 51
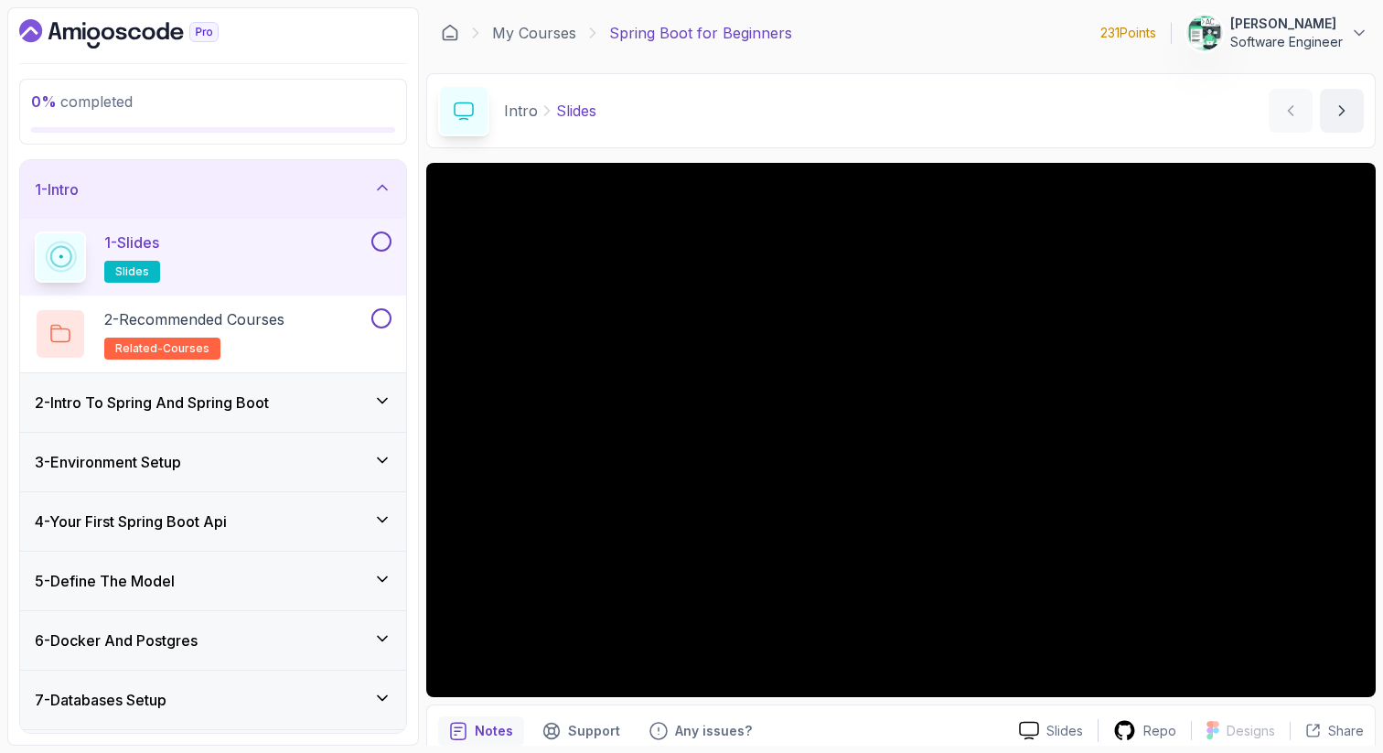
click at [381, 238] on button at bounding box center [381, 241] width 20 height 20
click at [379, 319] on button at bounding box center [381, 318] width 20 height 20
click at [350, 400] on div "2 - Intro To Spring And Spring Boot" at bounding box center [213, 402] width 357 height 22
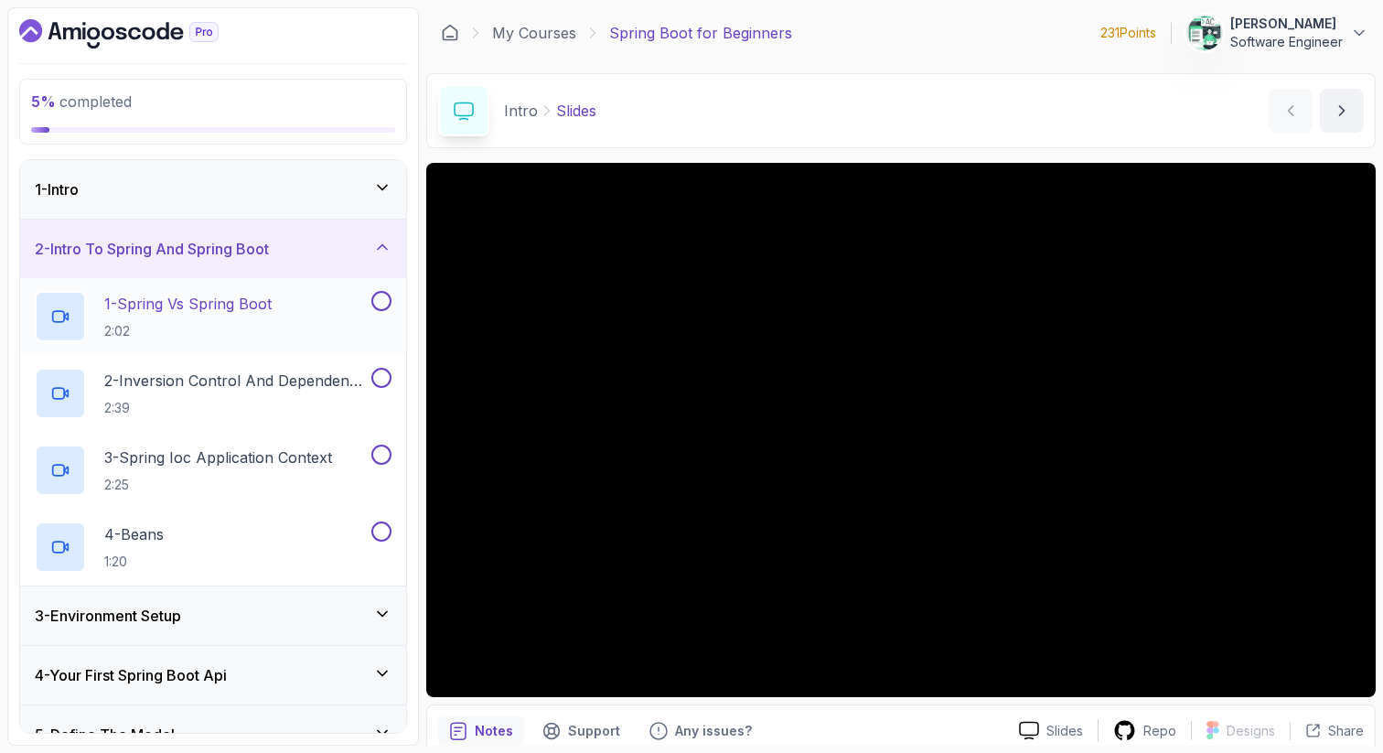
click at [338, 308] on div "1 - Spring Vs Spring Boot 2:02" at bounding box center [201, 316] width 333 height 51
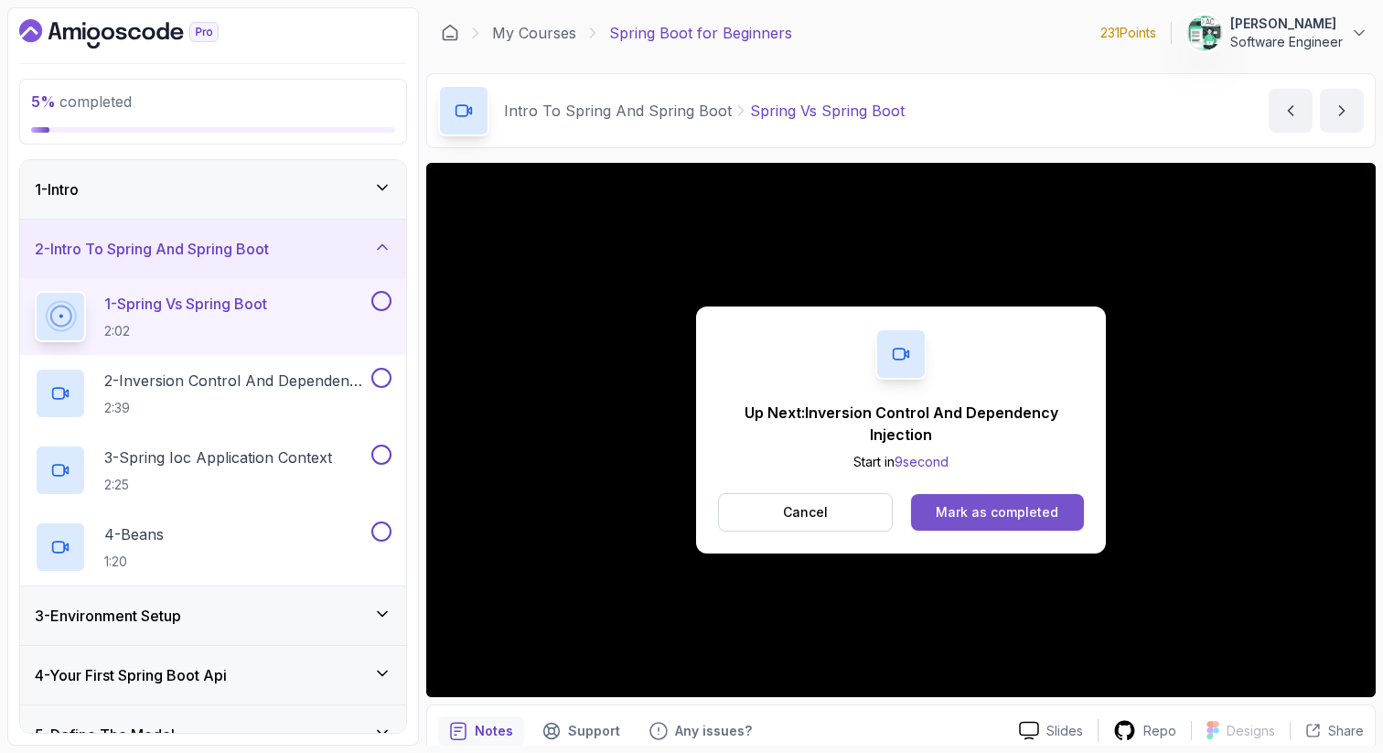
click at [957, 499] on button "Mark as completed" at bounding box center [997, 512] width 173 height 37
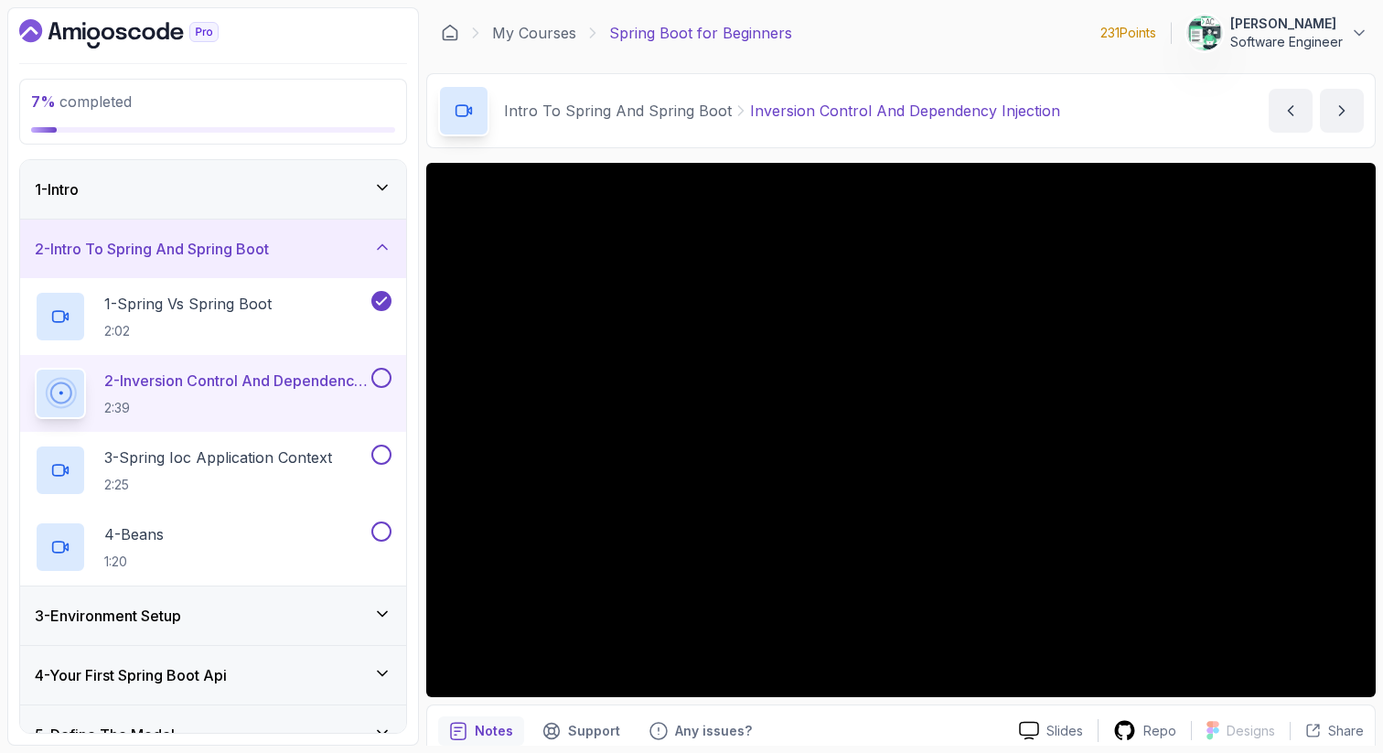
click at [382, 380] on button at bounding box center [381, 378] width 20 height 20
click at [347, 476] on div "3 - Spring Ioc Application Context 2:25" at bounding box center [201, 470] width 333 height 51
